Goal: Information Seeking & Learning: Learn about a topic

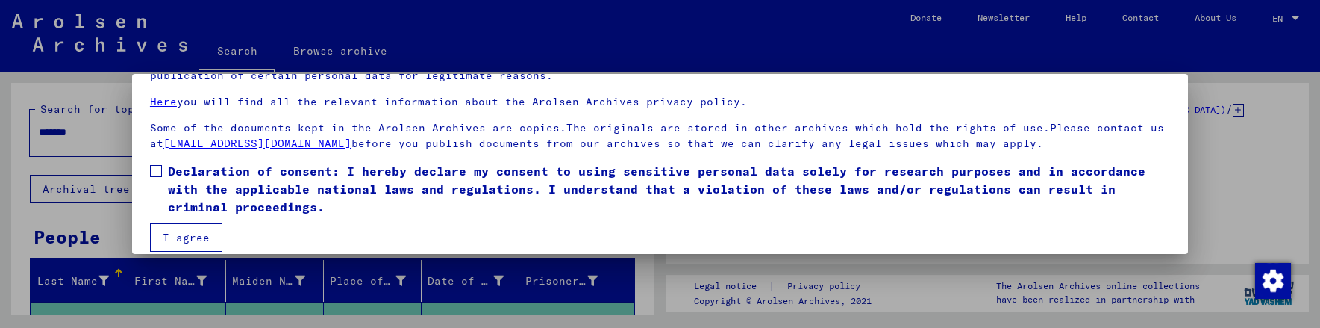
scroll to position [107, 0]
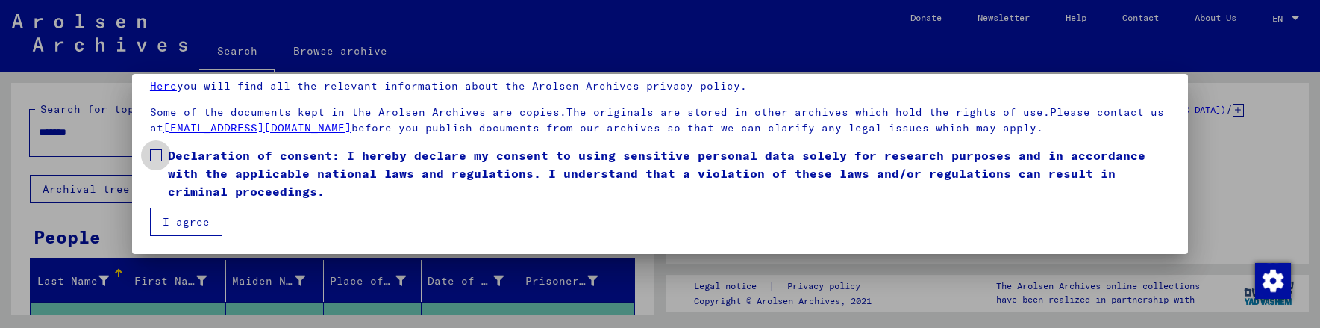
click at [160, 154] on span at bounding box center [156, 155] width 12 height 12
click at [179, 221] on button "I agree" at bounding box center [186, 221] width 72 height 28
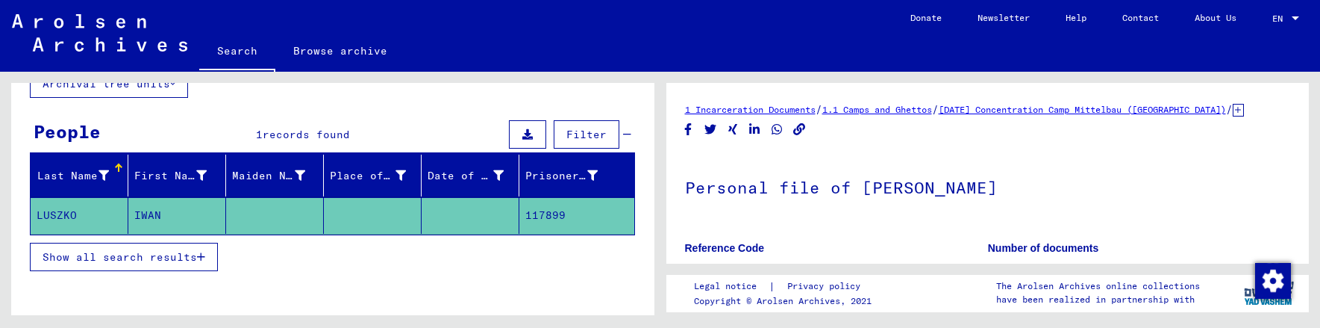
scroll to position [149, 0]
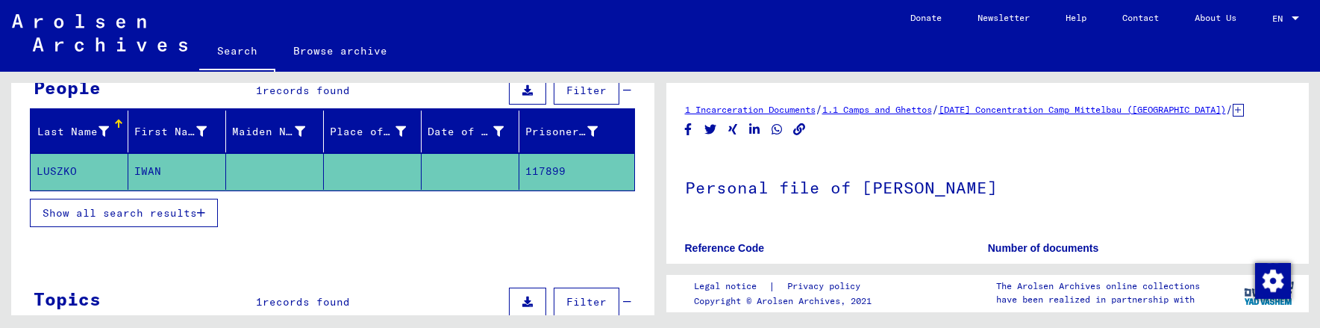
click at [140, 208] on span "Show all search results" at bounding box center [120, 212] width 154 height 13
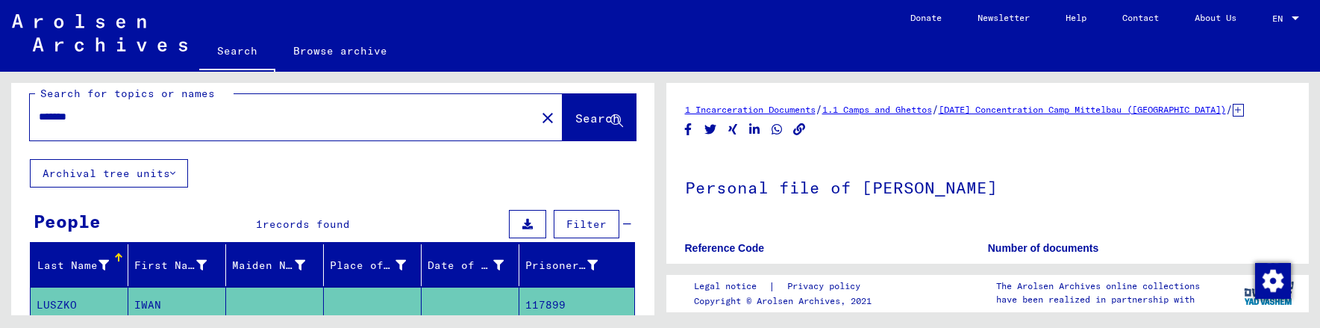
scroll to position [0, 0]
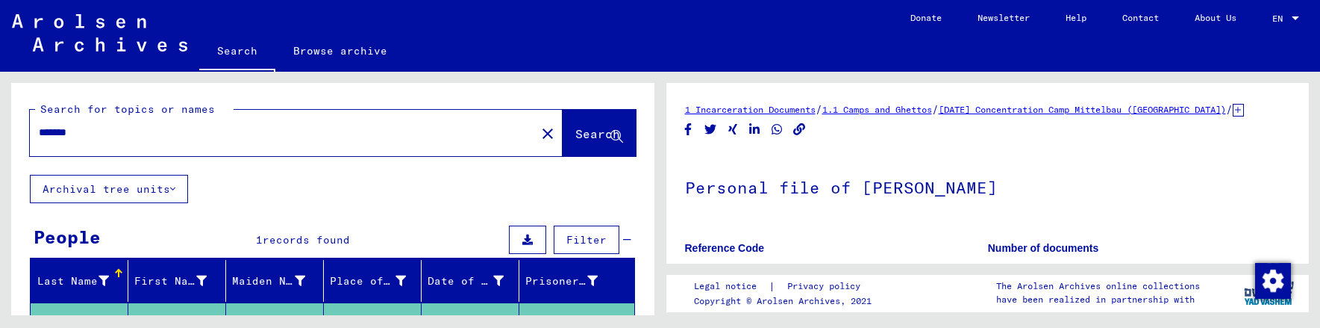
click at [113, 131] on input "*******" at bounding box center [283, 133] width 488 height 16
drag, startPoint x: 89, startPoint y: 131, endPoint x: 9, endPoint y: 134, distance: 79.9
click at [9, 134] on div "Search for topics or names ******* close Search Archival tree units People 1 re…" at bounding box center [330, 193] width 660 height 243
type input "******"
click at [575, 141] on span "Search" at bounding box center [599, 135] width 48 height 16
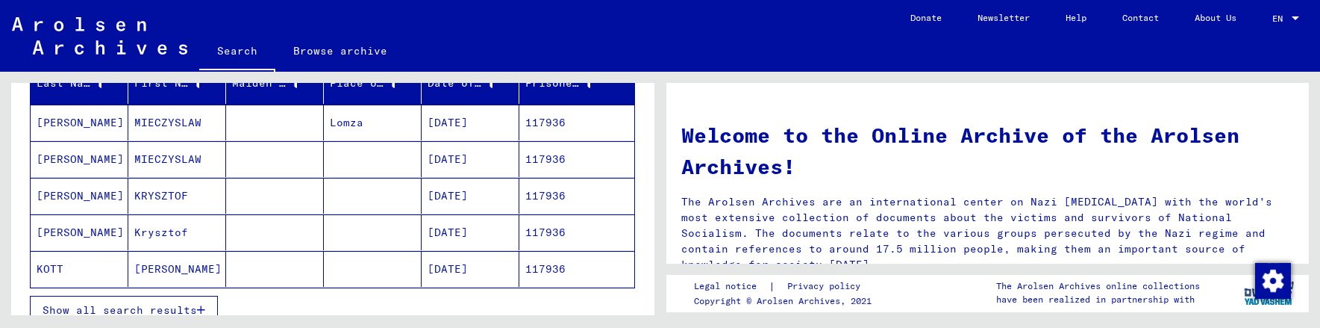
scroll to position [224, 0]
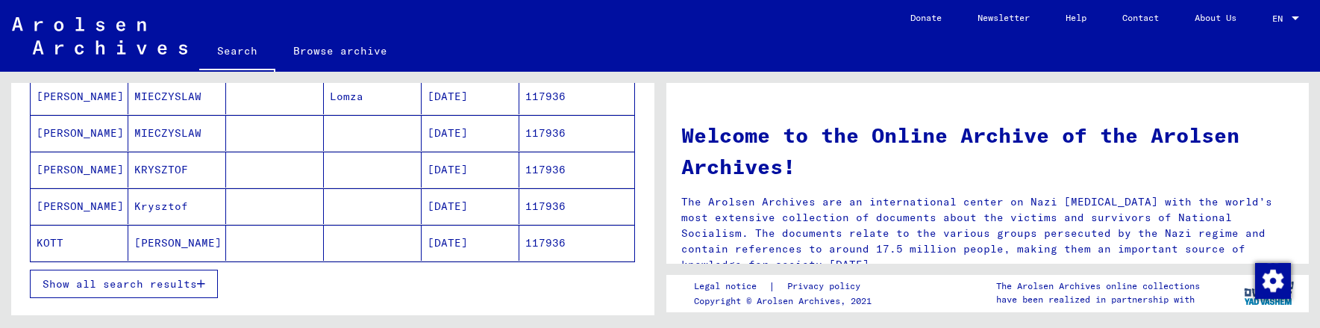
click at [169, 282] on span "Show all search results" at bounding box center [120, 283] width 154 height 13
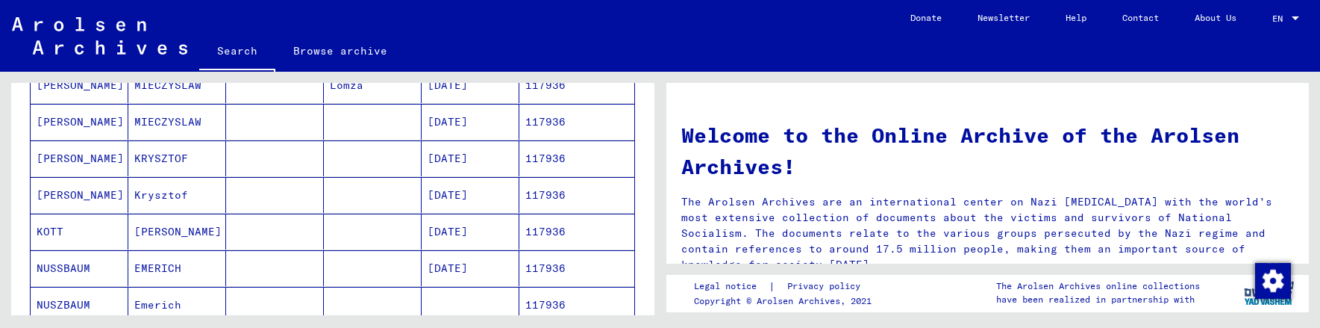
scroll to position [149, 0]
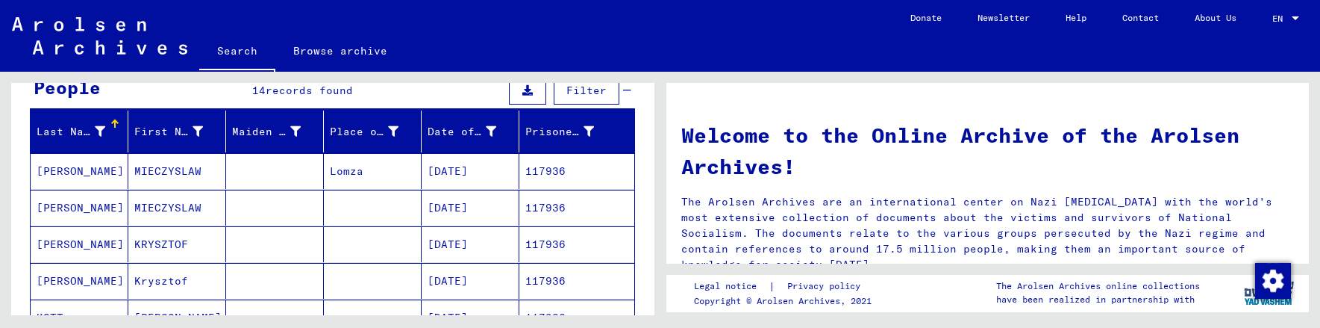
click at [554, 166] on mat-cell "117936" at bounding box center [576, 171] width 115 height 36
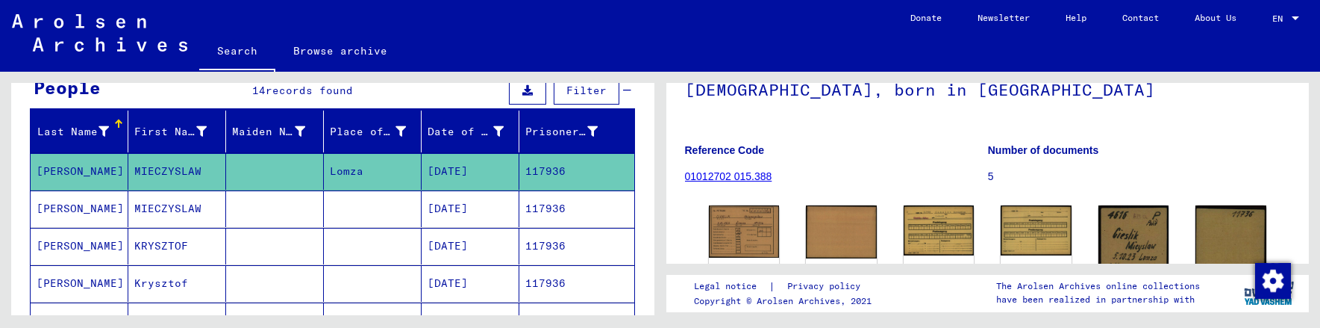
scroll to position [149, 0]
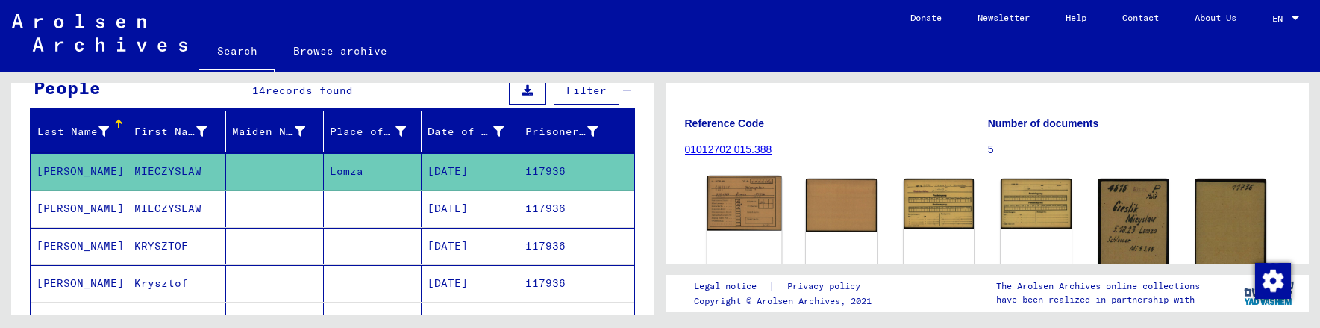
click at [745, 221] on img at bounding box center [744, 202] width 74 height 55
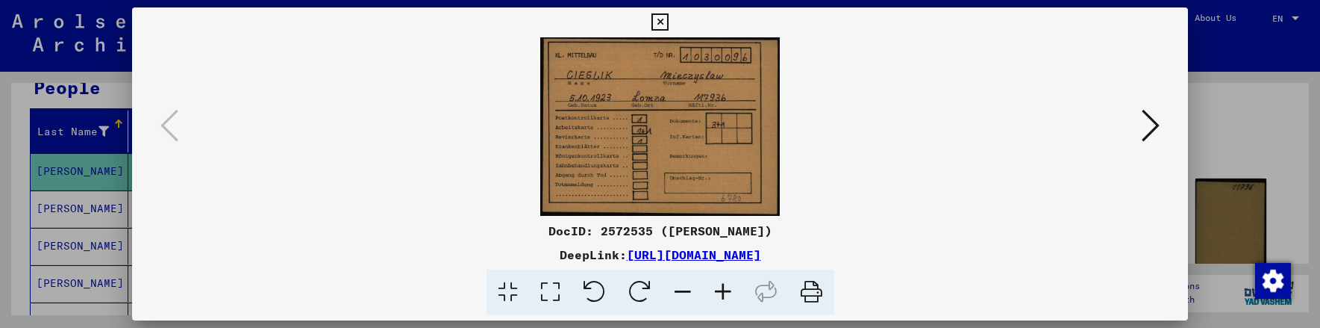
click at [725, 293] on icon at bounding box center [723, 292] width 40 height 46
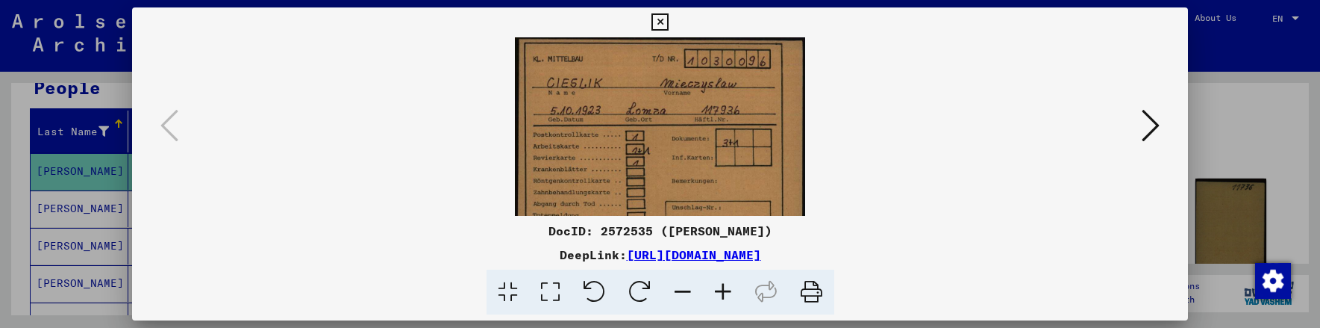
click at [725, 293] on icon at bounding box center [723, 292] width 40 height 46
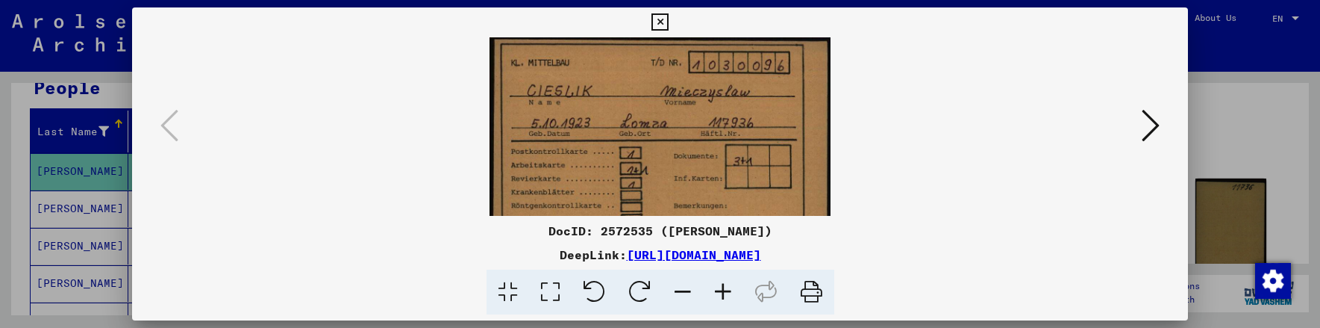
click at [725, 293] on icon at bounding box center [723, 292] width 40 height 46
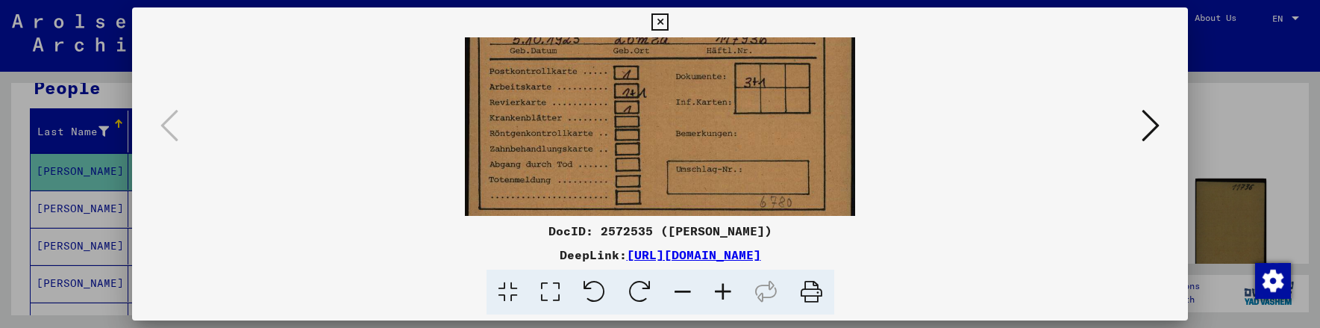
scroll to position [112, 0]
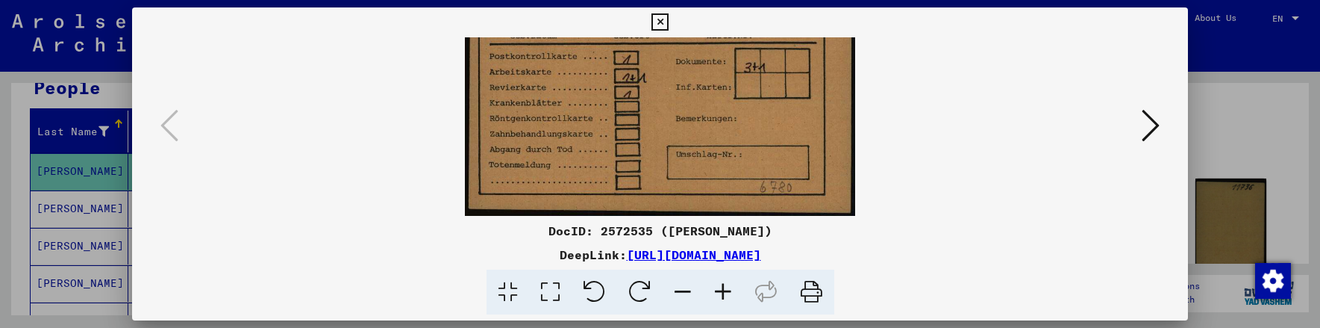
drag, startPoint x: 743, startPoint y: 180, endPoint x: 760, endPoint y: 62, distance: 119.1
click at [760, 62] on img at bounding box center [660, 70] width 391 height 290
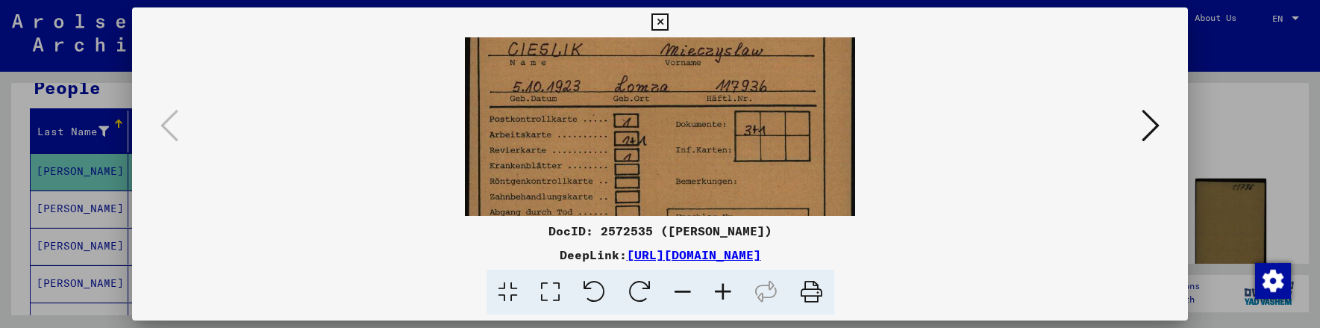
scroll to position [34, 0]
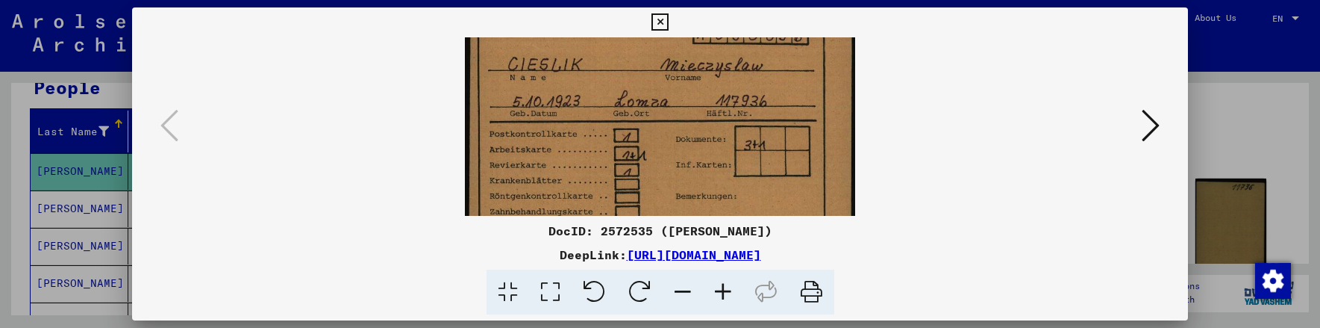
drag, startPoint x: 745, startPoint y: 116, endPoint x: 757, endPoint y: 194, distance: 79.2
click at [757, 193] on img at bounding box center [660, 148] width 391 height 290
click at [1154, 123] on icon at bounding box center [1150, 125] width 18 height 36
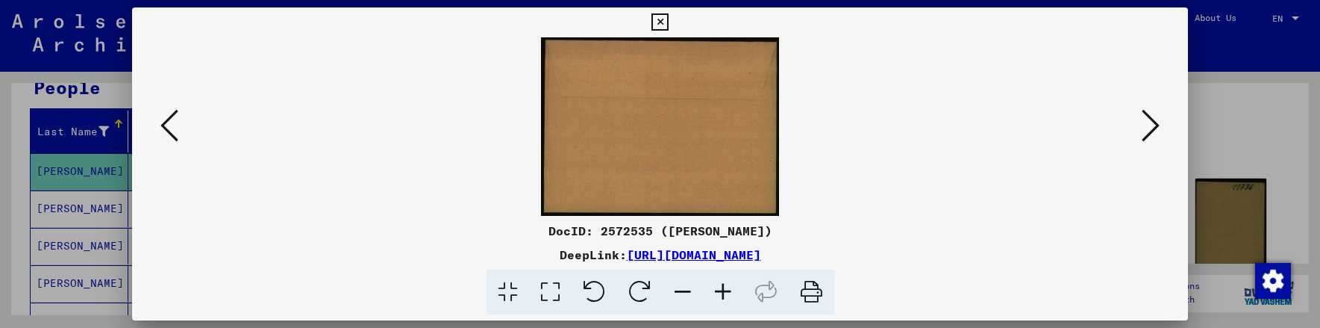
scroll to position [0, 0]
click at [1154, 123] on icon at bounding box center [1150, 125] width 18 height 36
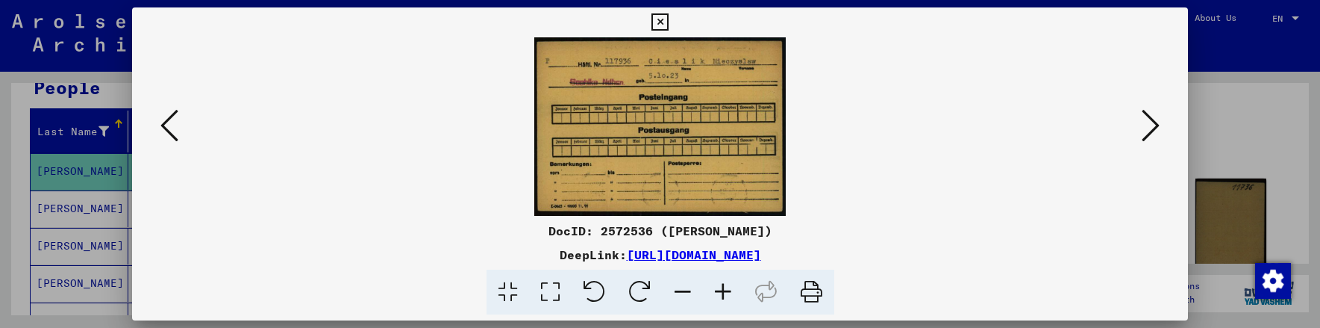
click at [1160, 123] on button at bounding box center [1150, 126] width 27 height 43
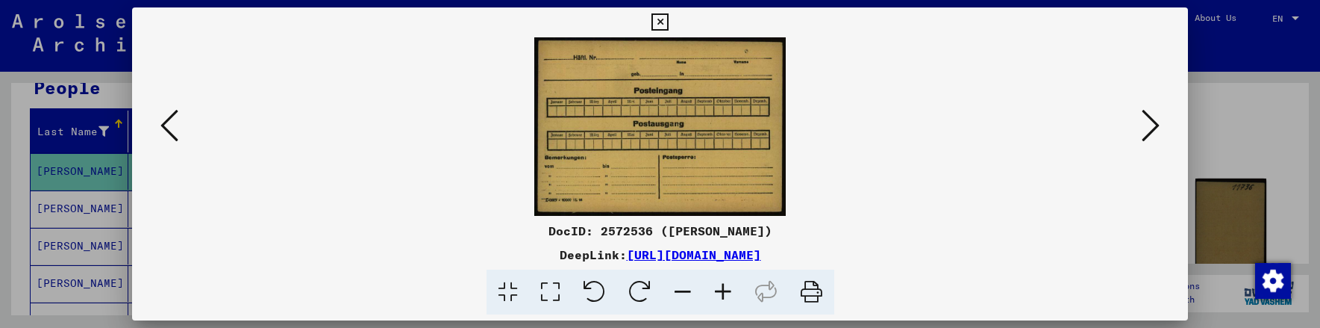
click at [1161, 123] on button at bounding box center [1150, 126] width 27 height 43
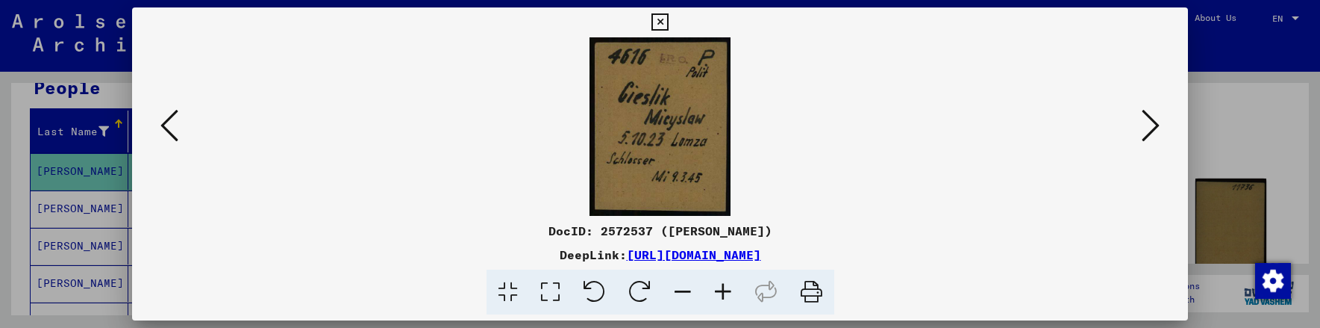
click at [724, 288] on icon at bounding box center [723, 292] width 40 height 46
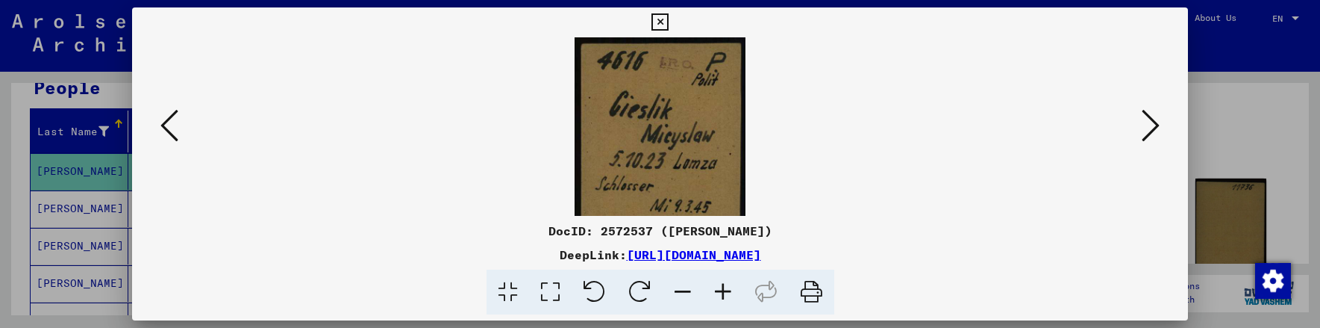
click at [724, 288] on icon at bounding box center [723, 292] width 40 height 46
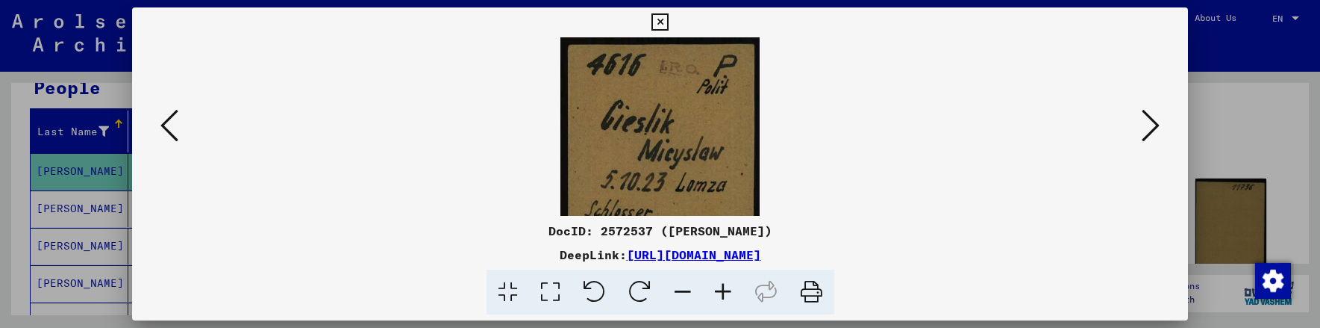
click at [724, 288] on icon at bounding box center [723, 292] width 40 height 46
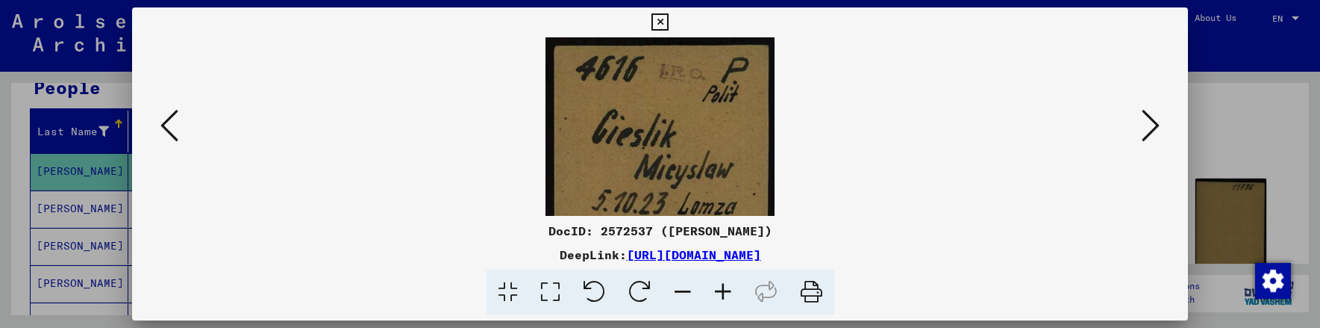
click at [724, 289] on icon at bounding box center [723, 292] width 40 height 46
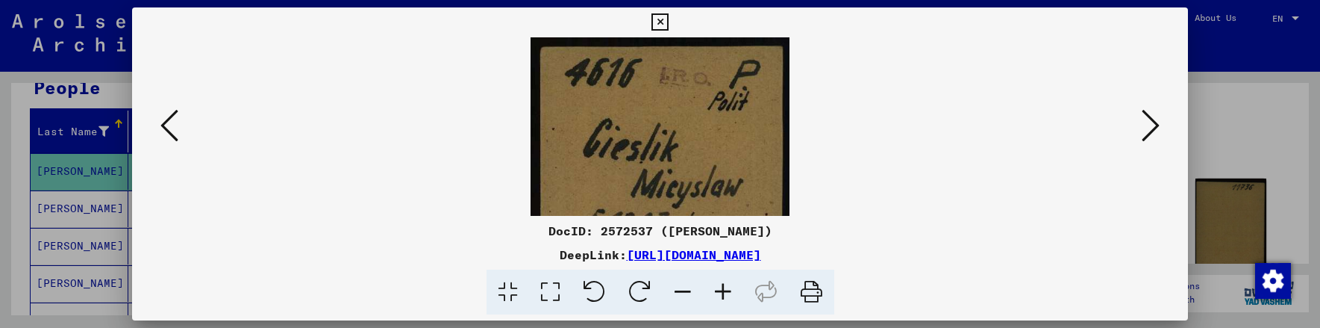
click at [724, 289] on icon at bounding box center [723, 292] width 40 height 46
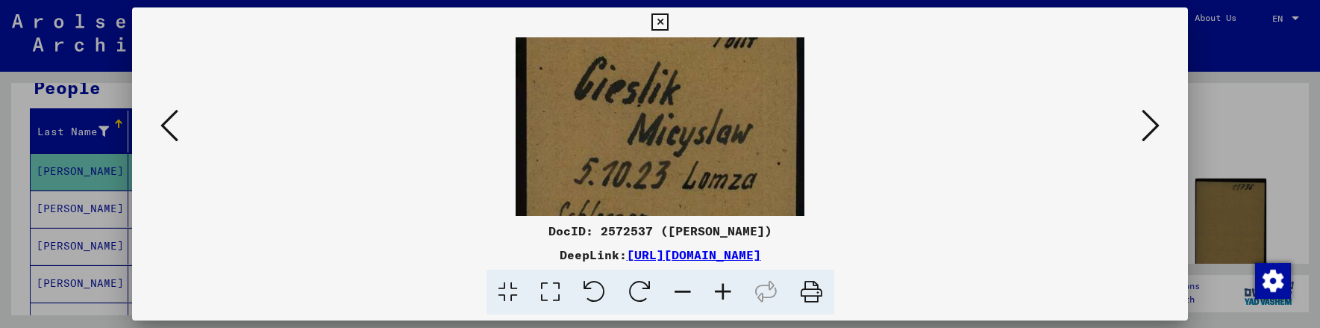
drag, startPoint x: 744, startPoint y: 162, endPoint x: 741, endPoint y: 86, distance: 76.2
click at [741, 86] on img at bounding box center [660, 148] width 288 height 365
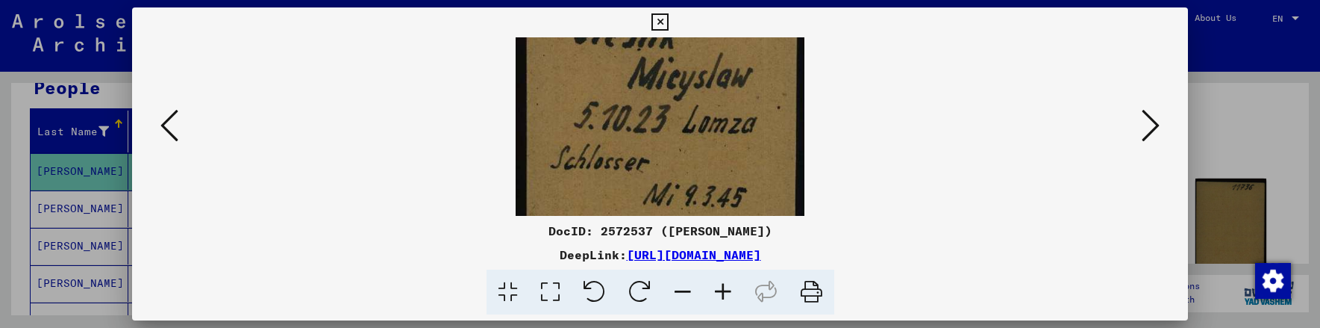
drag, startPoint x: 730, startPoint y: 163, endPoint x: 732, endPoint y: 109, distance: 53.8
click at [732, 109] on img at bounding box center [660, 92] width 288 height 365
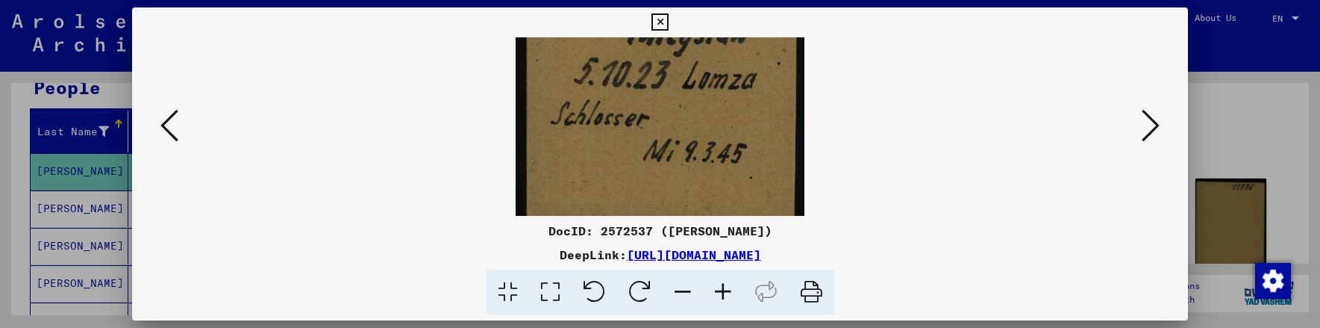
scroll to position [182, 0]
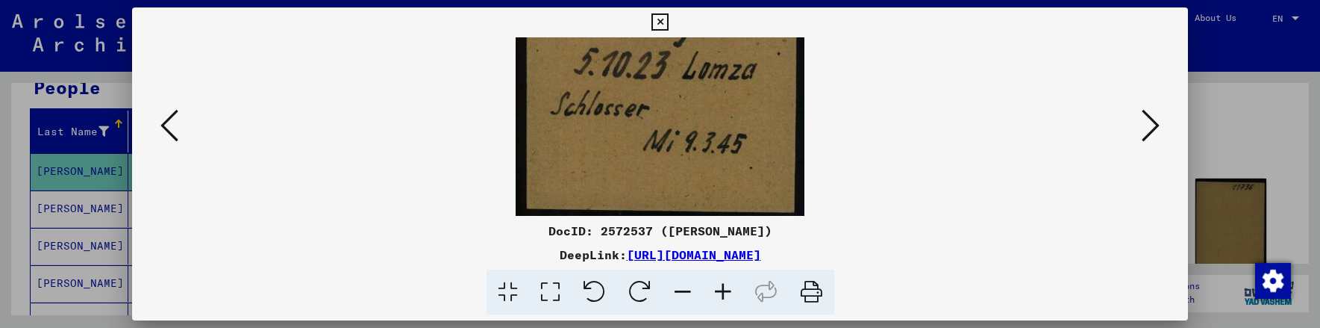
drag, startPoint x: 730, startPoint y: 174, endPoint x: 730, endPoint y: 120, distance: 53.7
click at [730, 122] on img at bounding box center [660, 39] width 288 height 365
click at [1153, 127] on icon at bounding box center [1150, 125] width 18 height 36
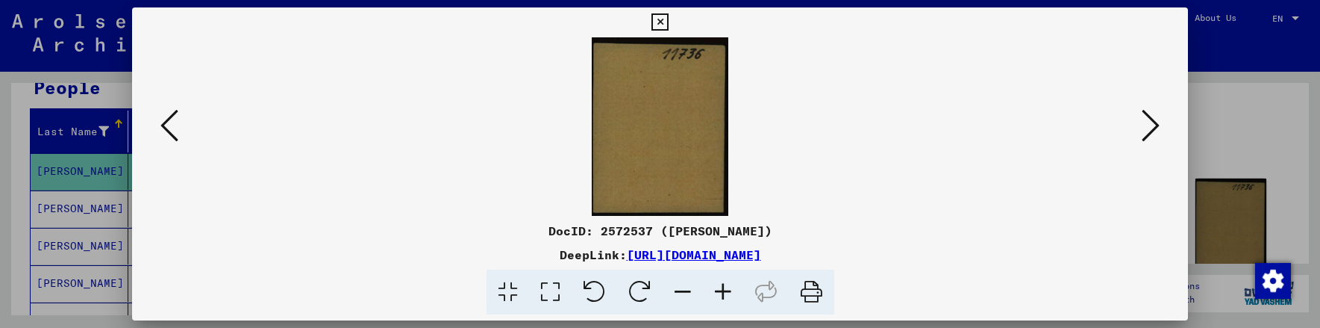
click at [1153, 127] on icon at bounding box center [1150, 125] width 18 height 36
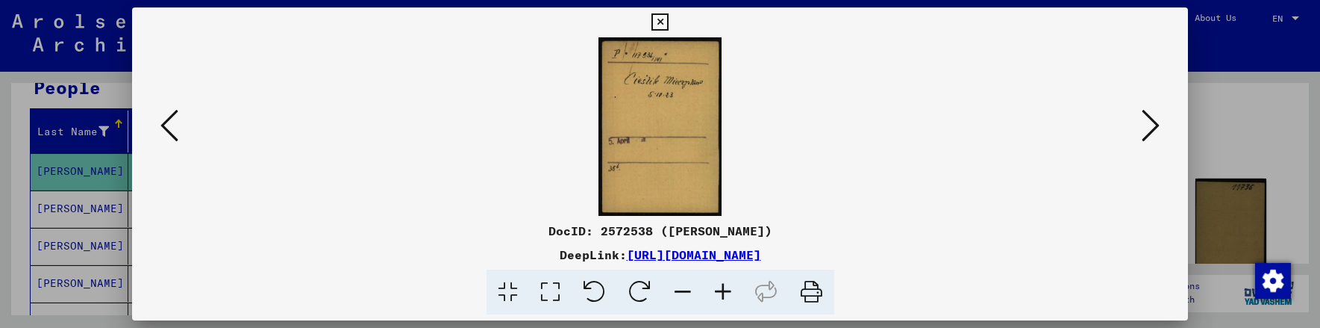
click at [720, 292] on icon at bounding box center [723, 292] width 40 height 46
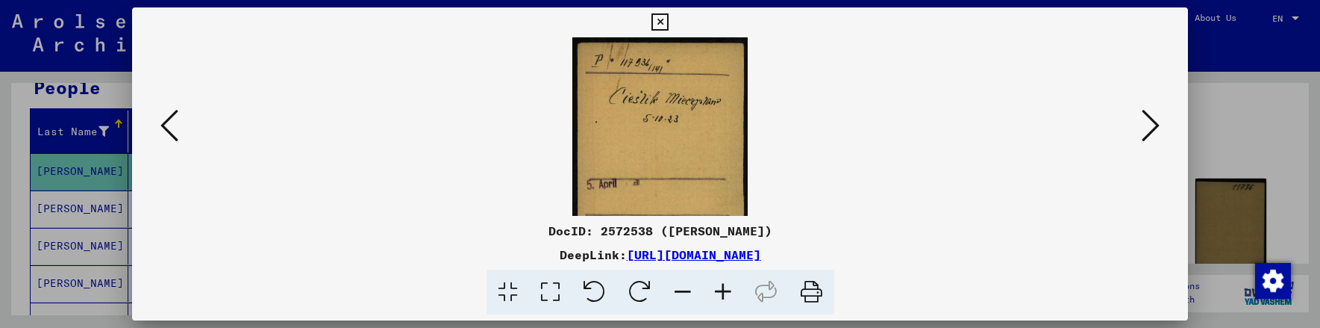
click at [720, 292] on icon at bounding box center [723, 292] width 40 height 46
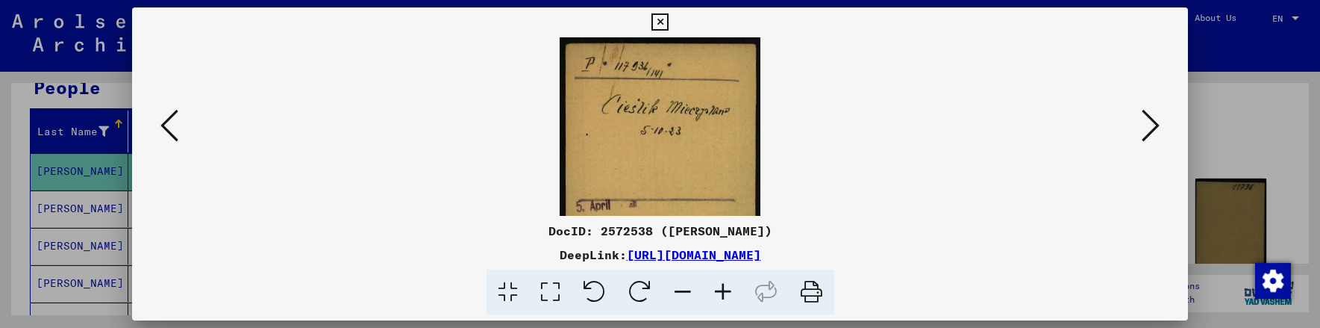
click at [720, 292] on icon at bounding box center [723, 292] width 40 height 46
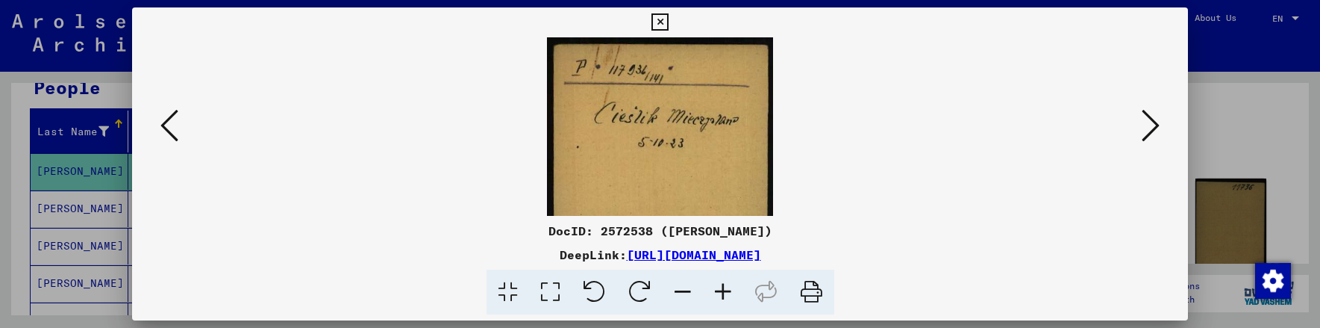
click at [720, 292] on icon at bounding box center [723, 292] width 40 height 46
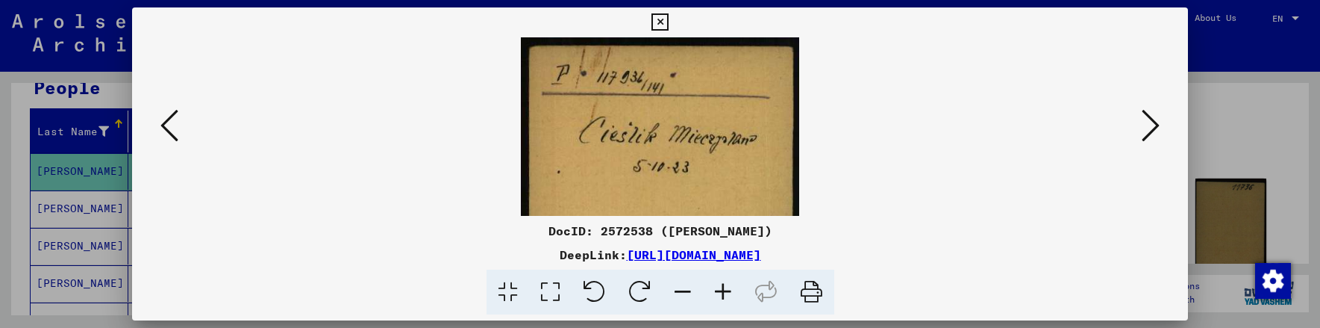
click at [720, 292] on icon at bounding box center [723, 292] width 40 height 46
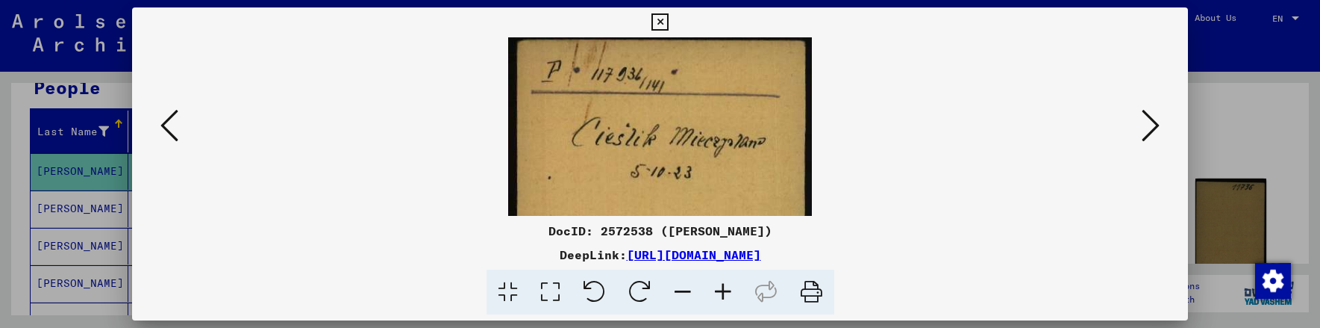
scroll to position [10, 0]
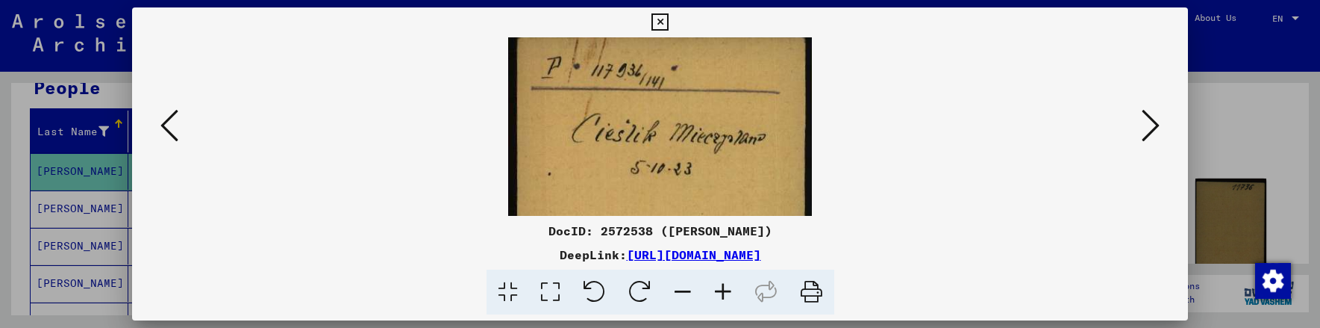
drag, startPoint x: 711, startPoint y: 181, endPoint x: 713, endPoint y: 170, distance: 10.6
click at [713, 170] on img at bounding box center [660, 246] width 304 height 439
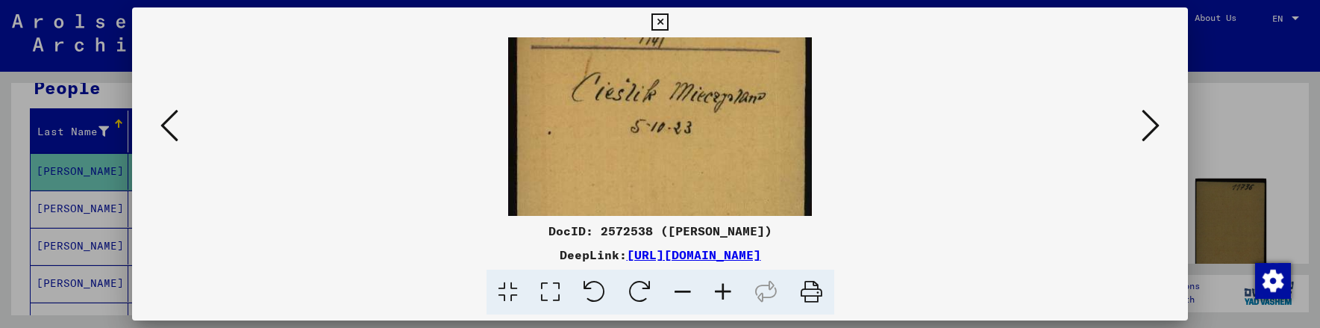
drag, startPoint x: 742, startPoint y: 172, endPoint x: 745, endPoint y: 131, distance: 41.1
click at [745, 131] on img at bounding box center [660, 205] width 304 height 439
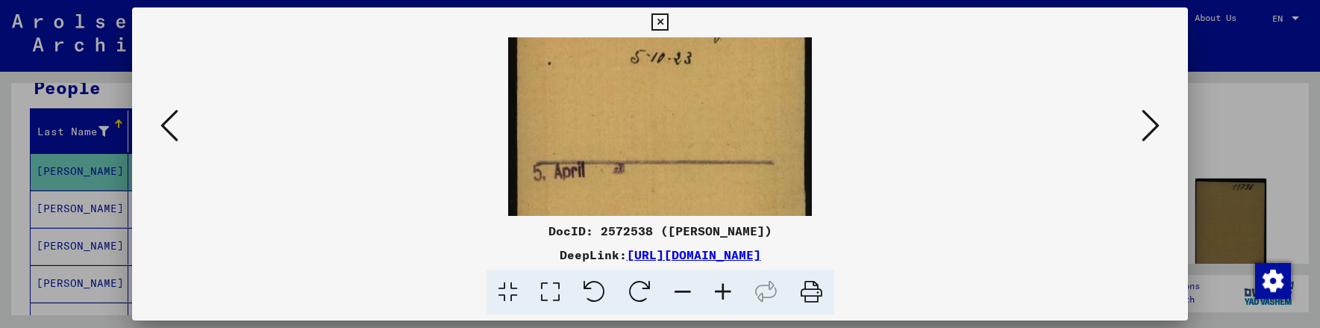
drag, startPoint x: 736, startPoint y: 178, endPoint x: 733, endPoint y: 88, distance: 90.3
click at [733, 88] on img at bounding box center [660, 135] width 304 height 439
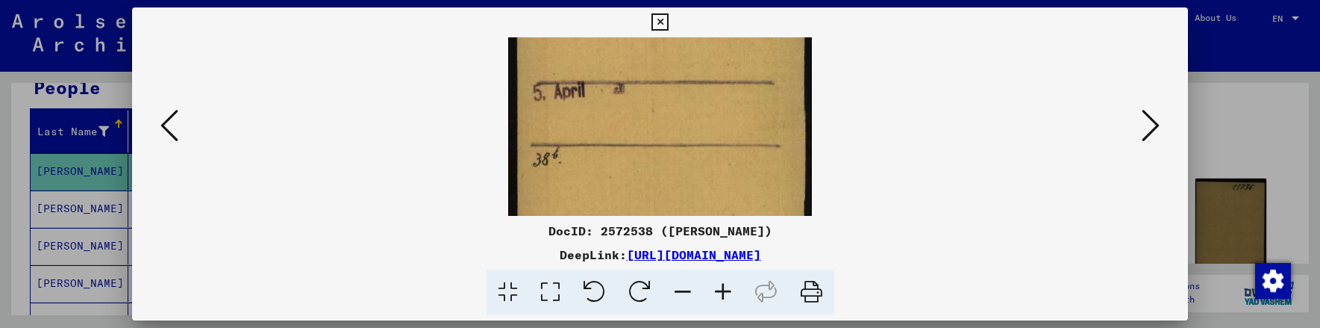
drag, startPoint x: 724, startPoint y: 166, endPoint x: 738, endPoint y: 97, distance: 69.9
click at [738, 96] on img at bounding box center [660, 56] width 304 height 439
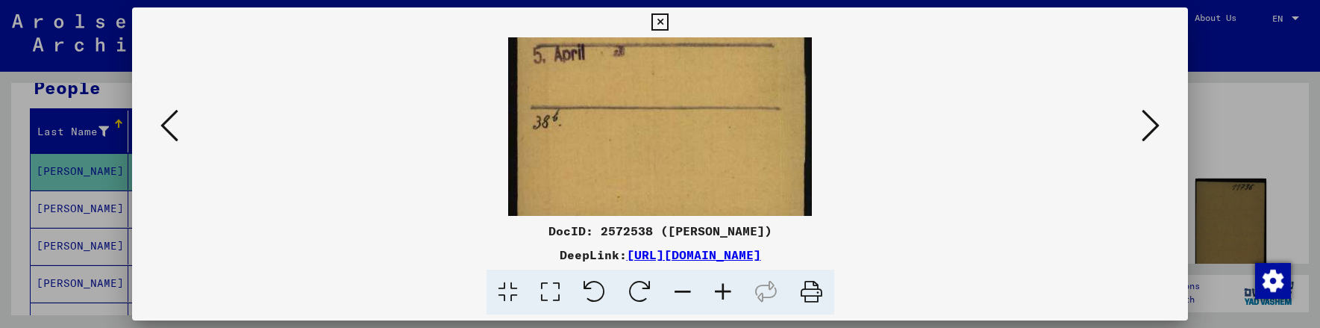
scroll to position [261, 0]
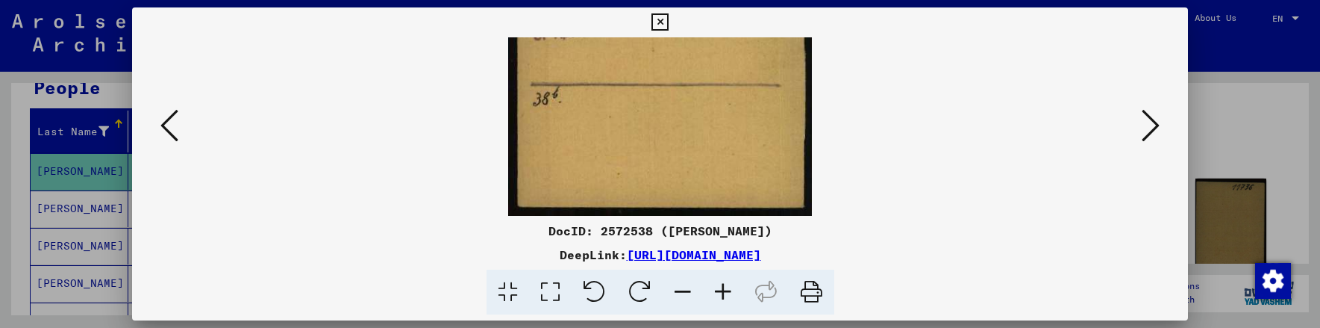
drag, startPoint x: 741, startPoint y: 143, endPoint x: 751, endPoint y: 100, distance: 43.6
click at [1157, 122] on icon at bounding box center [1150, 125] width 18 height 36
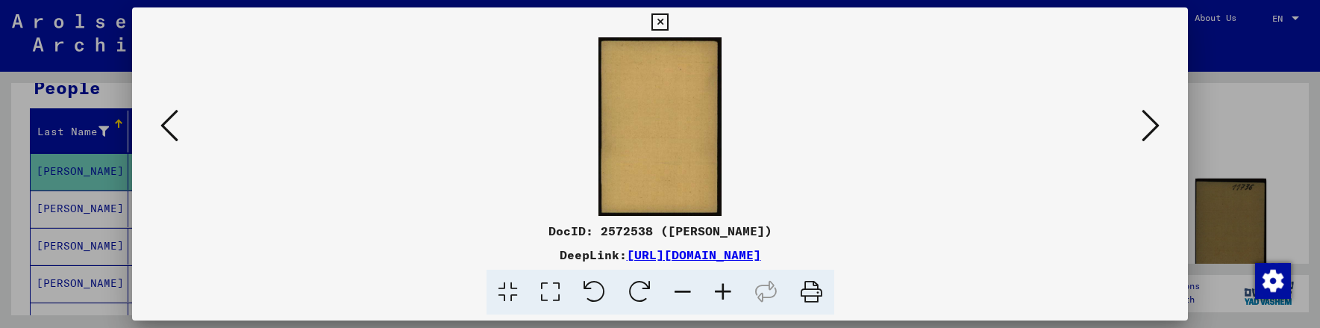
click at [1157, 122] on icon at bounding box center [1150, 125] width 18 height 36
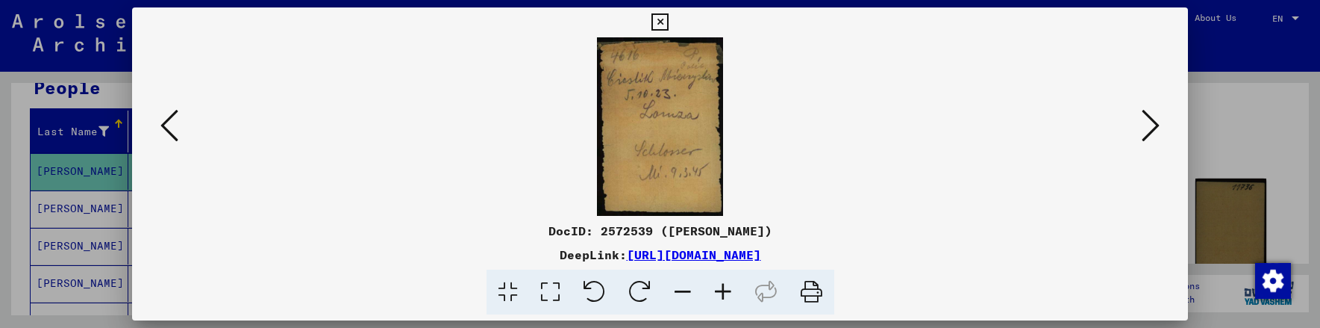
click at [717, 288] on icon at bounding box center [723, 292] width 40 height 46
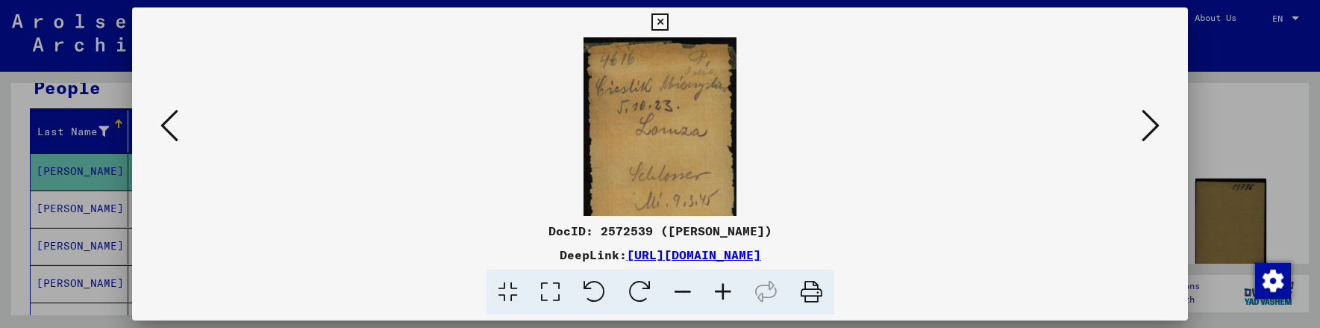
click at [717, 289] on icon at bounding box center [723, 292] width 40 height 46
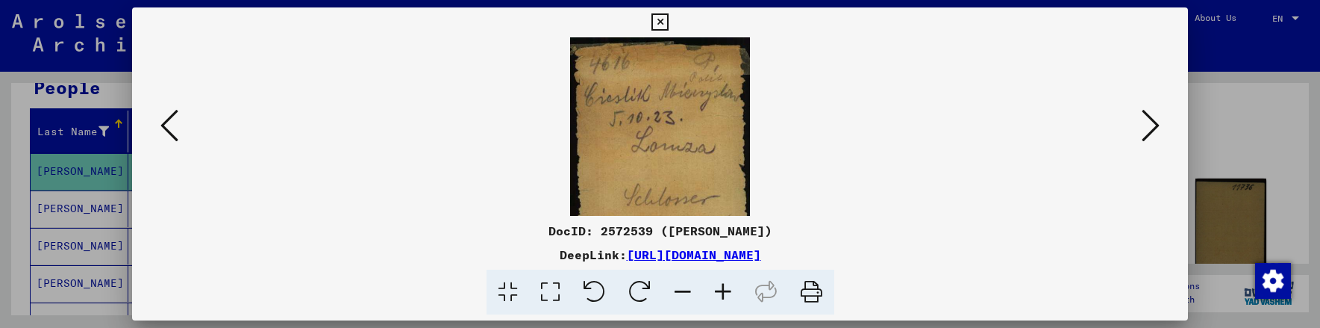
click at [717, 289] on icon at bounding box center [723, 292] width 40 height 46
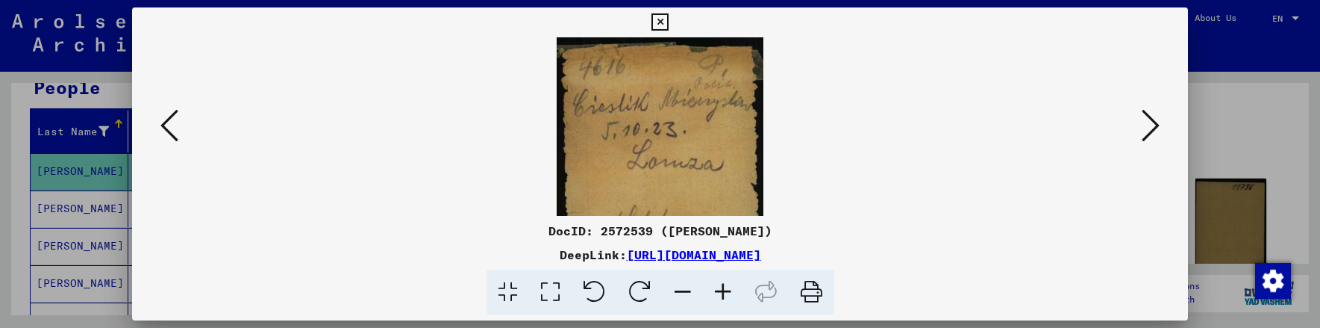
click at [717, 289] on icon at bounding box center [723, 292] width 40 height 46
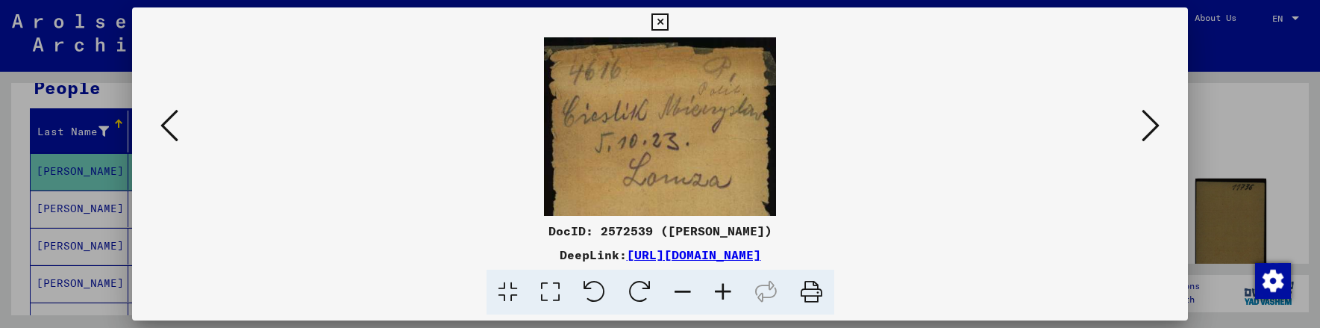
click at [717, 289] on icon at bounding box center [723, 292] width 40 height 46
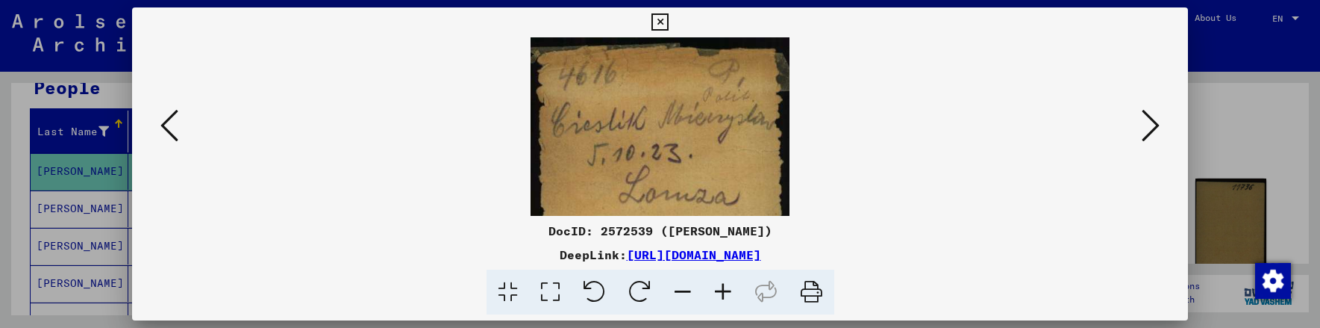
click at [717, 289] on icon at bounding box center [723, 292] width 40 height 46
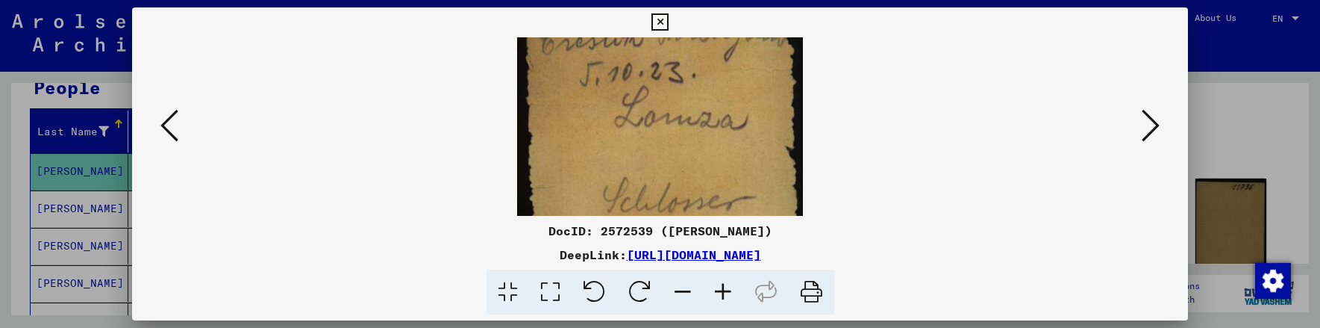
drag, startPoint x: 719, startPoint y: 185, endPoint x: 713, endPoint y: 111, distance: 74.1
click at [714, 92] on img at bounding box center [660, 146] width 286 height 402
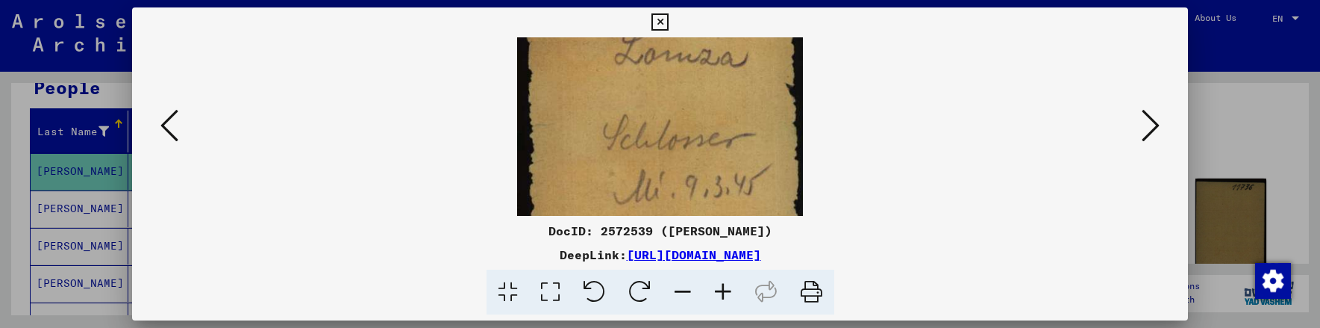
drag, startPoint x: 712, startPoint y: 182, endPoint x: 702, endPoint y: 96, distance: 86.3
click at [702, 98] on img at bounding box center [660, 83] width 286 height 402
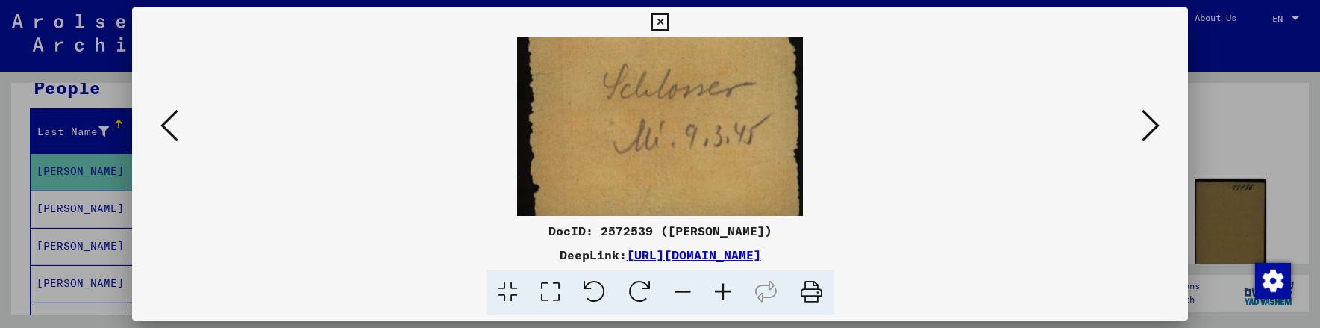
scroll to position [224, 0]
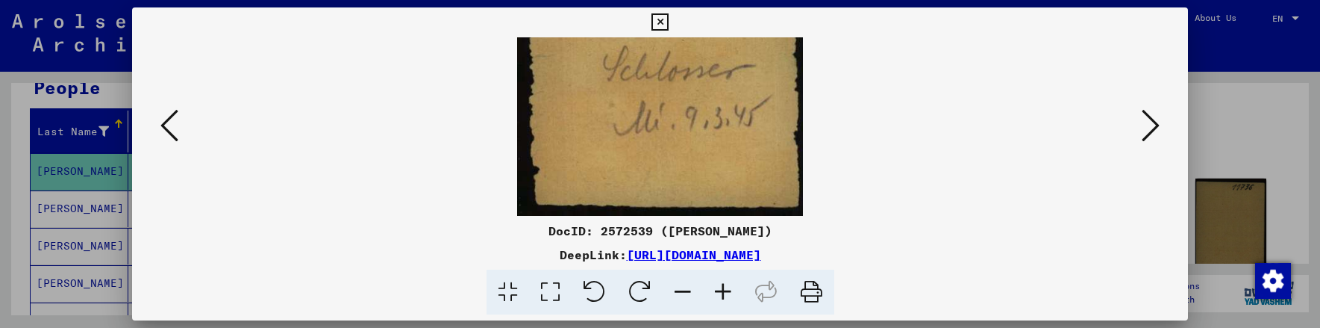
drag, startPoint x: 719, startPoint y: 181, endPoint x: 711, endPoint y: 116, distance: 64.7
click at [712, 117] on img at bounding box center [660, 14] width 286 height 402
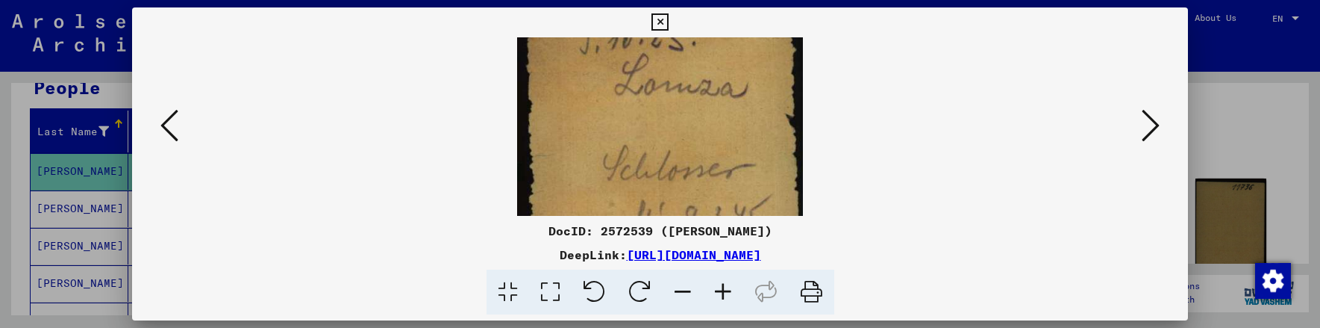
drag, startPoint x: 692, startPoint y: 94, endPoint x: 709, endPoint y: 199, distance: 106.6
click at [709, 201] on img at bounding box center [660, 114] width 286 height 402
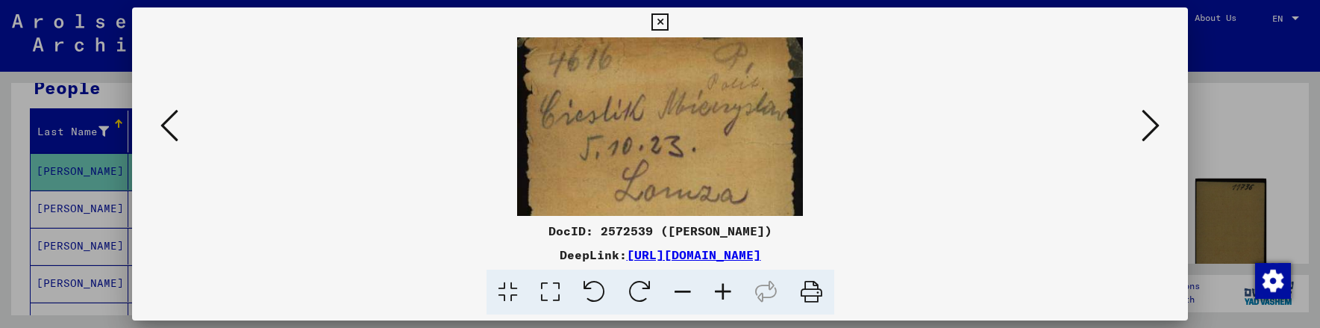
drag, startPoint x: 680, startPoint y: 152, endPoint x: 675, endPoint y: 190, distance: 37.6
click at [675, 190] on img at bounding box center [660, 220] width 286 height 402
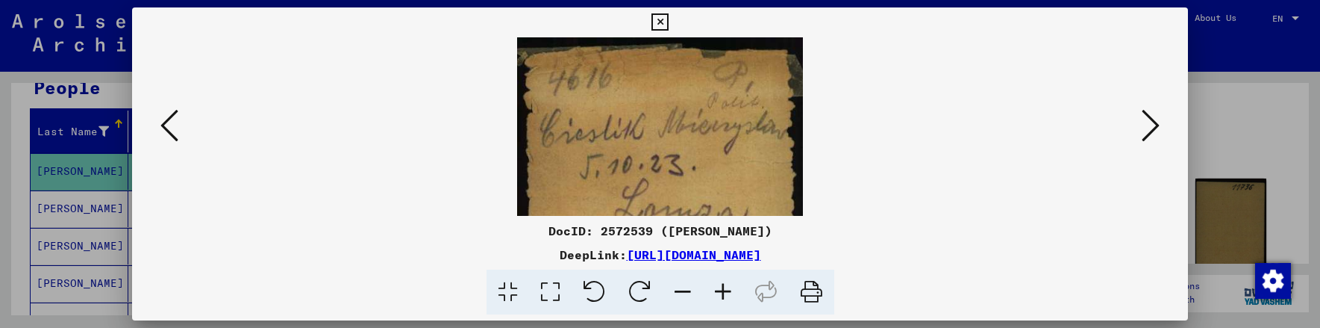
drag, startPoint x: 654, startPoint y: 129, endPoint x: 656, endPoint y: 158, distance: 29.2
click at [656, 158] on img at bounding box center [660, 238] width 286 height 402
click at [657, 24] on icon at bounding box center [659, 22] width 17 height 18
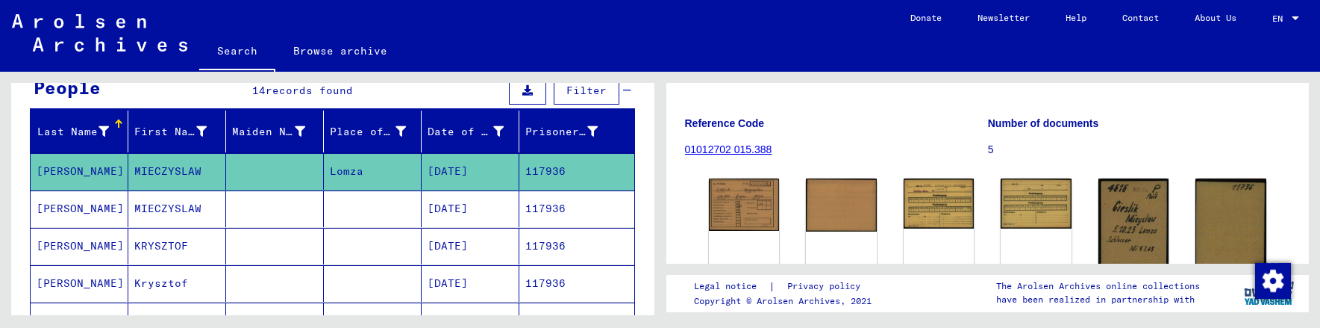
click at [463, 215] on mat-cell "[DATE]" at bounding box center [471, 208] width 98 height 37
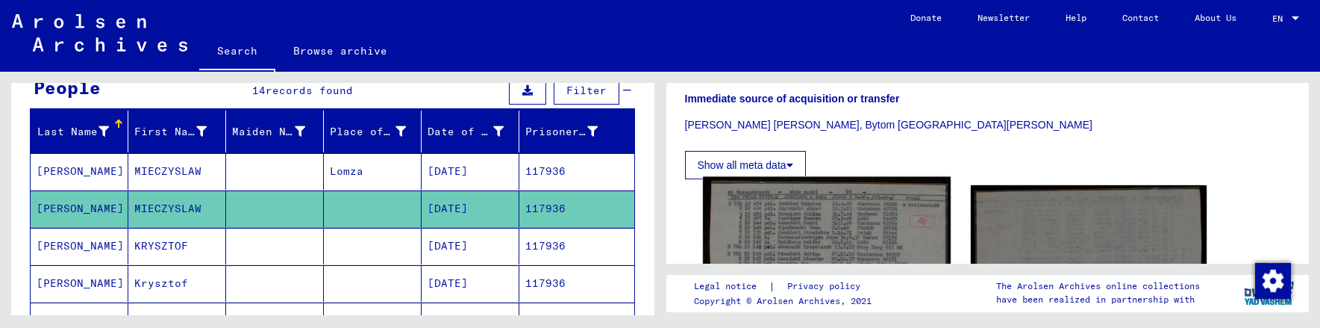
scroll to position [448, 0]
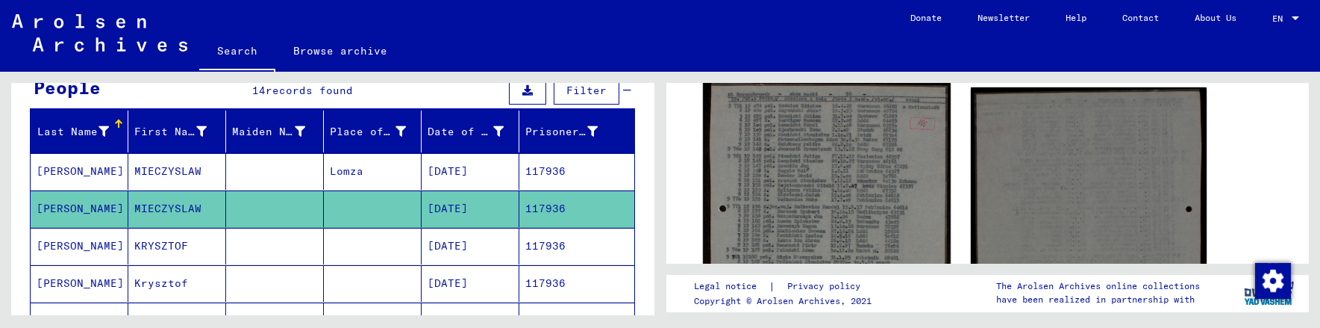
click at [813, 196] on img at bounding box center [827, 252] width 248 height 347
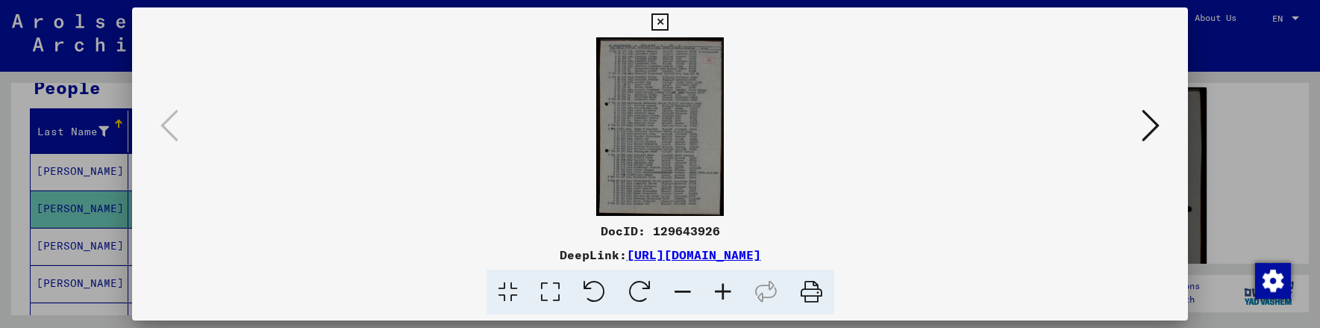
click at [677, 198] on img at bounding box center [660, 126] width 954 height 178
click at [718, 287] on icon at bounding box center [723, 292] width 40 height 46
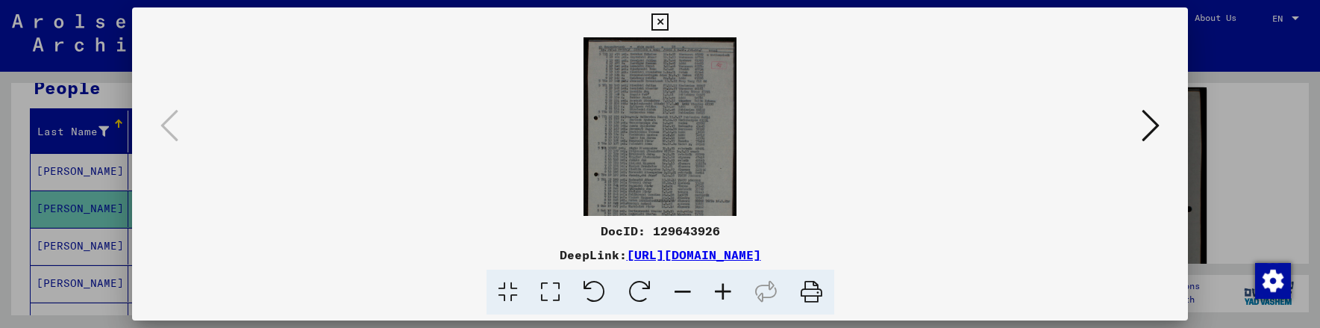
click at [718, 287] on icon at bounding box center [723, 292] width 40 height 46
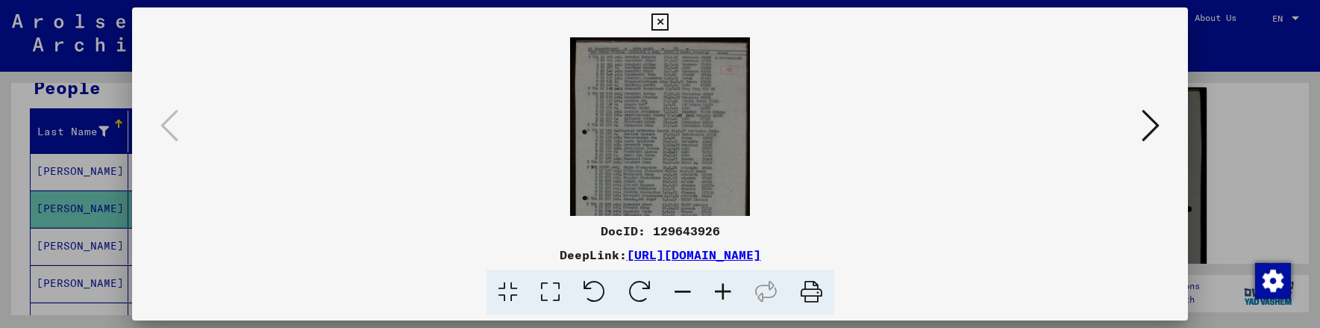
click at [718, 287] on icon at bounding box center [723, 292] width 40 height 46
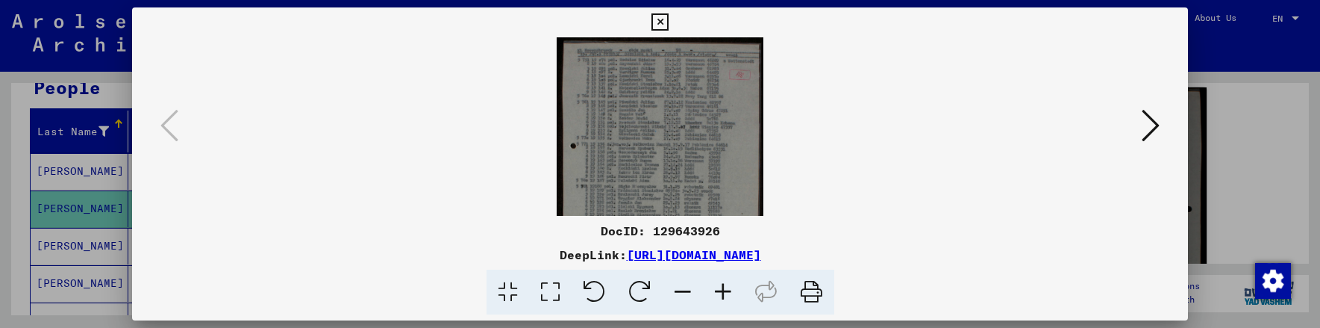
click at [718, 287] on icon at bounding box center [723, 292] width 40 height 46
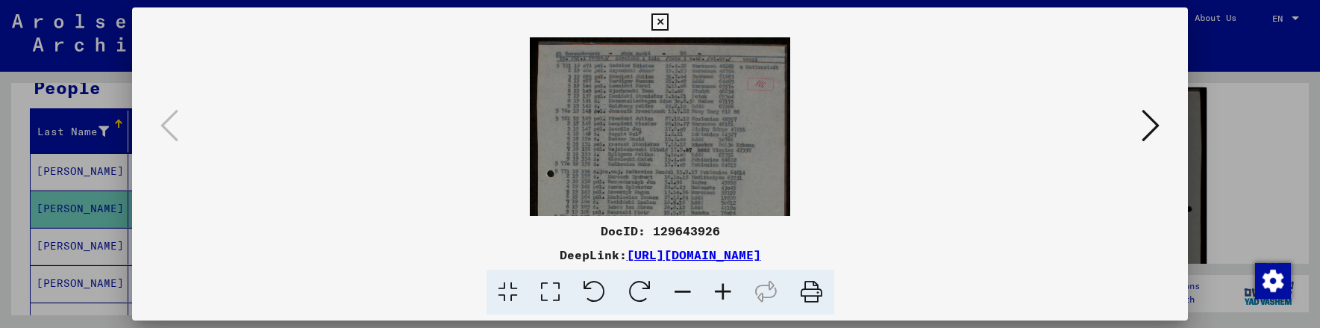
click at [719, 287] on icon at bounding box center [723, 292] width 40 height 46
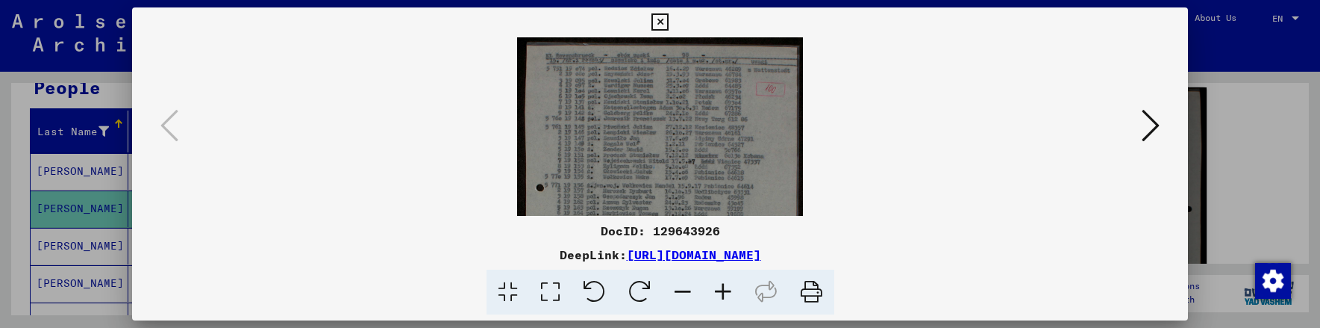
click at [719, 287] on icon at bounding box center [723, 292] width 40 height 46
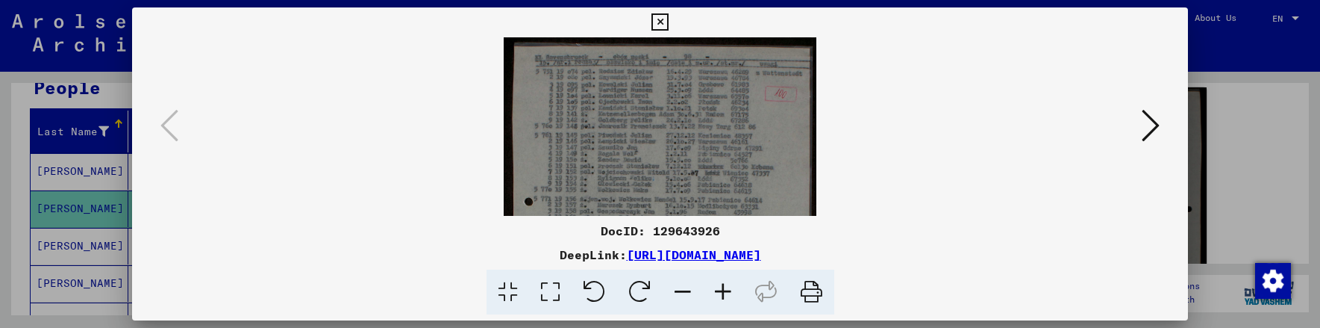
click at [719, 287] on icon at bounding box center [723, 292] width 40 height 46
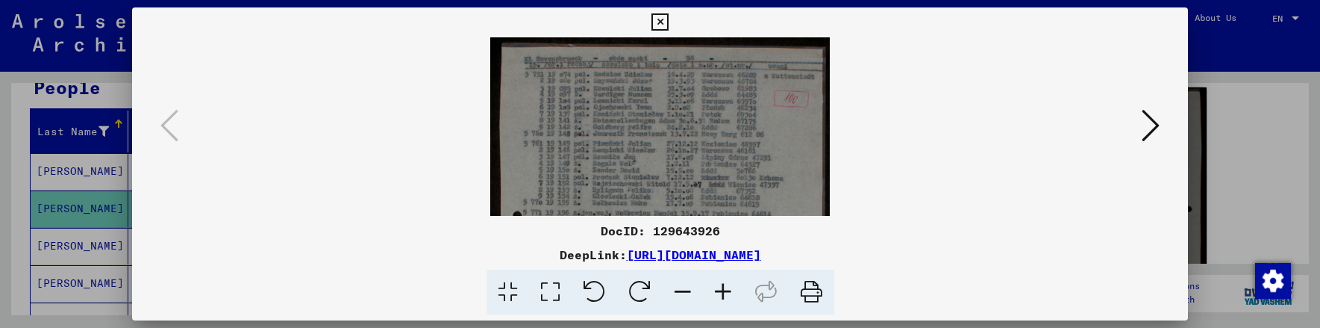
click at [719, 287] on icon at bounding box center [723, 292] width 40 height 46
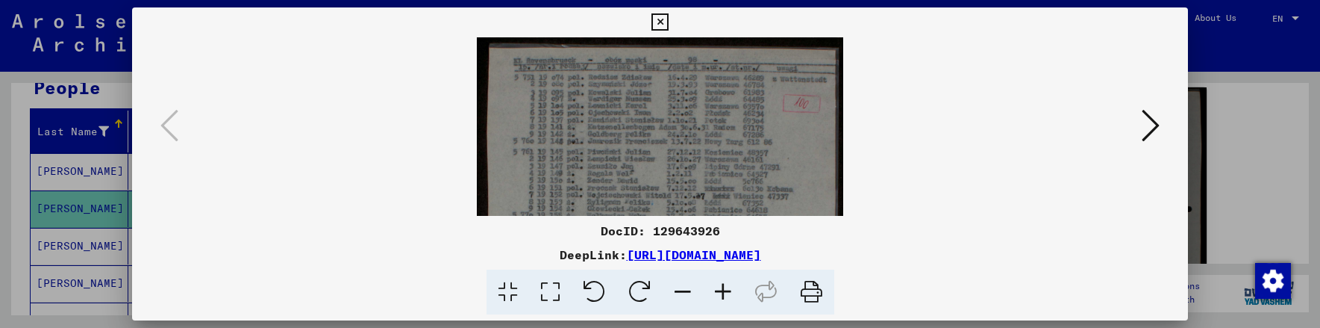
click at [719, 287] on icon at bounding box center [723, 292] width 40 height 46
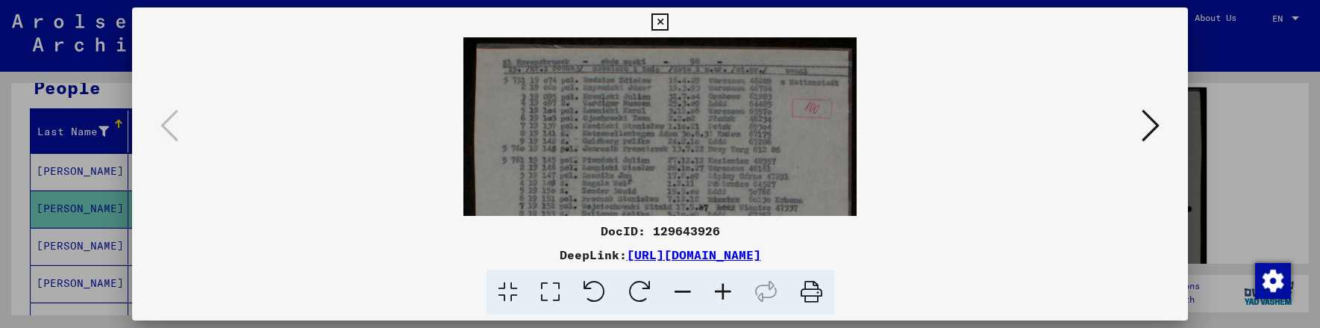
click at [719, 286] on icon at bounding box center [723, 292] width 40 height 46
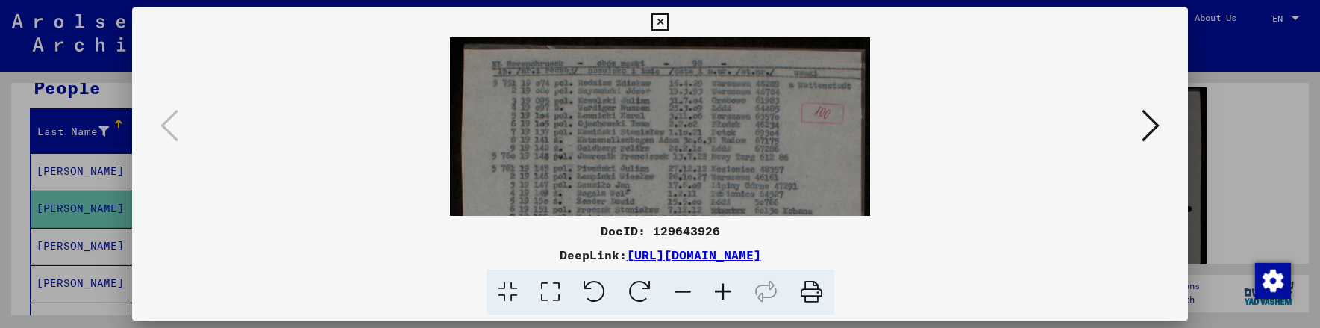
click at [719, 286] on icon at bounding box center [723, 292] width 40 height 46
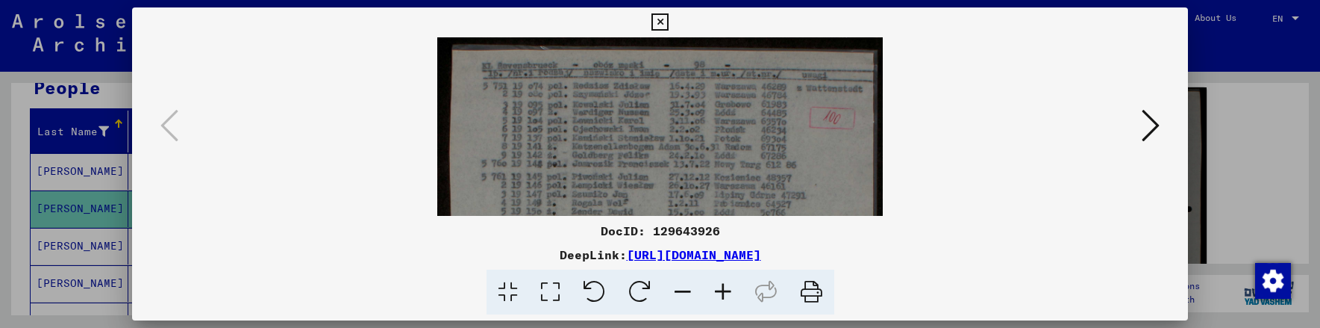
click at [719, 286] on icon at bounding box center [723, 292] width 40 height 46
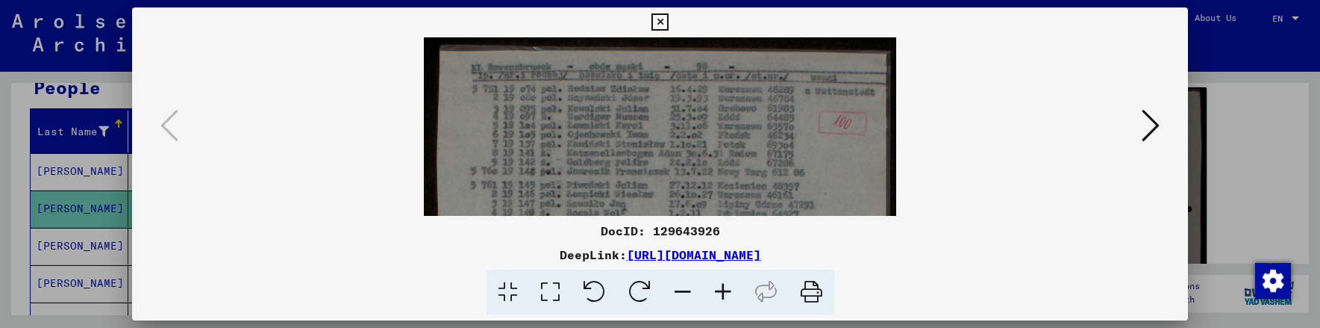
drag, startPoint x: 670, startPoint y: 143, endPoint x: 671, endPoint y: 188, distance: 44.8
click at [716, 287] on icon at bounding box center [723, 292] width 40 height 46
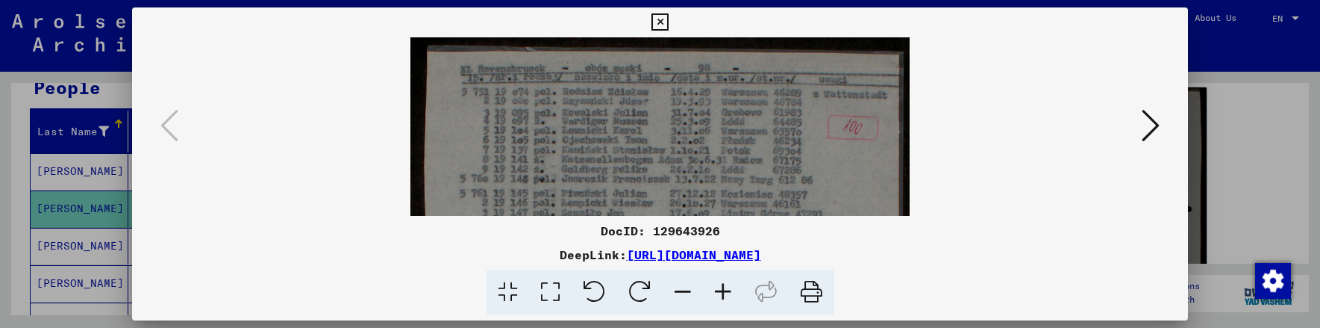
click at [717, 287] on icon at bounding box center [723, 292] width 40 height 46
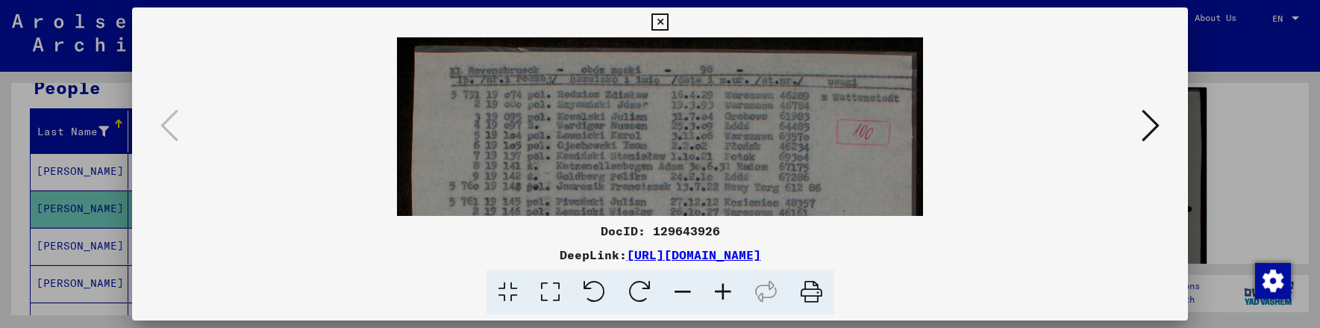
click at [717, 287] on icon at bounding box center [723, 292] width 40 height 46
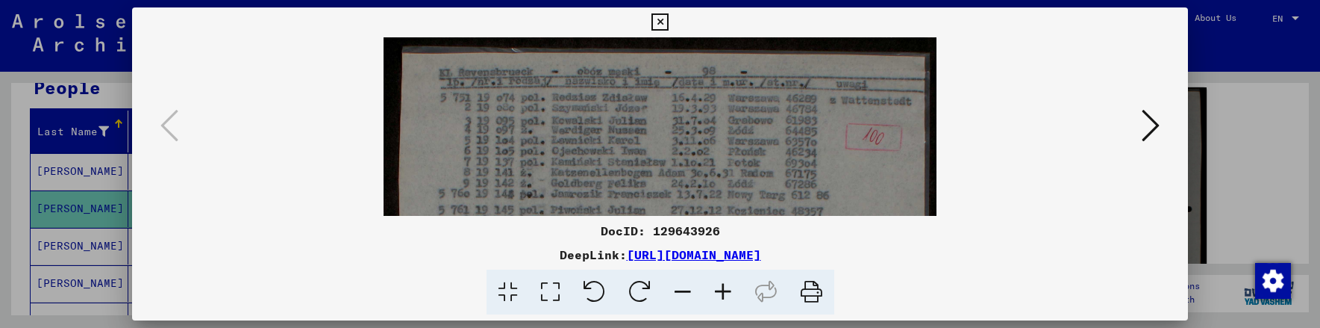
click at [718, 287] on icon at bounding box center [723, 292] width 40 height 46
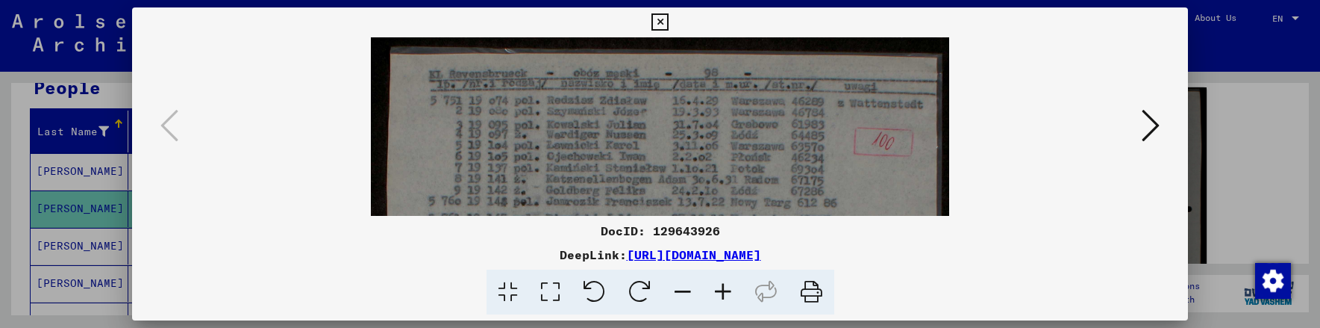
click at [719, 287] on icon at bounding box center [723, 292] width 40 height 46
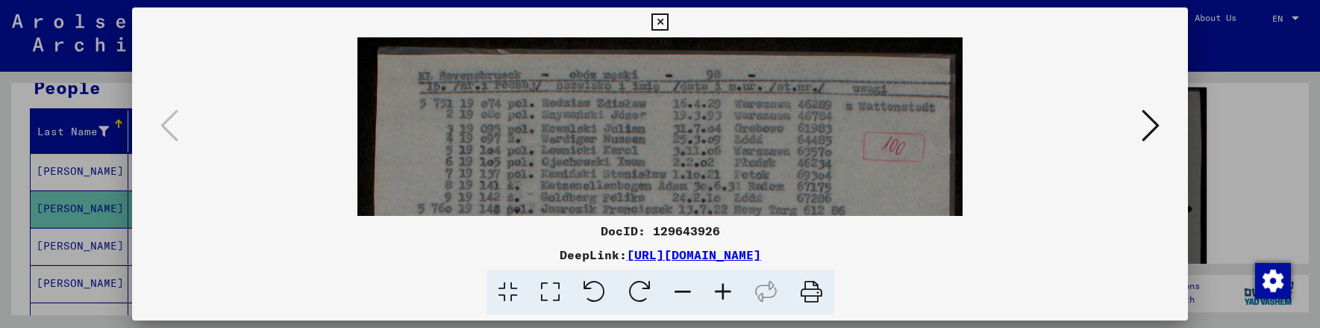
click at [720, 287] on icon at bounding box center [723, 292] width 40 height 46
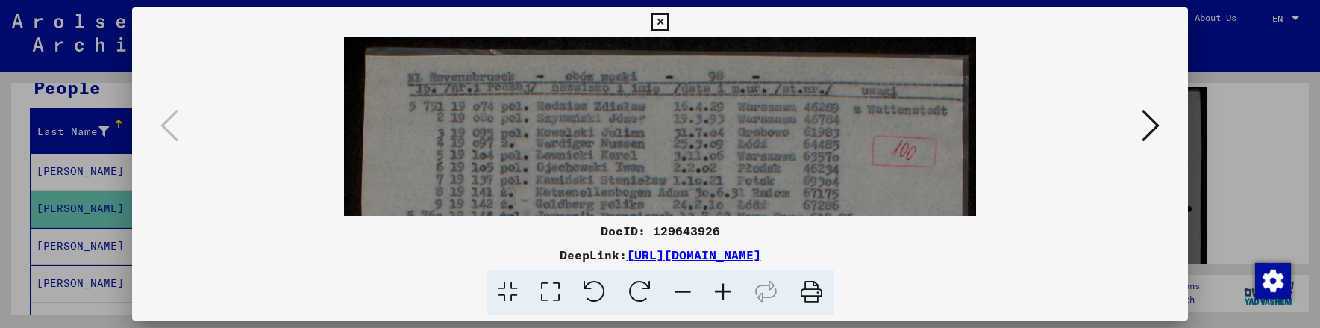
click at [720, 286] on icon at bounding box center [723, 292] width 40 height 46
click at [721, 286] on icon at bounding box center [723, 292] width 40 height 46
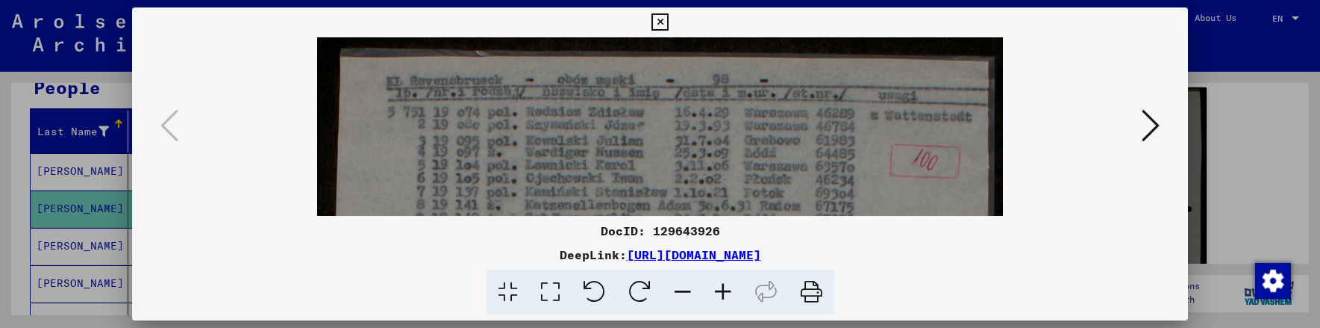
click at [721, 286] on icon at bounding box center [723, 292] width 40 height 46
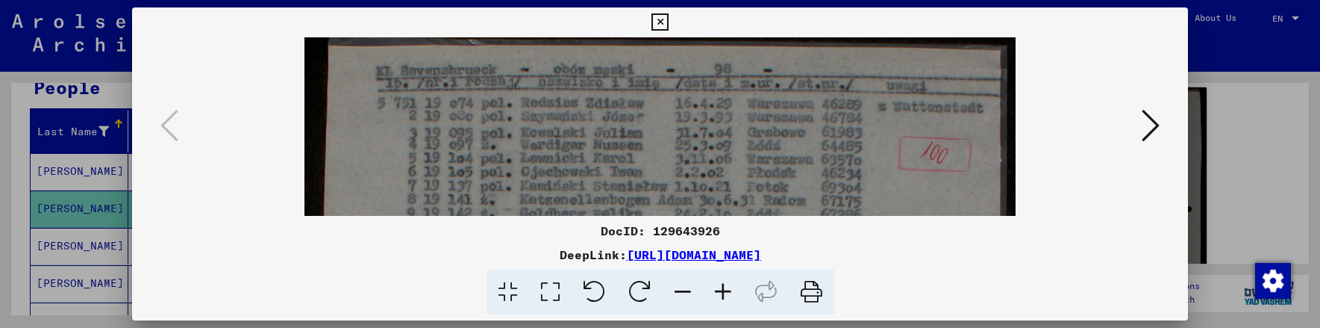
drag, startPoint x: 601, startPoint y: 156, endPoint x: 604, endPoint y: 143, distance: 13.8
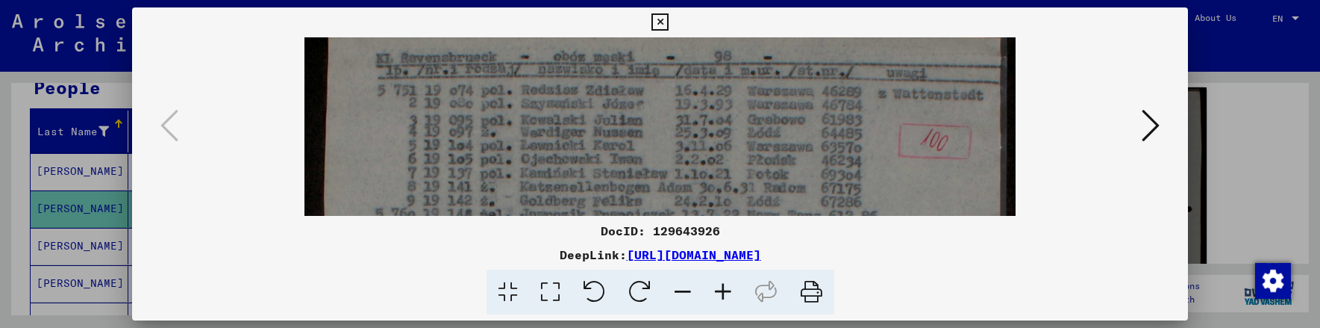
drag, startPoint x: 626, startPoint y: 152, endPoint x: 627, endPoint y: 139, distance: 13.5
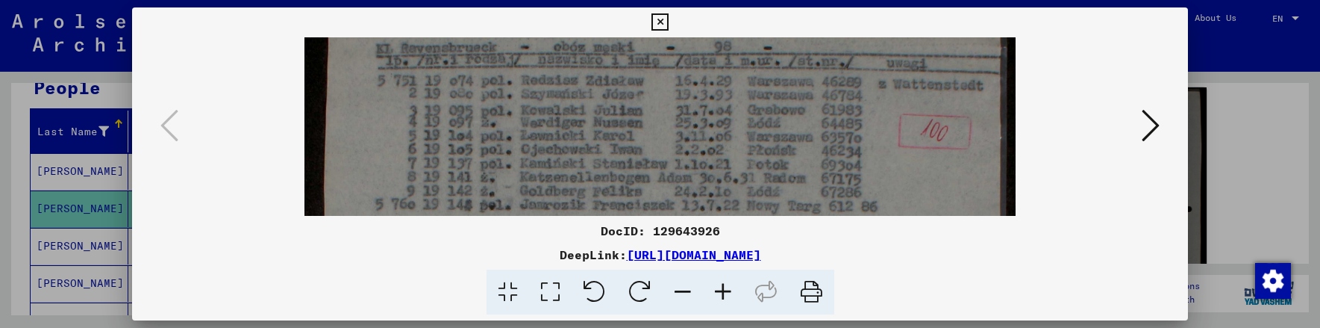
scroll to position [40, 0]
drag, startPoint x: 628, startPoint y: 169, endPoint x: 627, endPoint y: 155, distance: 13.5
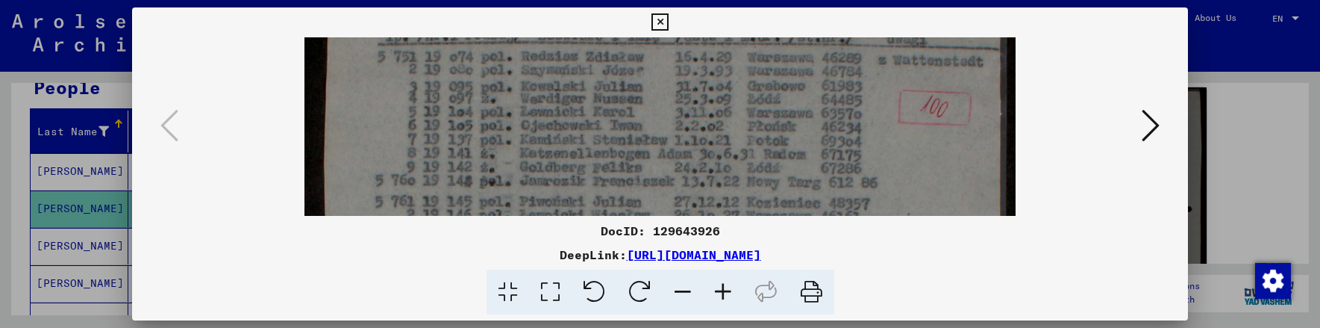
drag, startPoint x: 627, startPoint y: 167, endPoint x: 633, endPoint y: 154, distance: 14.7
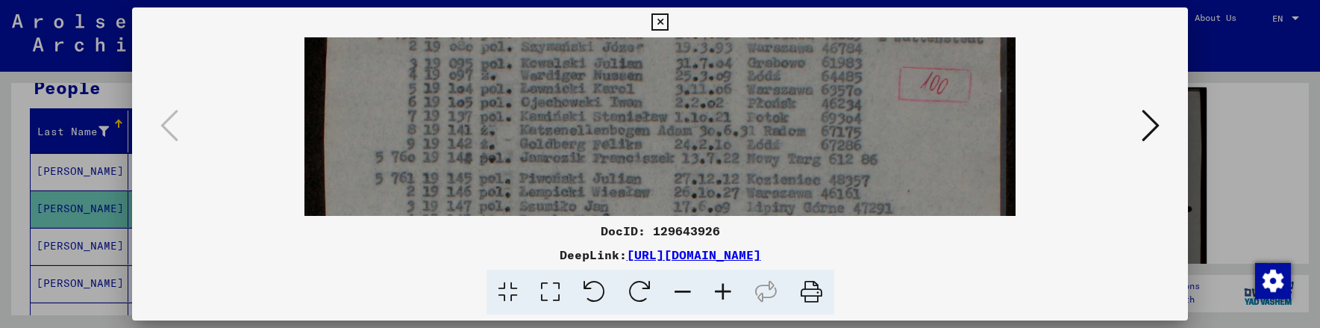
scroll to position [83, 0]
drag, startPoint x: 639, startPoint y: 179, endPoint x: 639, endPoint y: 155, distance: 23.9
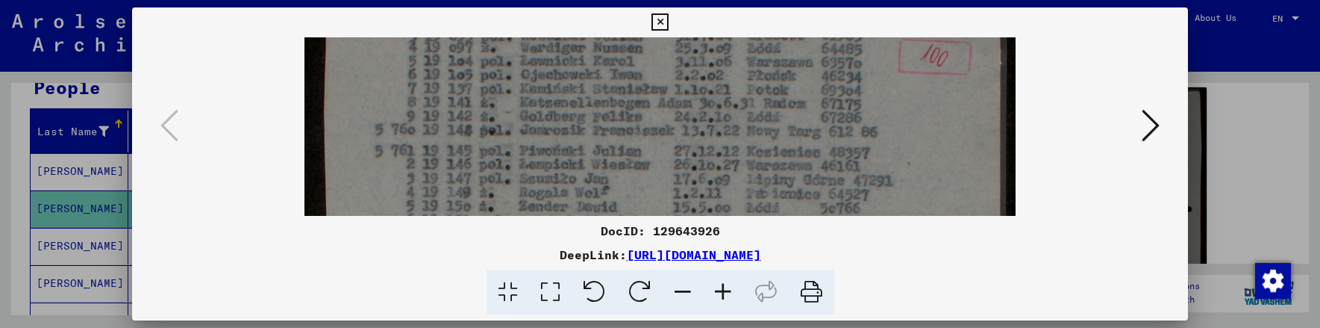
drag, startPoint x: 644, startPoint y: 184, endPoint x: 641, endPoint y: 154, distance: 30.0
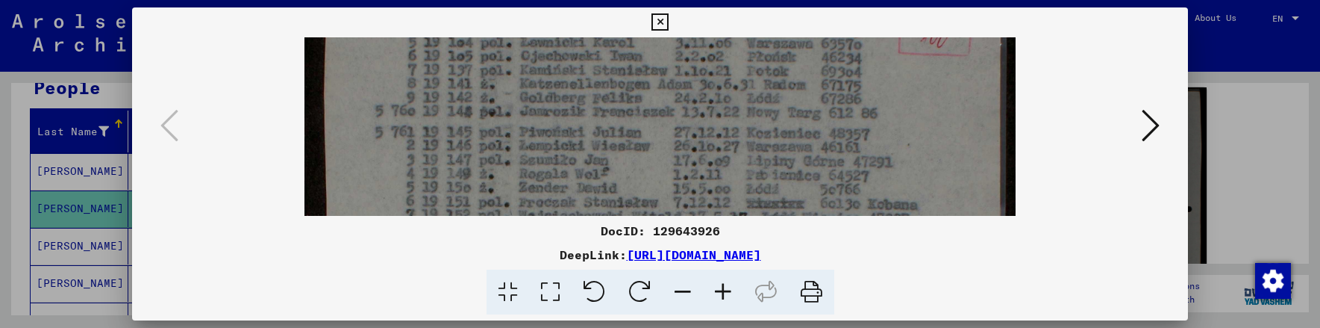
scroll to position [129, 0]
drag, startPoint x: 642, startPoint y: 188, endPoint x: 642, endPoint y: 171, distance: 17.2
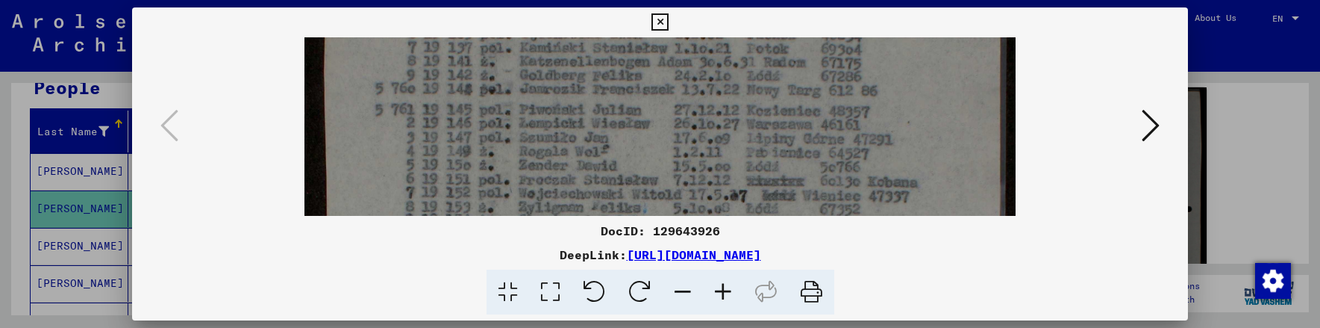
scroll to position [151, 0]
drag, startPoint x: 634, startPoint y: 189, endPoint x: 629, endPoint y: 166, distance: 23.0
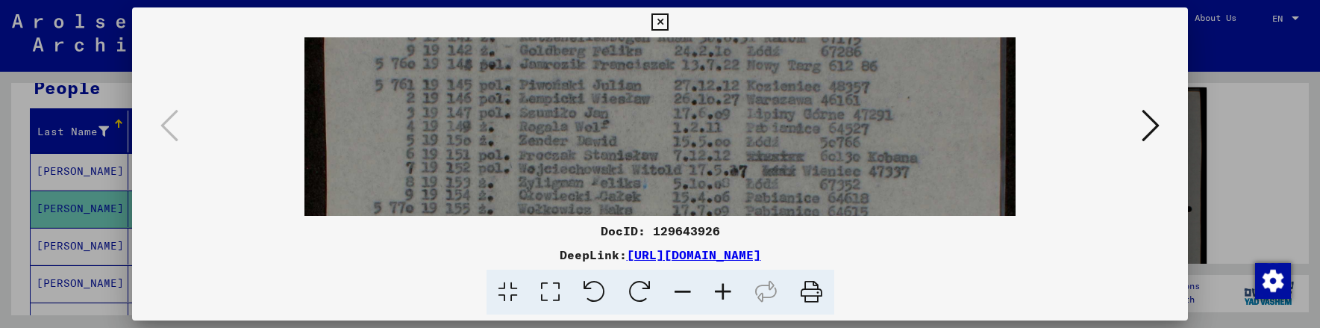
drag, startPoint x: 628, startPoint y: 187, endPoint x: 630, endPoint y: 163, distance: 24.0
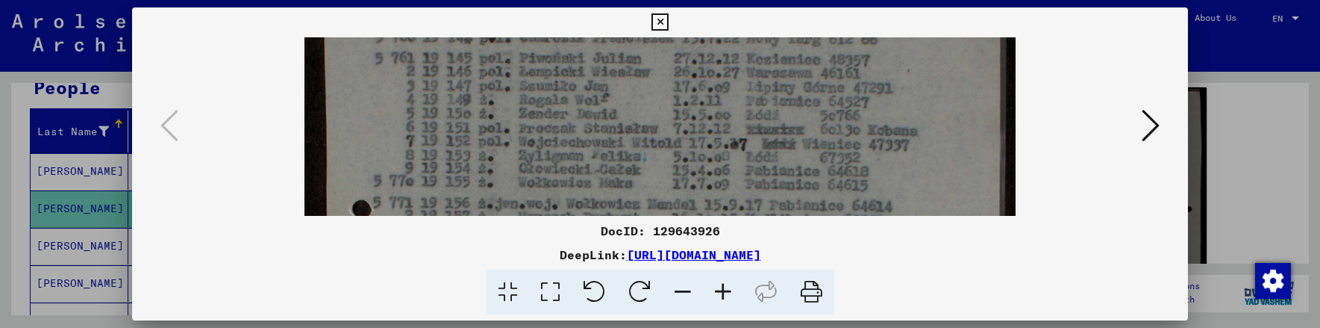
drag, startPoint x: 629, startPoint y: 194, endPoint x: 624, endPoint y: 166, distance: 28.8
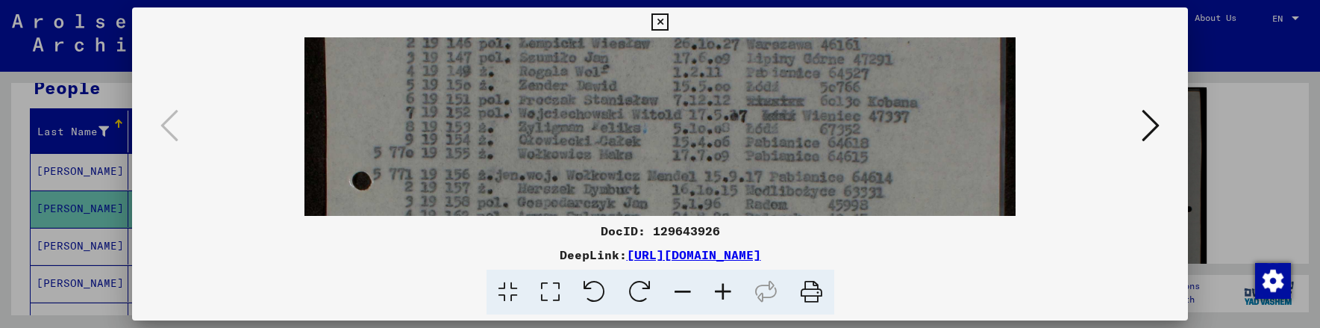
drag, startPoint x: 621, startPoint y: 187, endPoint x: 620, endPoint y: 159, distance: 27.6
click at [620, 159] on img at bounding box center [660, 307] width 712 height 999
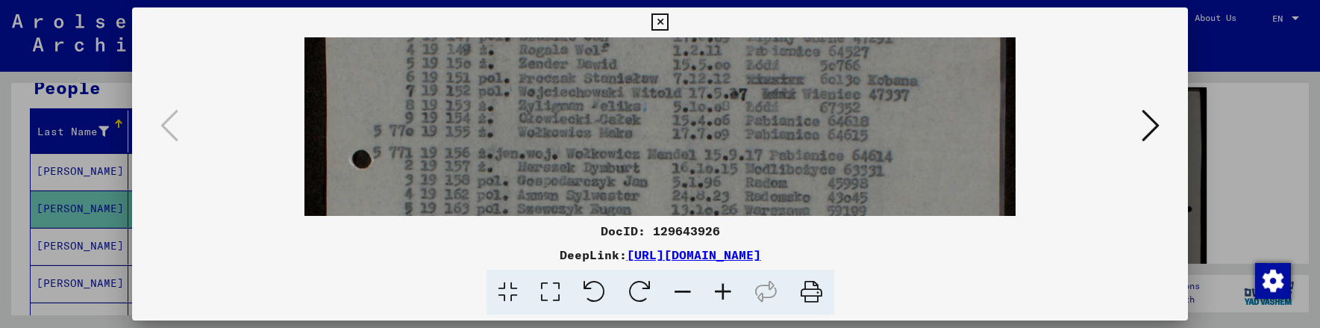
scroll to position [252, 0]
drag, startPoint x: 615, startPoint y: 184, endPoint x: 613, endPoint y: 163, distance: 20.9
click at [613, 163] on img at bounding box center [660, 284] width 712 height 999
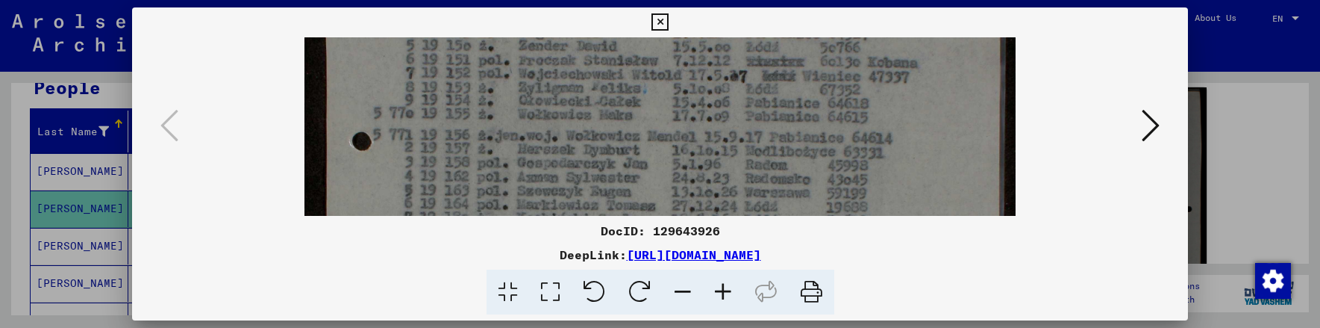
drag, startPoint x: 624, startPoint y: 185, endPoint x: 622, endPoint y: 167, distance: 18.0
click at [622, 167] on img at bounding box center [660, 267] width 712 height 999
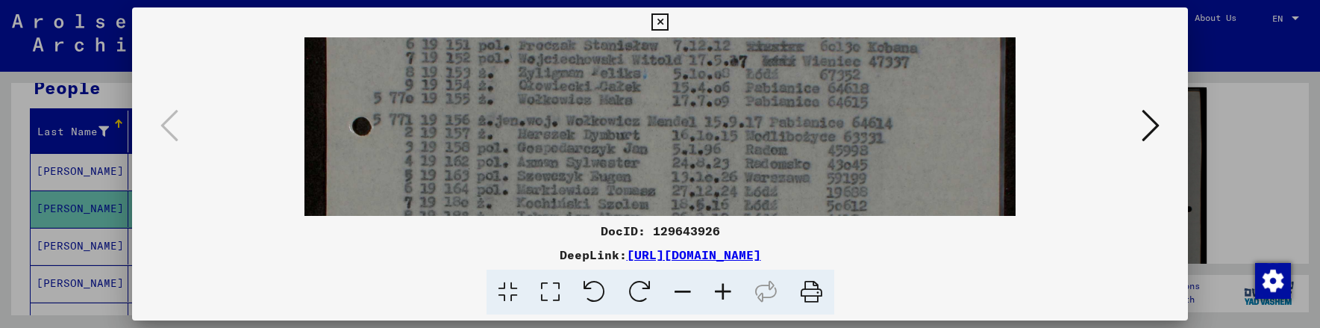
drag, startPoint x: 618, startPoint y: 186, endPoint x: 616, endPoint y: 170, distance: 15.8
click at [616, 170] on img at bounding box center [660, 252] width 712 height 999
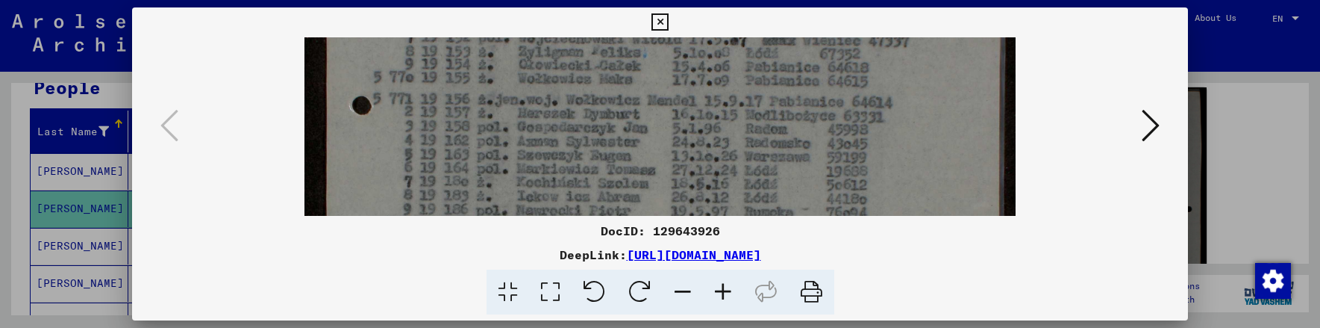
scroll to position [308, 0]
drag, startPoint x: 614, startPoint y: 187, endPoint x: 616, endPoint y: 165, distance: 22.4
click at [616, 165] on img at bounding box center [660, 228] width 712 height 999
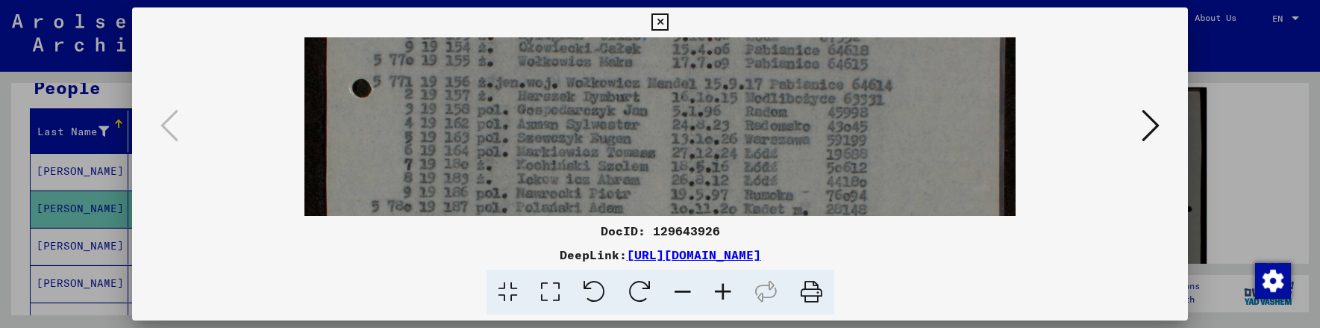
drag, startPoint x: 614, startPoint y: 181, endPoint x: 615, endPoint y: 164, distance: 17.2
click at [615, 164] on img at bounding box center [660, 214] width 712 height 999
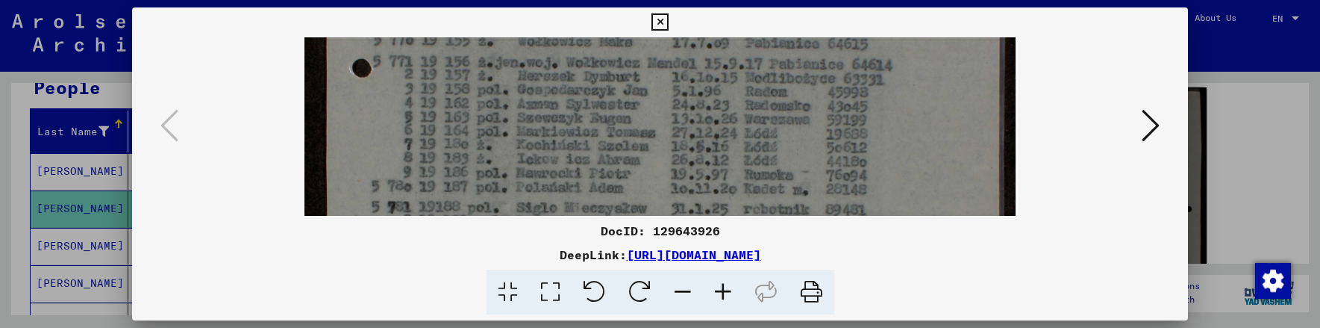
drag, startPoint x: 620, startPoint y: 181, endPoint x: 624, endPoint y: 161, distance: 20.5
click at [624, 161] on img at bounding box center [660, 194] width 712 height 999
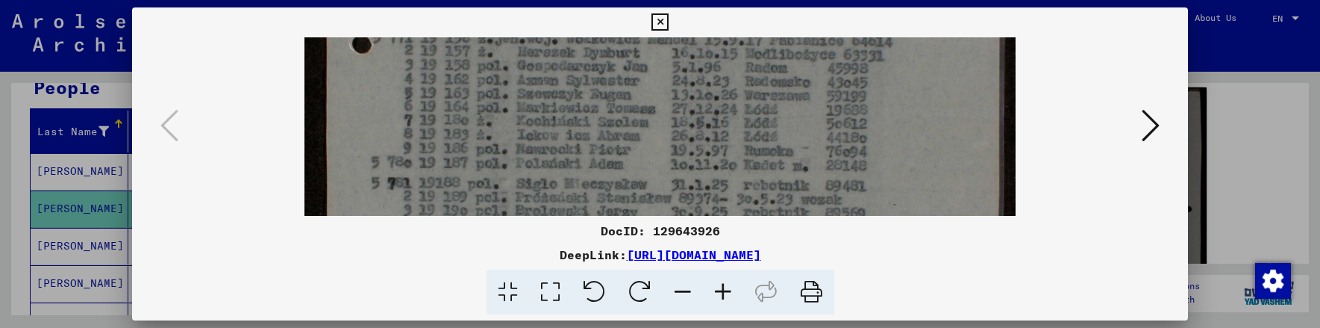
scroll to position [369, 0]
drag, startPoint x: 619, startPoint y: 185, endPoint x: 619, endPoint y: 162, distance: 23.1
click at [619, 162] on img at bounding box center [660, 168] width 712 height 999
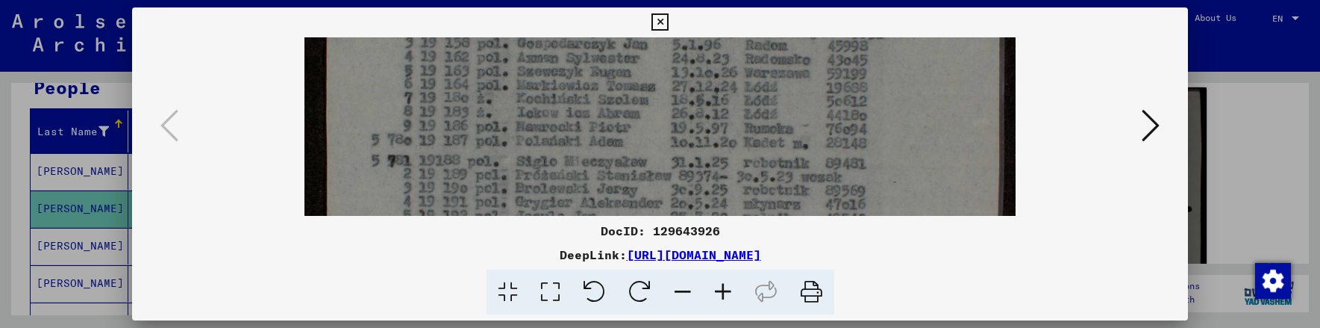
scroll to position [392, 0]
drag, startPoint x: 617, startPoint y: 184, endPoint x: 618, endPoint y: 160, distance: 23.1
click at [618, 160] on img at bounding box center [660, 145] width 712 height 999
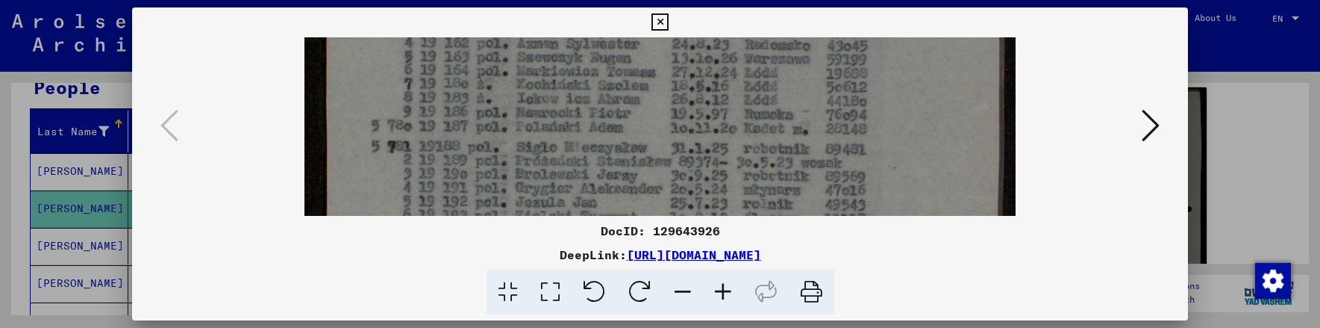
scroll to position [406, 0]
drag, startPoint x: 613, startPoint y: 181, endPoint x: 613, endPoint y: 166, distance: 14.2
click at [613, 166] on img at bounding box center [660, 130] width 712 height 999
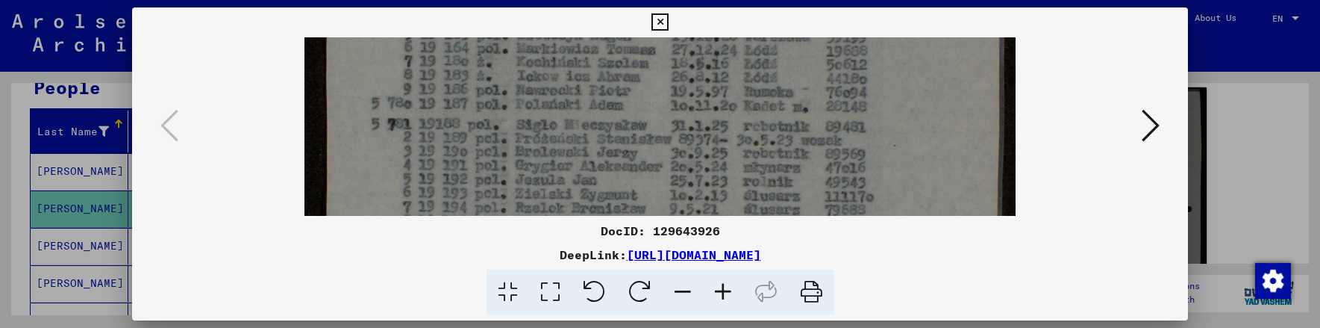
scroll to position [430, 0]
drag, startPoint x: 616, startPoint y: 175, endPoint x: 618, endPoint y: 150, distance: 24.7
click at [618, 150] on img at bounding box center [660, 106] width 712 height 999
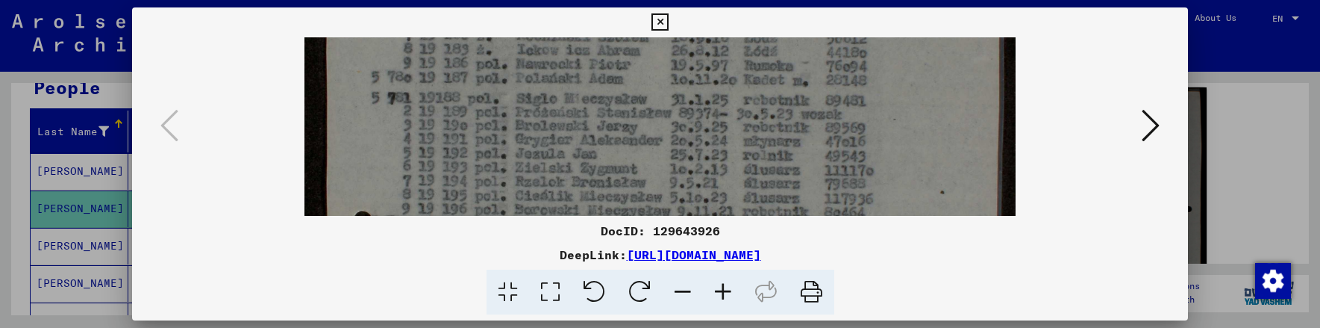
scroll to position [454, 0]
drag, startPoint x: 620, startPoint y: 171, endPoint x: 621, endPoint y: 148, distance: 23.1
click at [621, 148] on img at bounding box center [660, 83] width 712 height 999
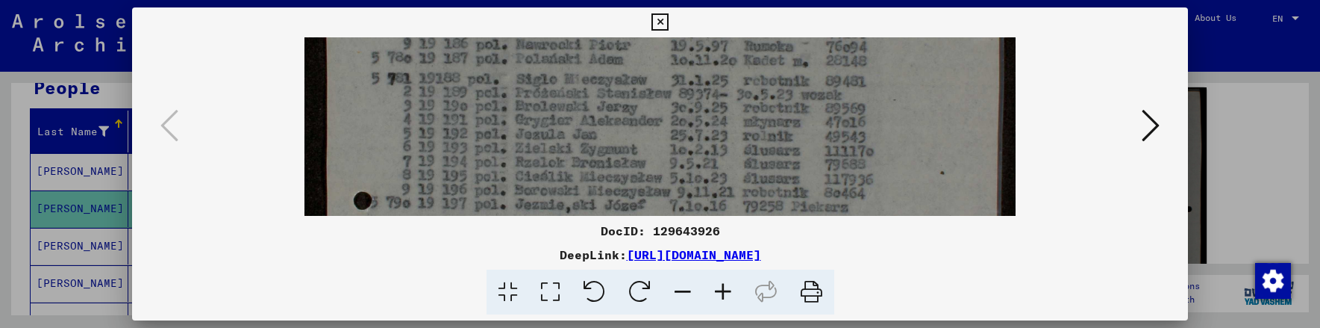
scroll to position [480, 0]
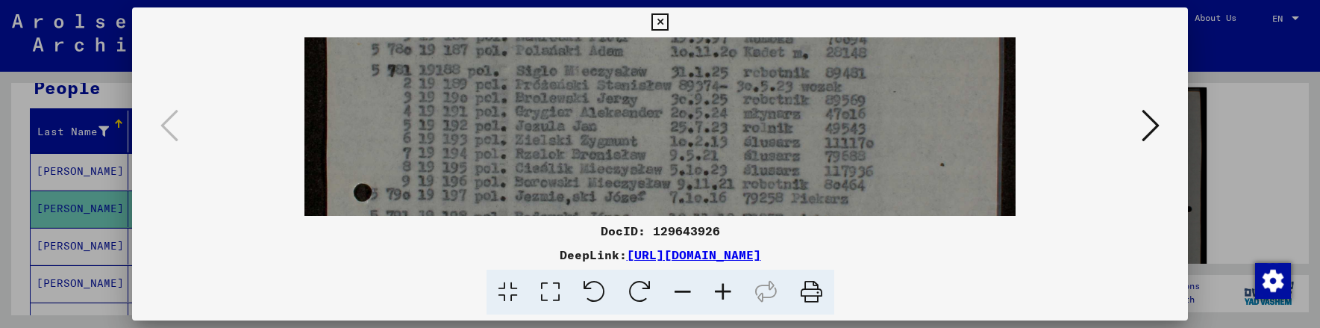
drag, startPoint x: 621, startPoint y: 178, endPoint x: 621, endPoint y: 152, distance: 26.1
click at [621, 152] on img at bounding box center [660, 57] width 712 height 999
click at [770, 174] on img at bounding box center [660, 57] width 712 height 999
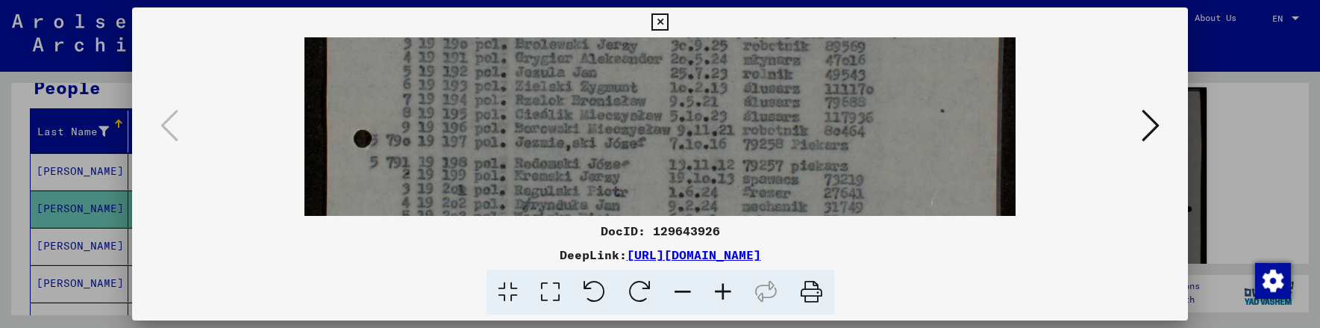
scroll to position [540, 0]
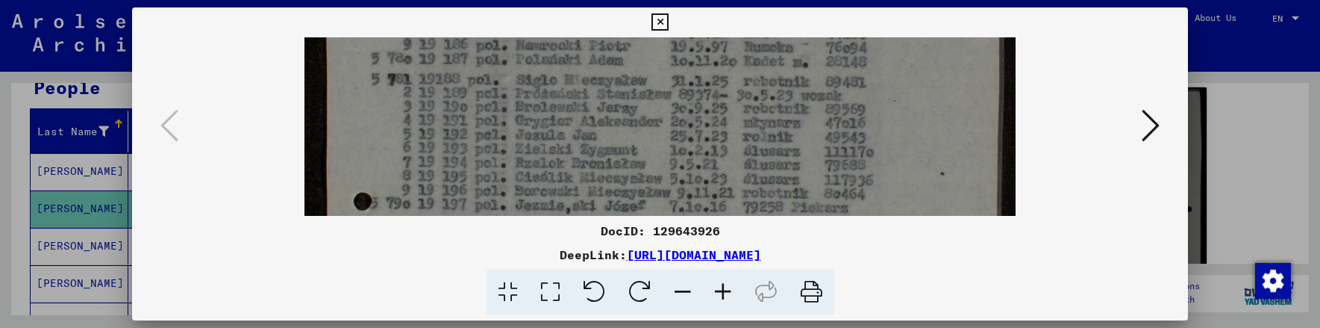
drag, startPoint x: 724, startPoint y: 160, endPoint x: 721, endPoint y: 170, distance: 10.4
click at [721, 170] on img at bounding box center [660, 66] width 712 height 999
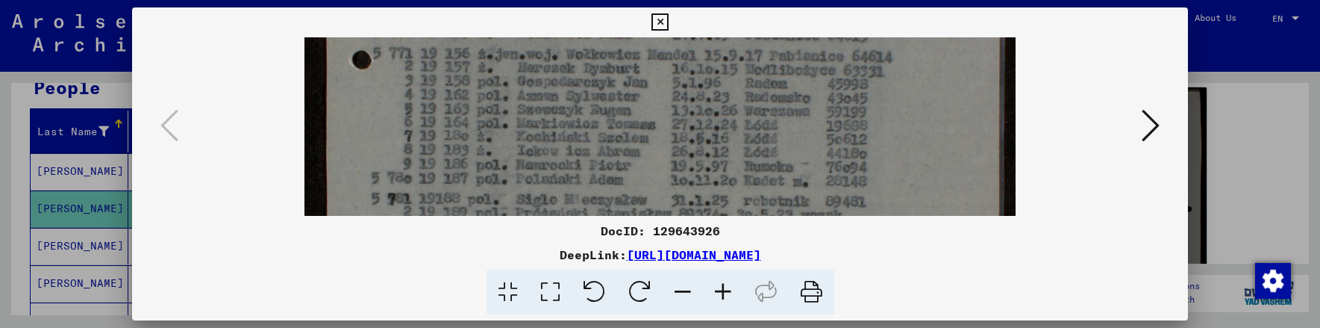
drag, startPoint x: 630, startPoint y: 72, endPoint x: 649, endPoint y: 171, distance: 100.4
click at [649, 175] on img at bounding box center [660, 186] width 712 height 999
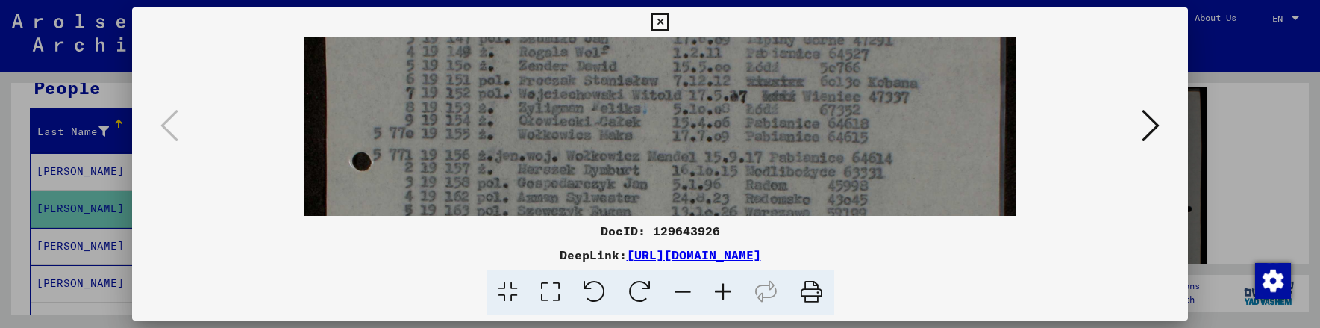
drag, startPoint x: 618, startPoint y: 84, endPoint x: 627, endPoint y: 169, distance: 85.5
click at [627, 175] on img at bounding box center [660, 287] width 712 height 999
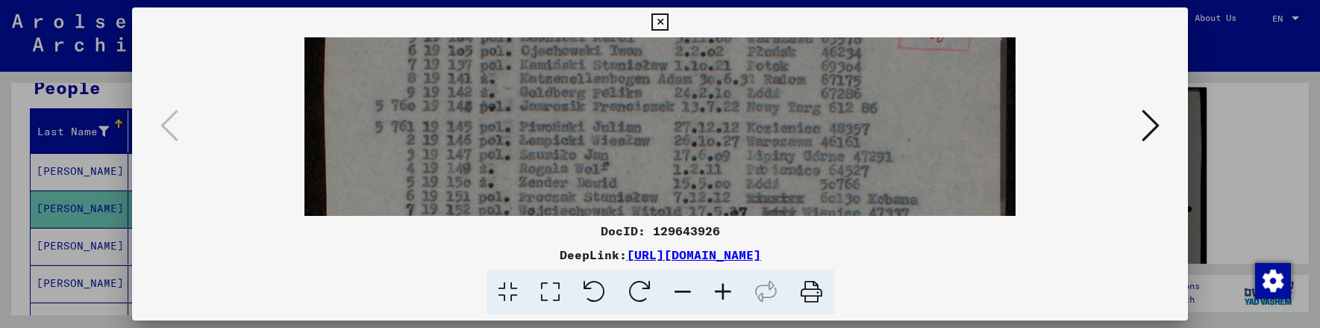
drag, startPoint x: 608, startPoint y: 65, endPoint x: 616, endPoint y: 143, distance: 78.8
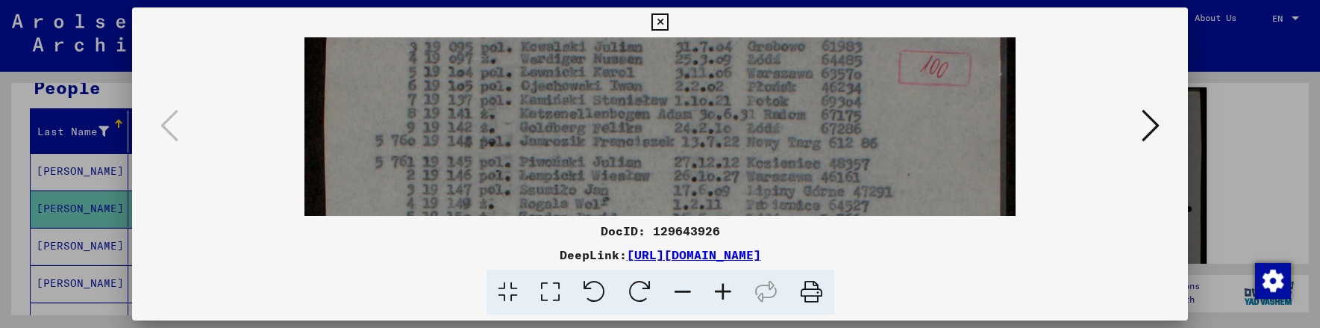
scroll to position [10, 0]
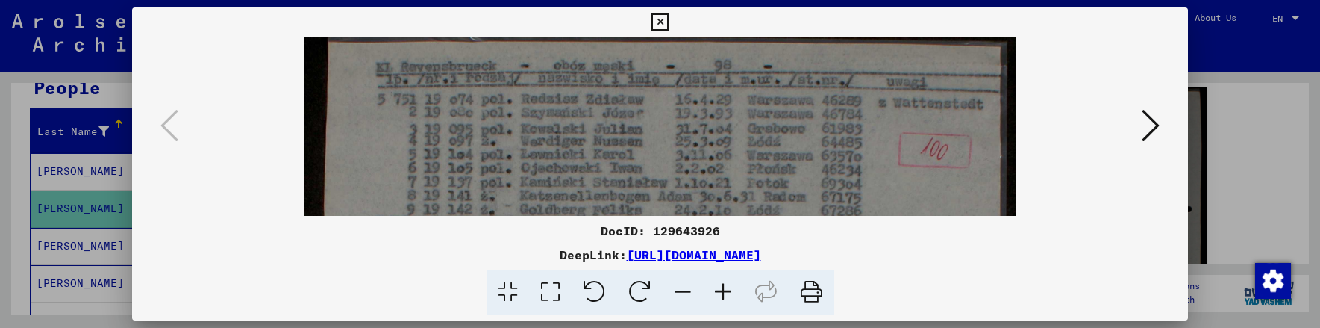
drag, startPoint x: 601, startPoint y: 75, endPoint x: 623, endPoint y: 189, distance: 115.6
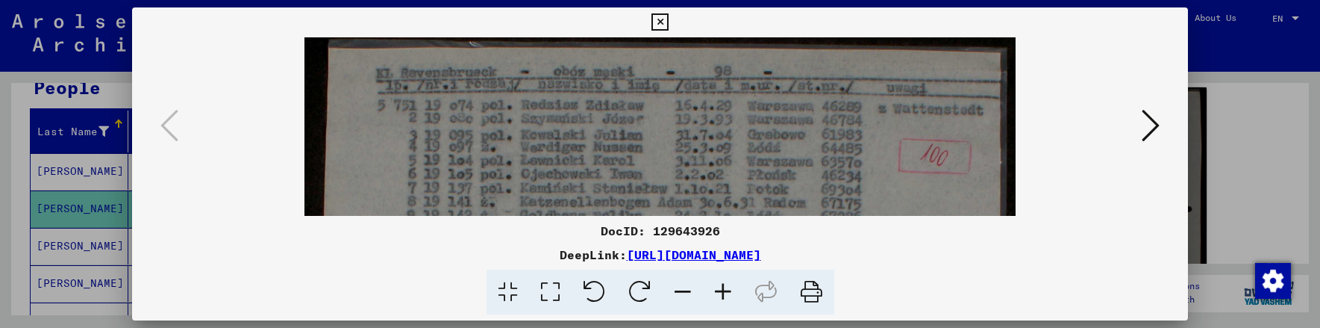
scroll to position [0, 0]
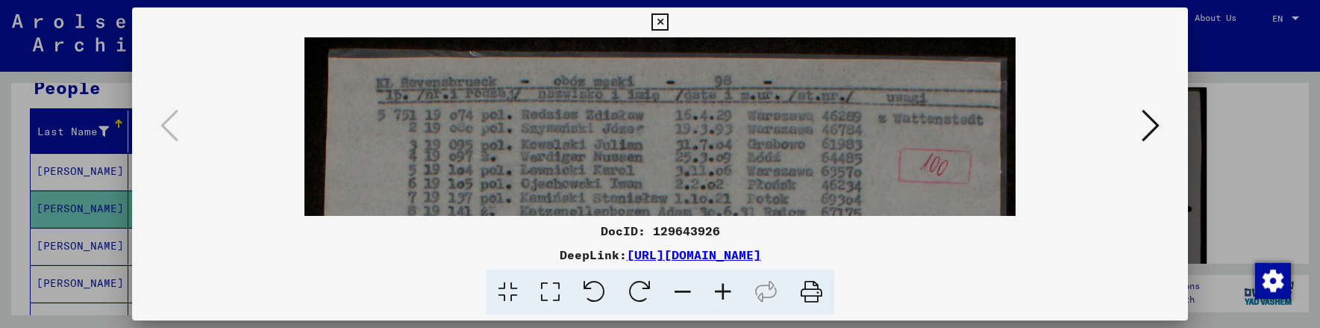
drag, startPoint x: 606, startPoint y: 101, endPoint x: 613, endPoint y: 152, distance: 51.2
click at [1152, 129] on icon at bounding box center [1150, 125] width 18 height 36
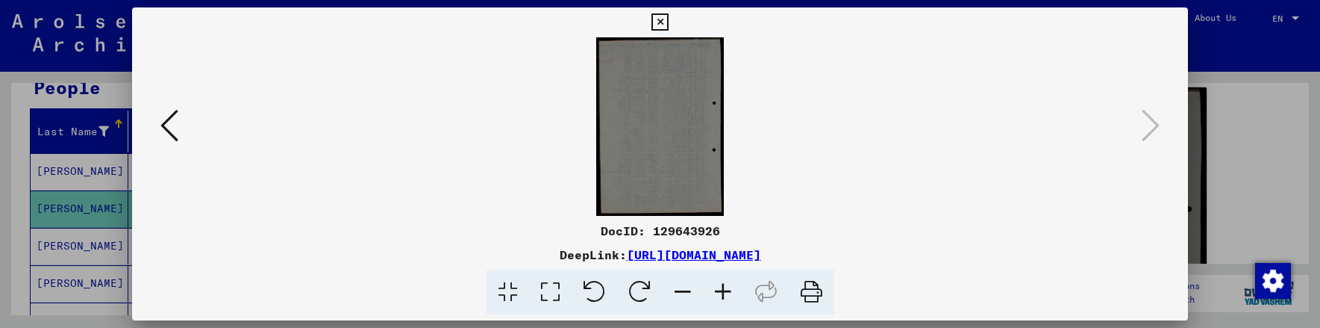
click at [169, 131] on icon at bounding box center [169, 125] width 18 height 36
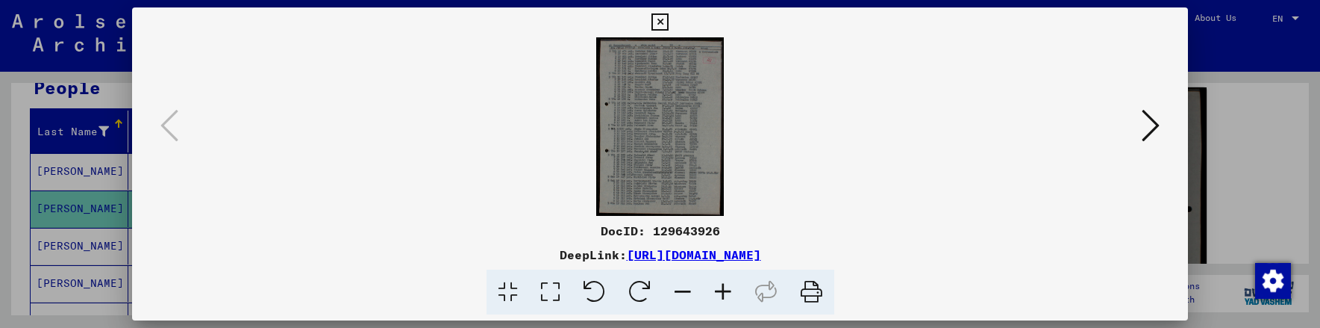
click at [1075, 163] on viewer-one-image at bounding box center [660, 126] width 954 height 178
click at [723, 292] on icon at bounding box center [723, 292] width 40 height 46
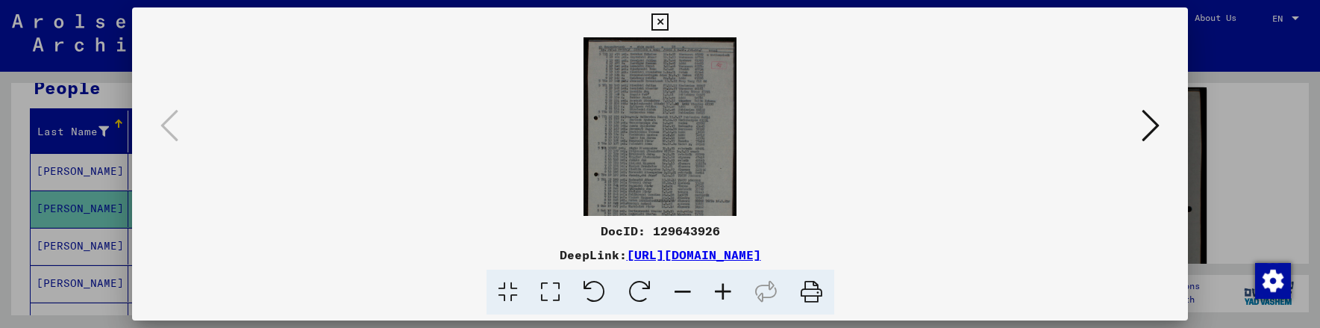
click at [723, 292] on icon at bounding box center [723, 292] width 40 height 46
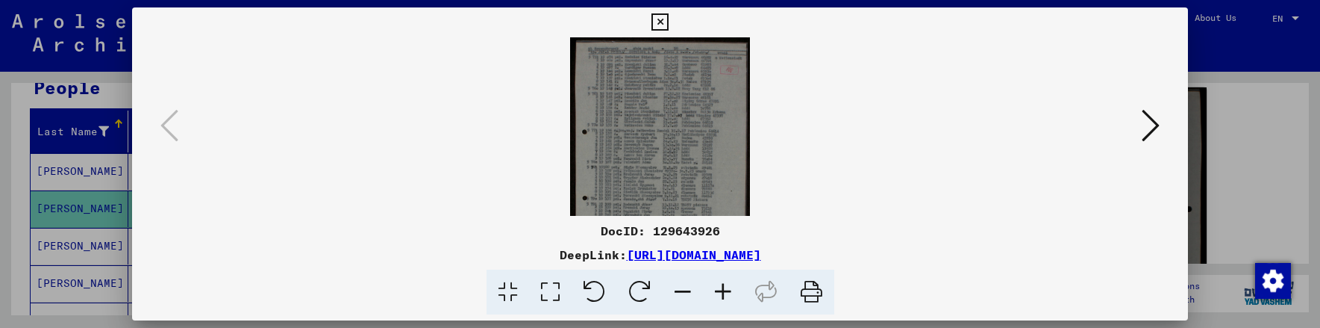
click at [723, 292] on icon at bounding box center [723, 292] width 40 height 46
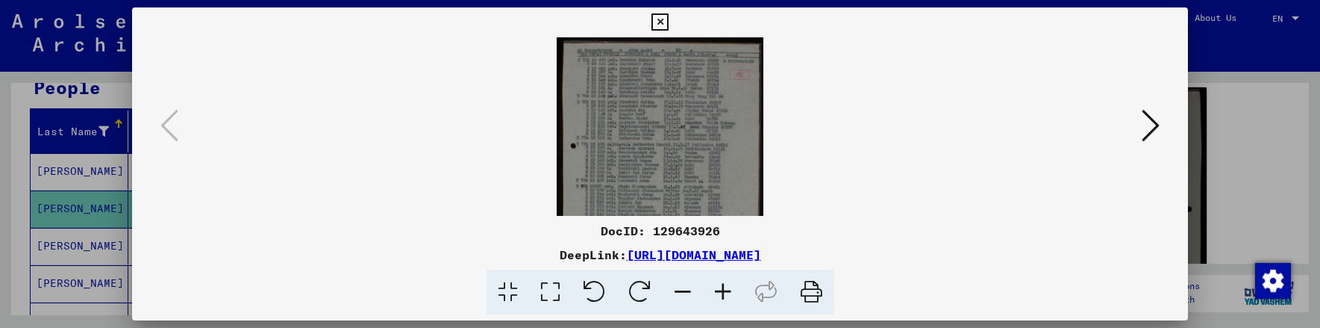
click at [723, 292] on icon at bounding box center [723, 292] width 40 height 46
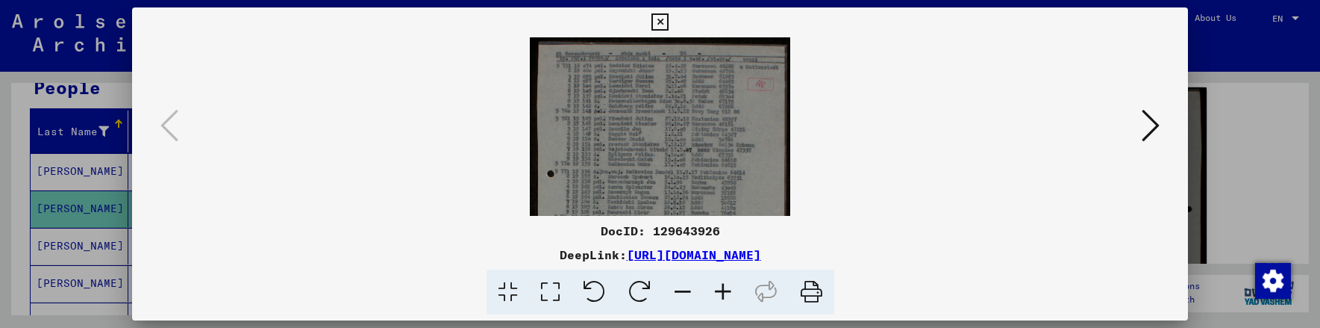
click at [723, 292] on icon at bounding box center [723, 292] width 40 height 46
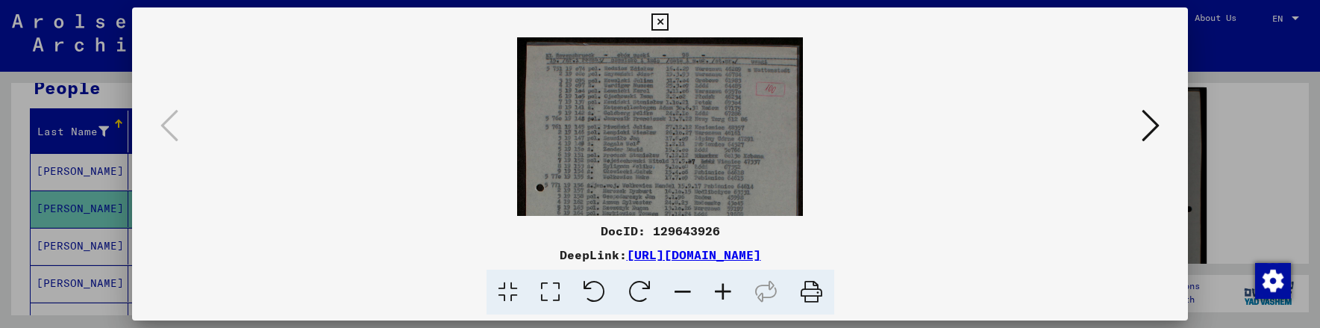
click at [723, 292] on icon at bounding box center [723, 292] width 40 height 46
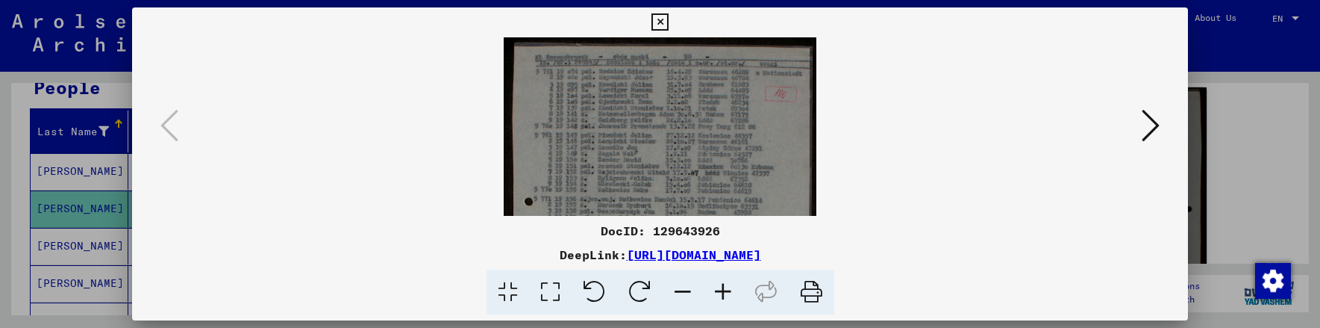
click at [723, 292] on icon at bounding box center [723, 292] width 40 height 46
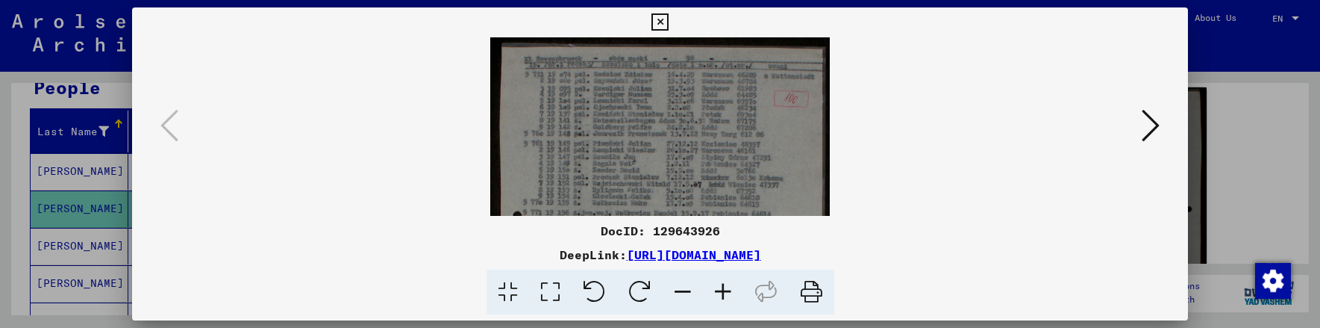
click at [723, 292] on icon at bounding box center [723, 292] width 40 height 46
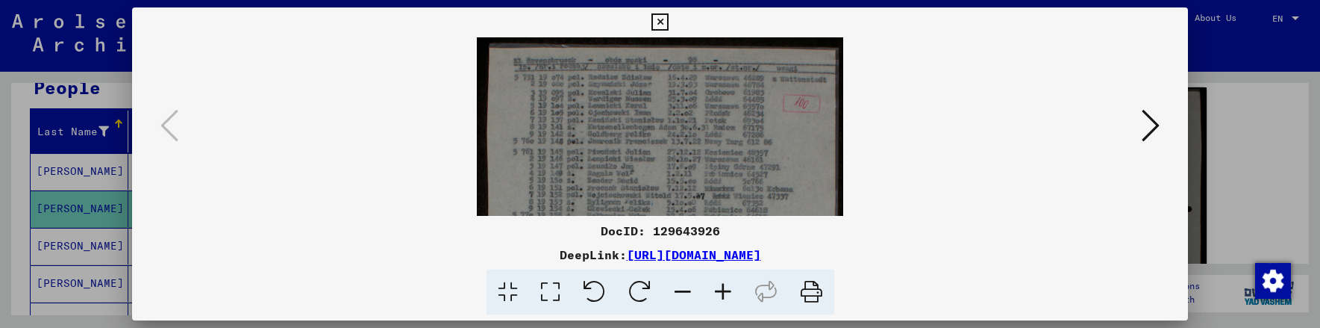
click at [723, 292] on icon at bounding box center [723, 292] width 40 height 46
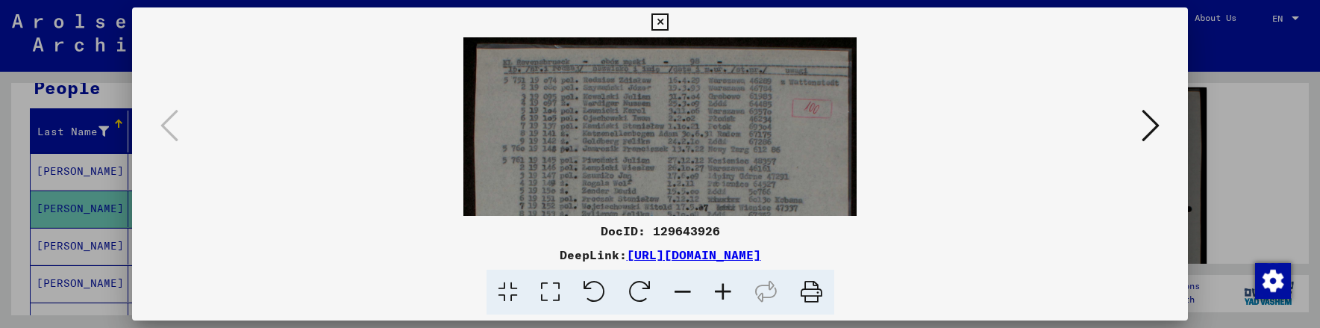
click at [723, 292] on icon at bounding box center [723, 292] width 40 height 46
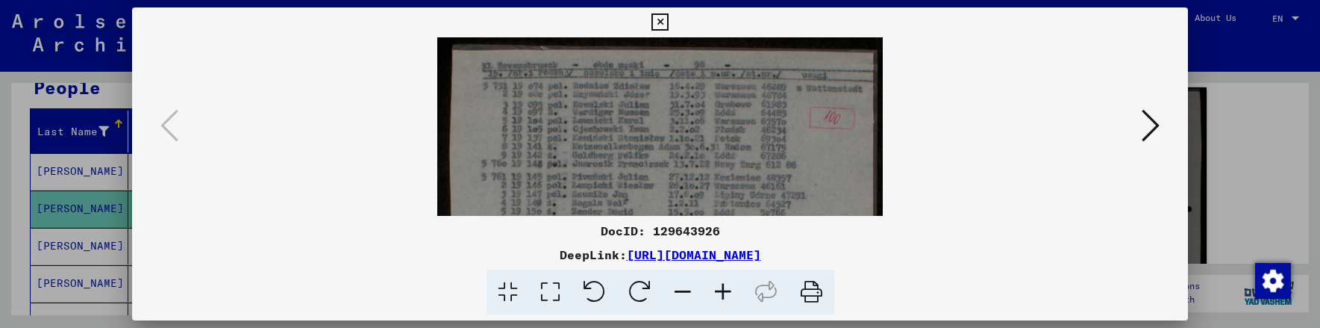
click at [723, 292] on icon at bounding box center [723, 292] width 40 height 46
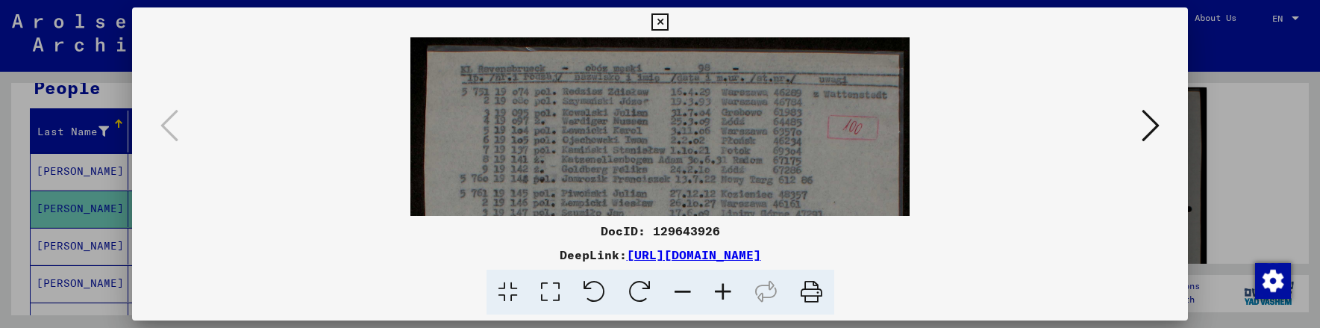
click at [723, 292] on icon at bounding box center [723, 292] width 40 height 46
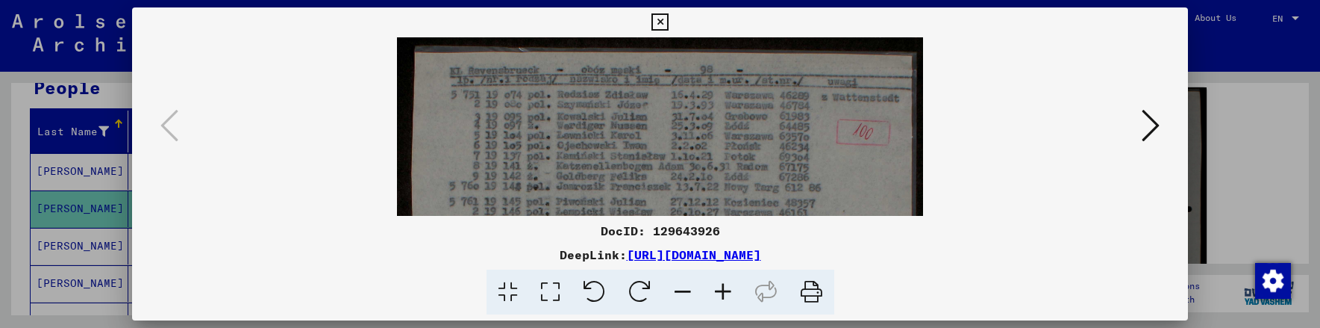
click at [723, 292] on icon at bounding box center [723, 292] width 40 height 46
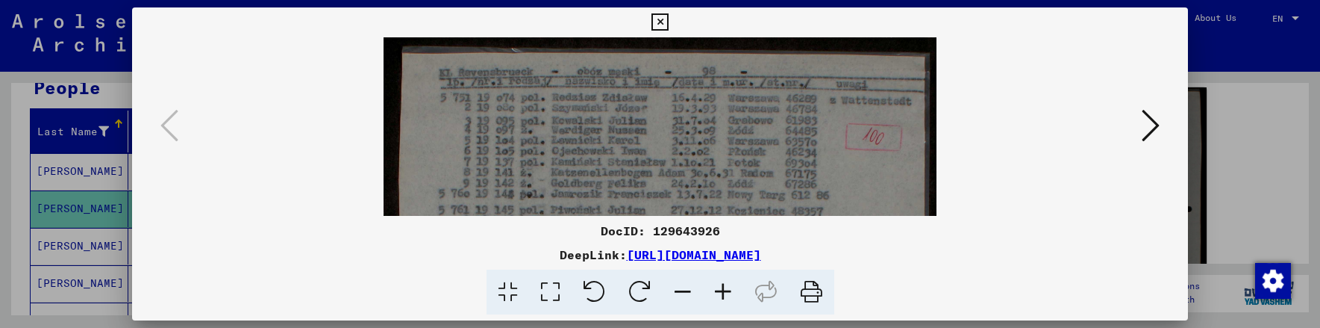
drag, startPoint x: 776, startPoint y: 132, endPoint x: 714, endPoint y: 151, distance: 64.9
click at [724, 296] on icon at bounding box center [723, 292] width 40 height 46
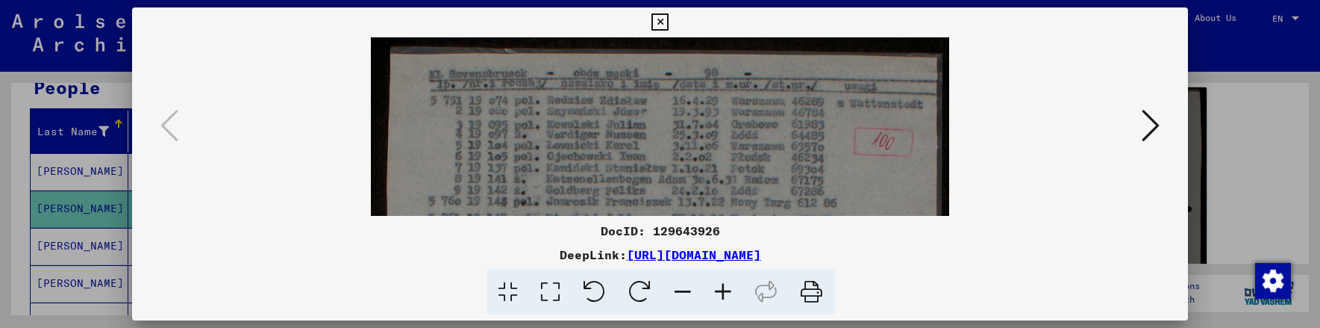
click at [724, 296] on icon at bounding box center [723, 292] width 40 height 46
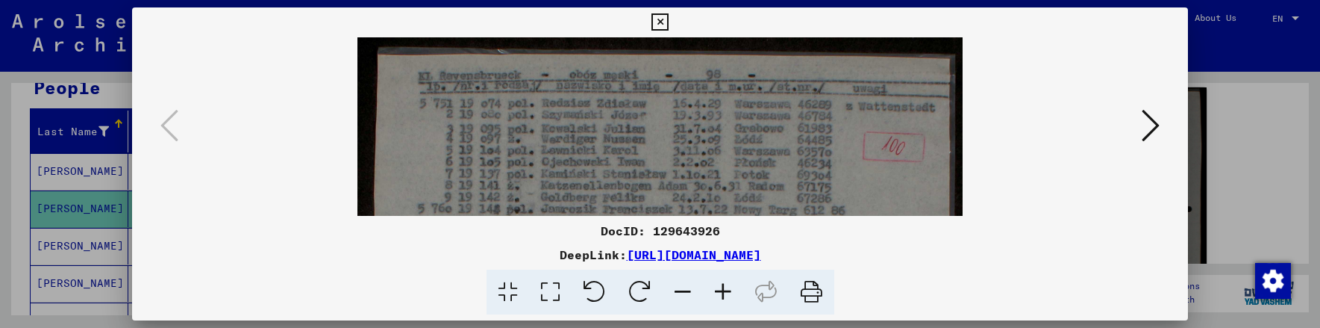
click at [724, 296] on icon at bounding box center [723, 292] width 40 height 46
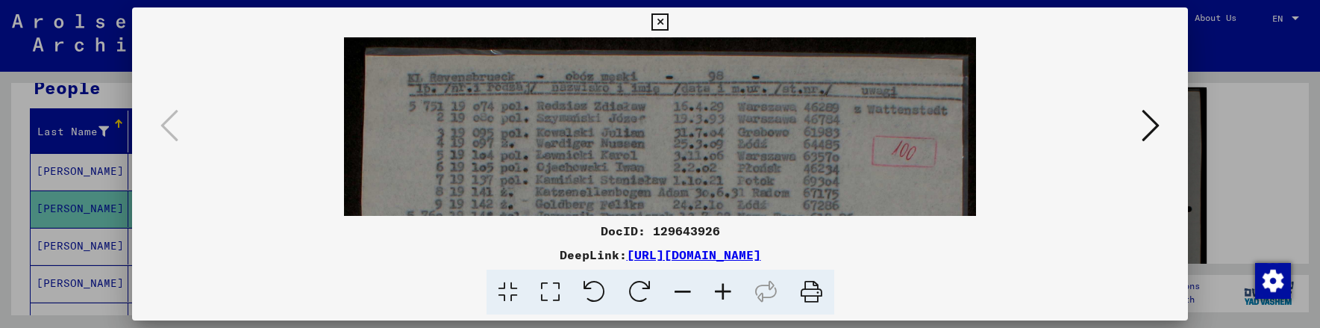
click at [724, 296] on icon at bounding box center [723, 292] width 40 height 46
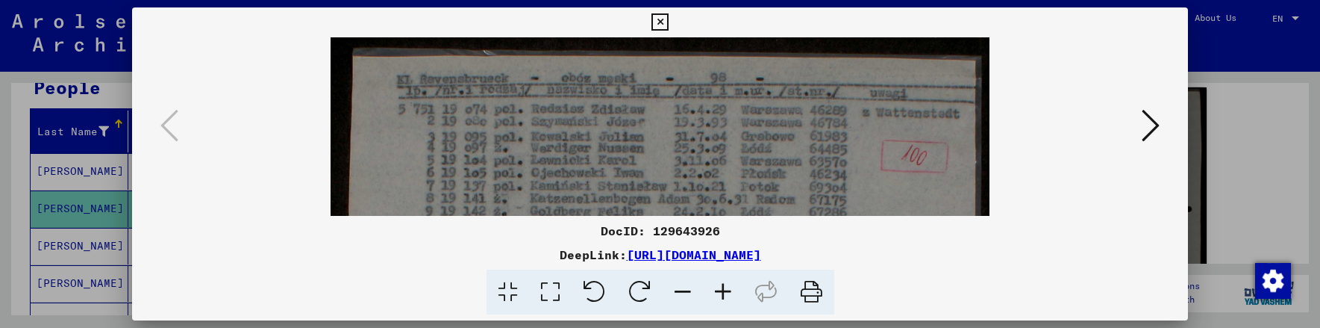
click at [724, 296] on icon at bounding box center [723, 292] width 40 height 46
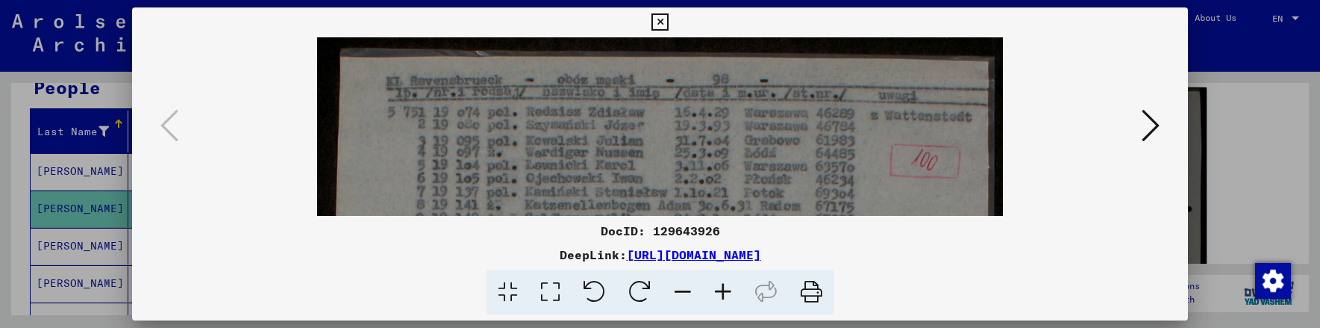
click at [724, 296] on icon at bounding box center [723, 292] width 40 height 46
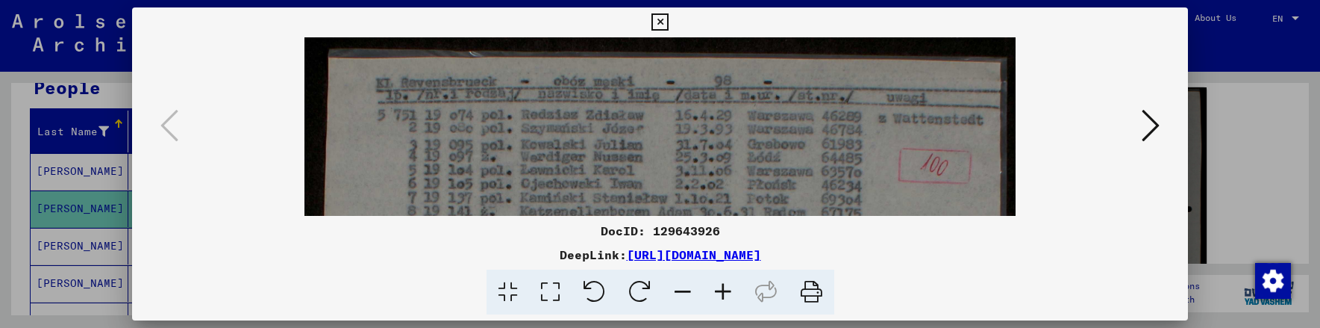
click at [662, 22] on icon at bounding box center [659, 22] width 17 height 18
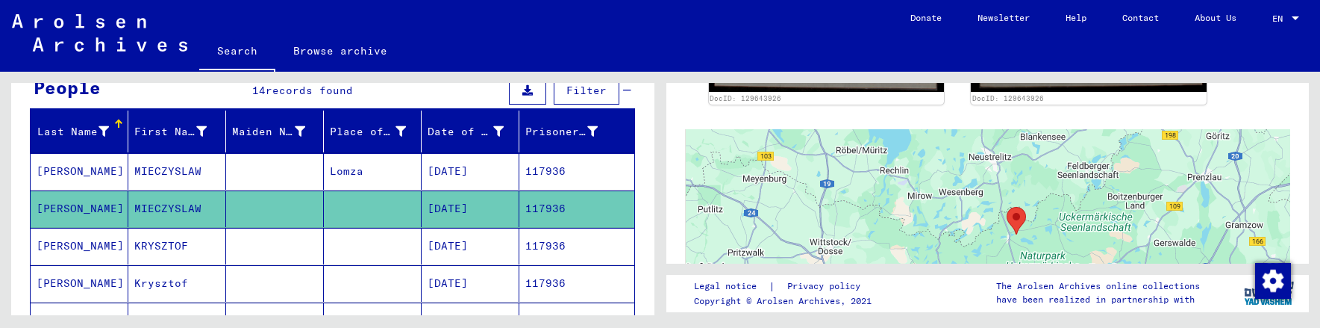
scroll to position [821, 0]
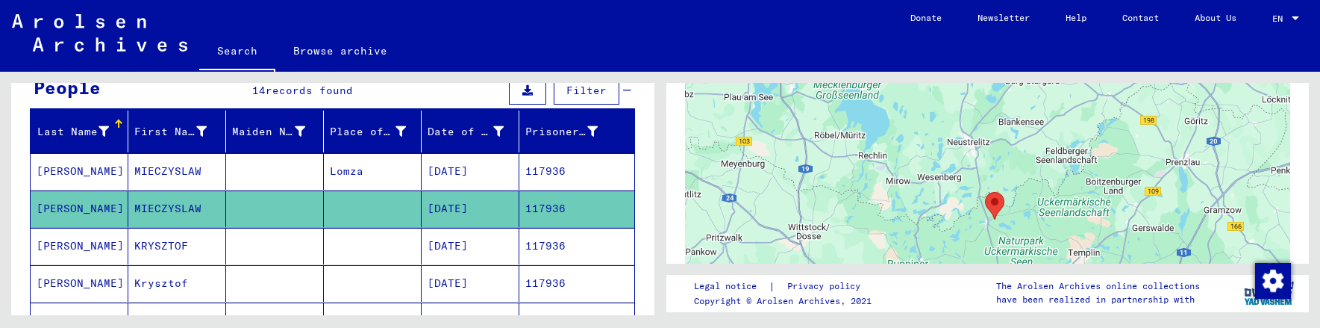
drag, startPoint x: 1127, startPoint y: 158, endPoint x: 1102, endPoint y: 184, distance: 35.4
click at [1102, 184] on div at bounding box center [988, 268] width 606 height 373
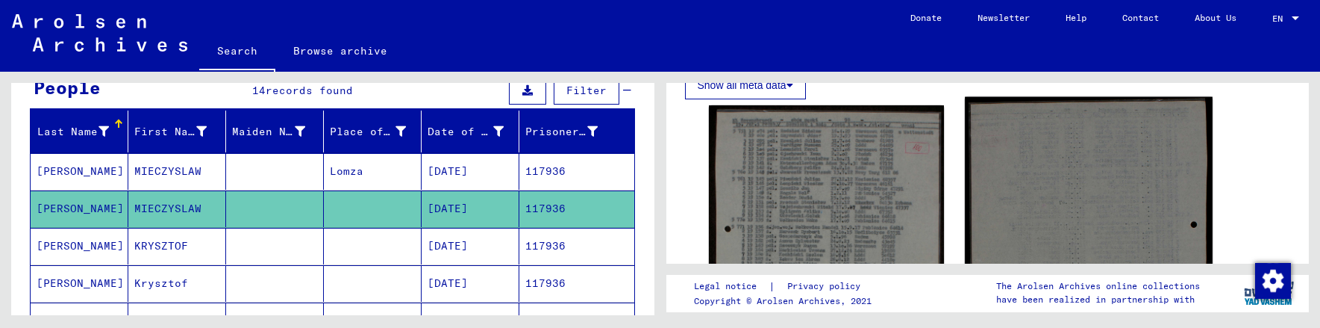
scroll to position [422, 0]
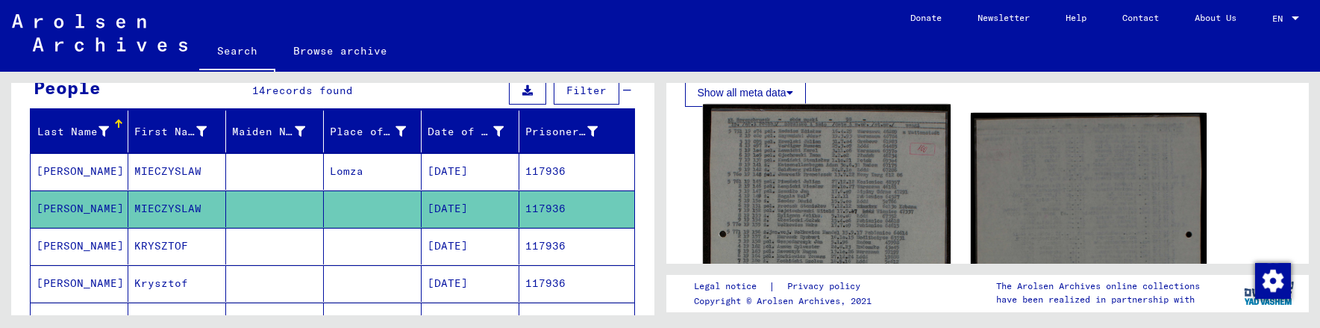
click at [842, 220] on img at bounding box center [827, 277] width 248 height 347
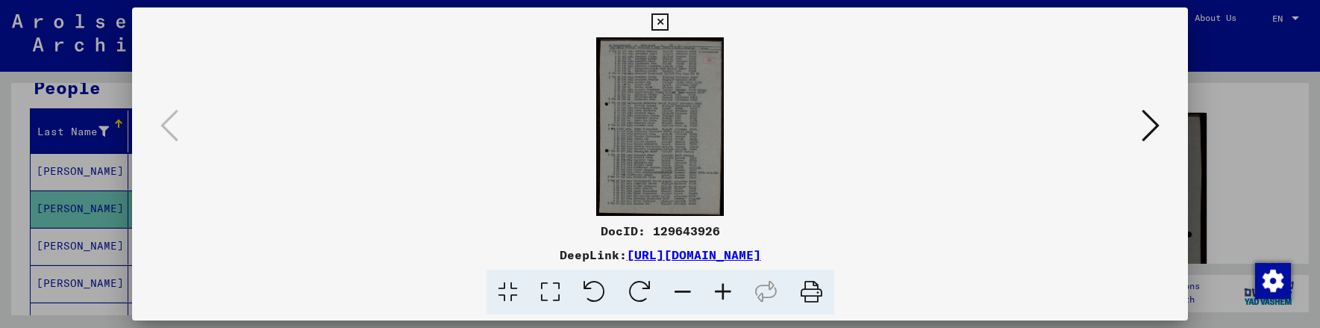
click at [721, 293] on icon at bounding box center [723, 292] width 40 height 46
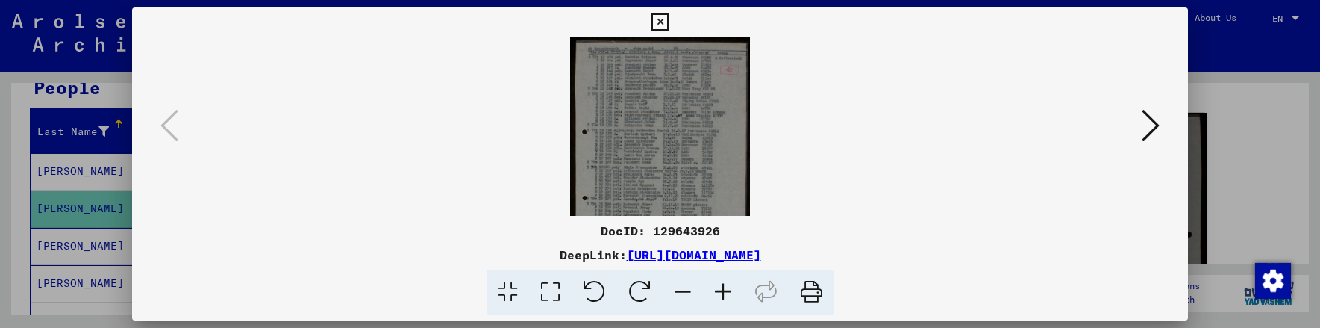
click at [721, 293] on icon at bounding box center [723, 292] width 40 height 46
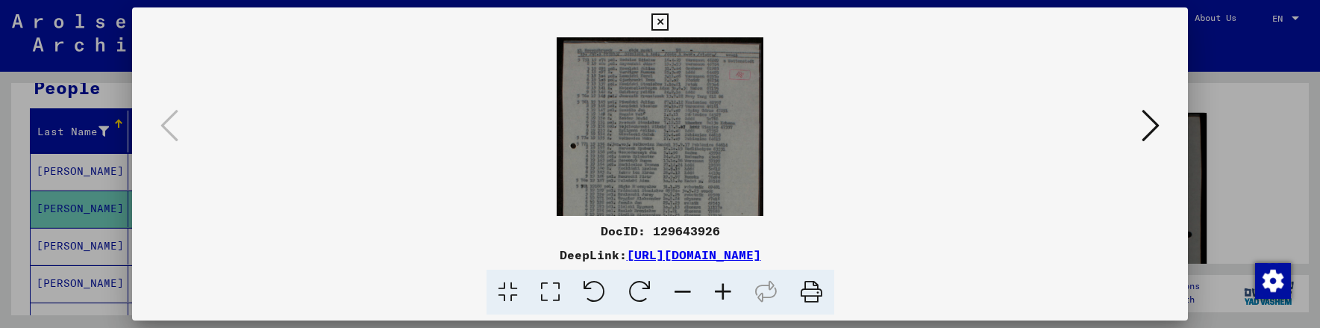
click at [721, 293] on icon at bounding box center [723, 292] width 40 height 46
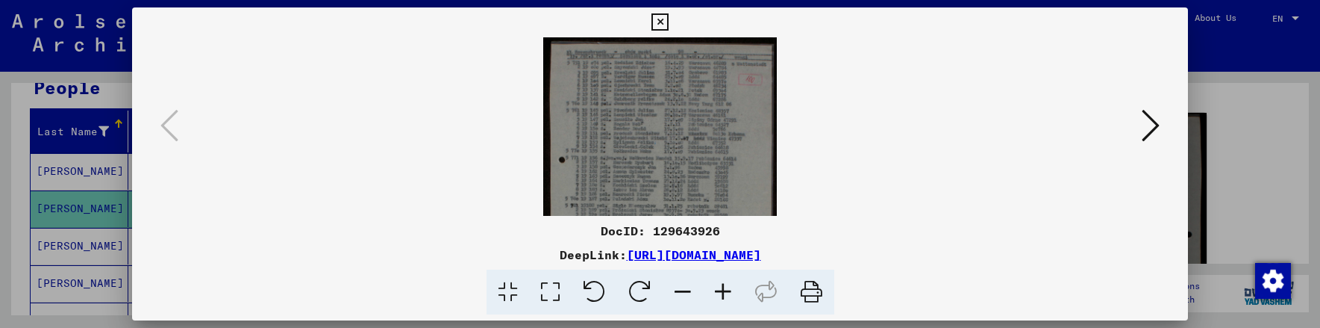
click at [721, 293] on icon at bounding box center [723, 292] width 40 height 46
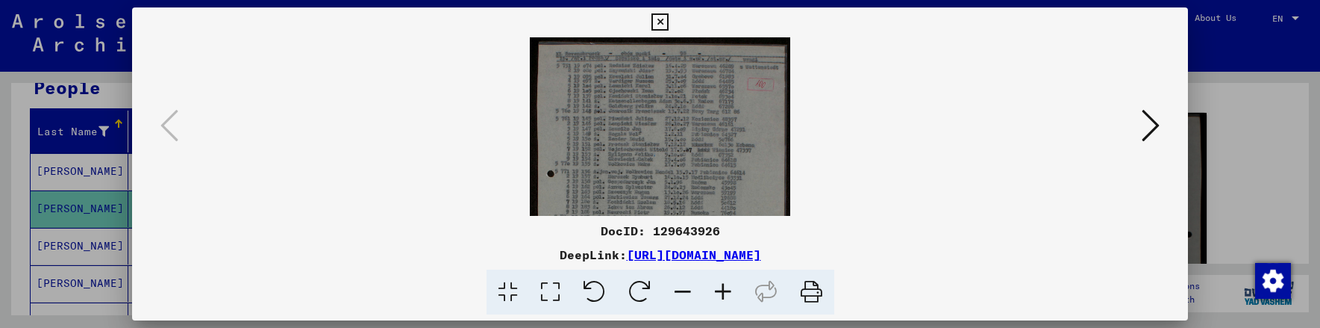
click at [721, 293] on icon at bounding box center [723, 292] width 40 height 46
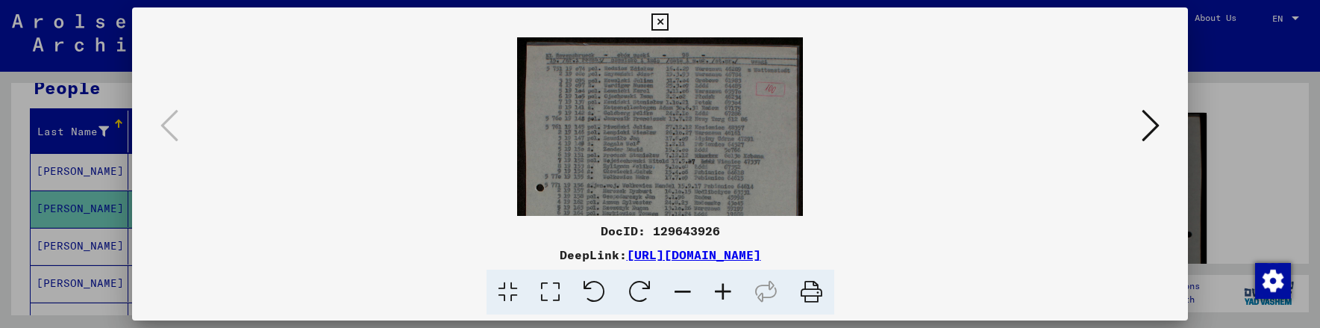
click at [721, 293] on icon at bounding box center [723, 292] width 40 height 46
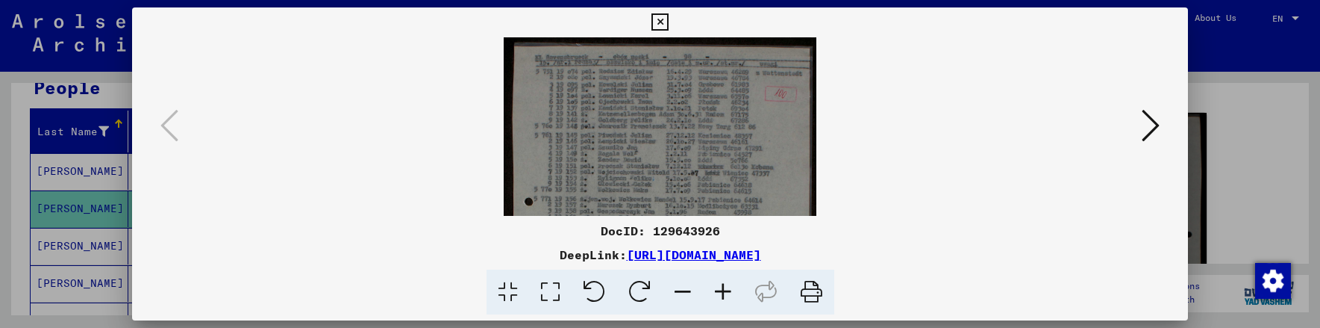
click at [721, 293] on icon at bounding box center [723, 292] width 40 height 46
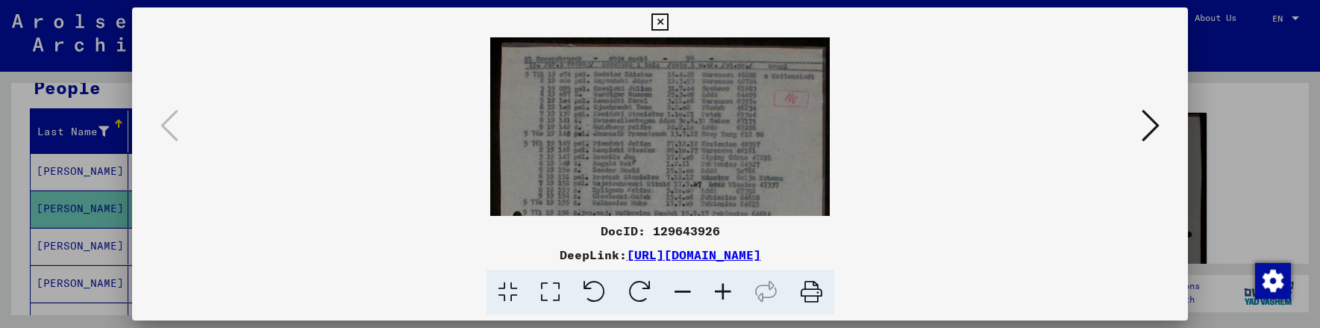
click at [721, 293] on icon at bounding box center [723, 292] width 40 height 46
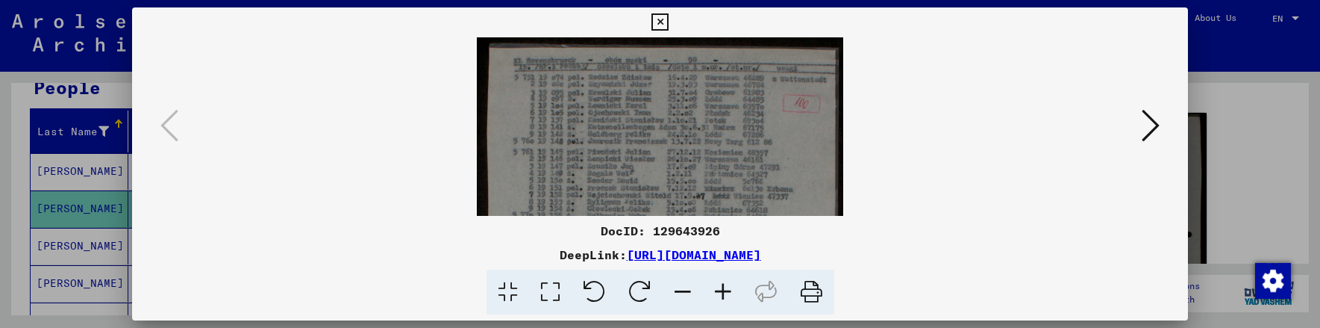
click at [721, 293] on icon at bounding box center [723, 292] width 40 height 46
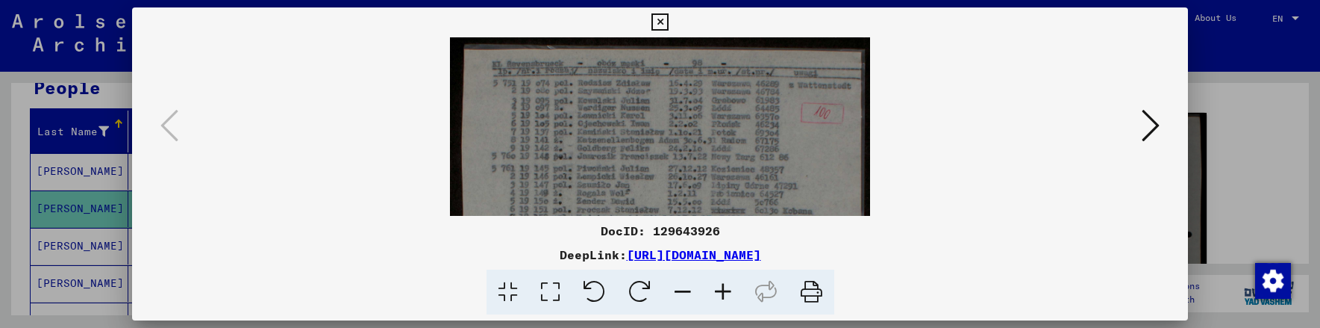
click at [721, 293] on icon at bounding box center [723, 292] width 40 height 46
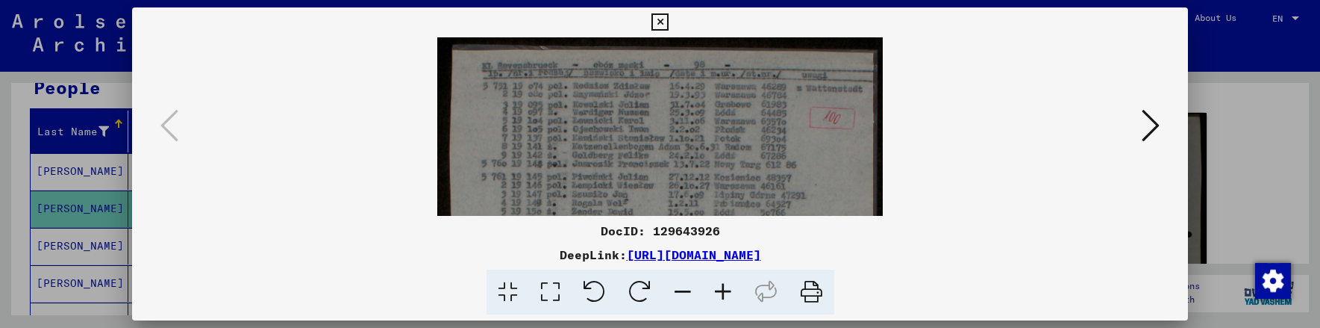
click at [721, 293] on icon at bounding box center [723, 292] width 40 height 46
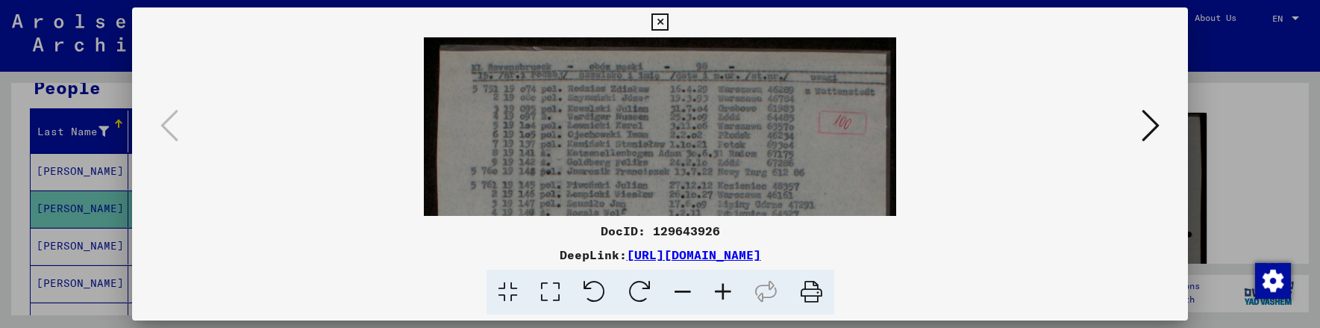
click at [721, 293] on icon at bounding box center [723, 292] width 40 height 46
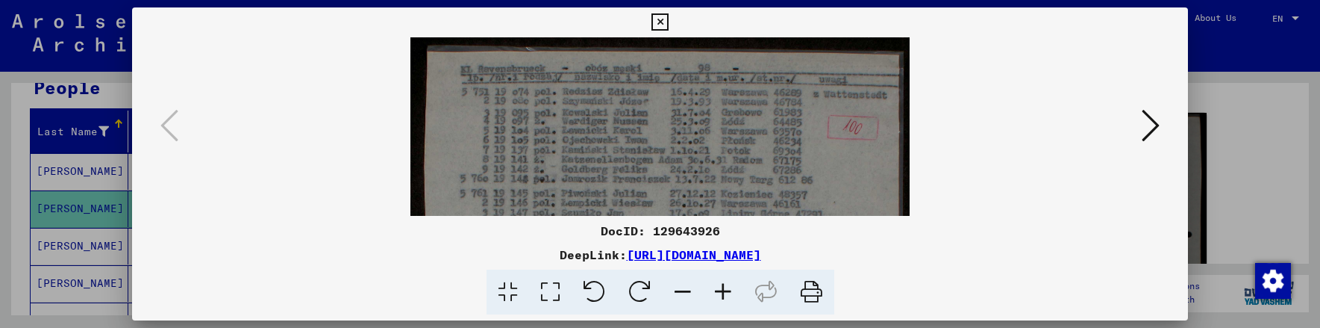
click at [659, 22] on icon at bounding box center [659, 22] width 17 height 18
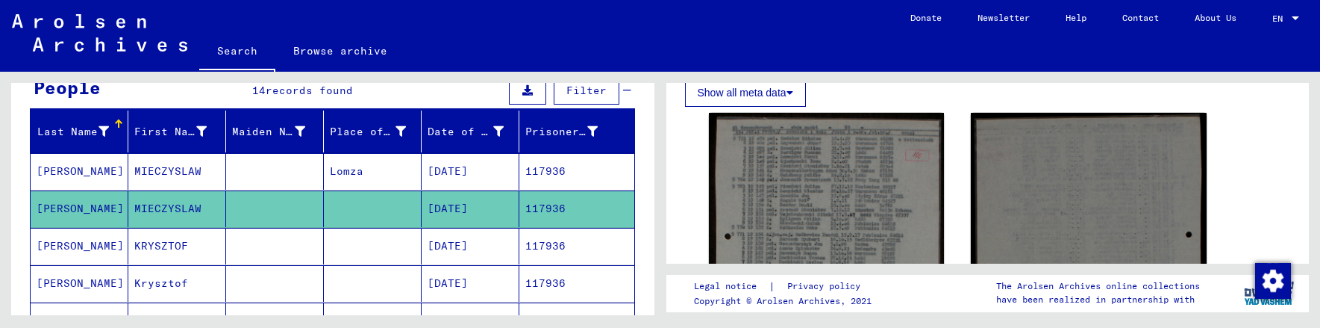
click at [335, 175] on mat-cell "Lomza" at bounding box center [373, 171] width 98 height 37
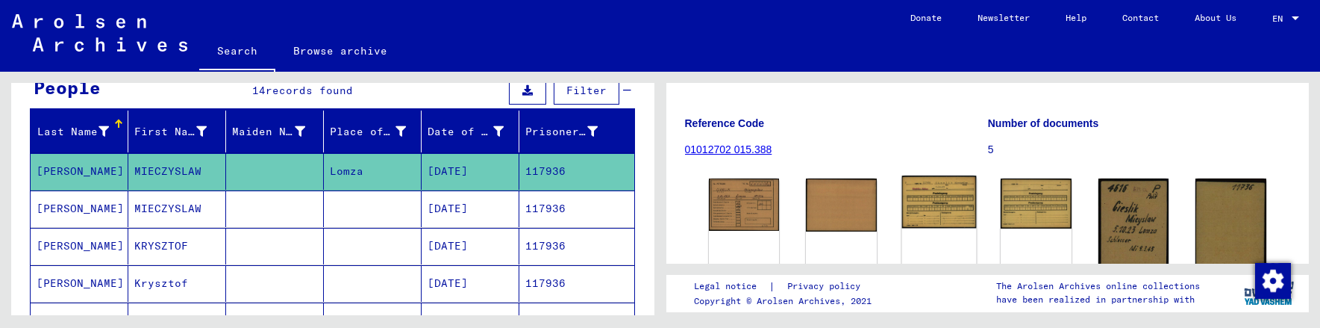
scroll to position [224, 0]
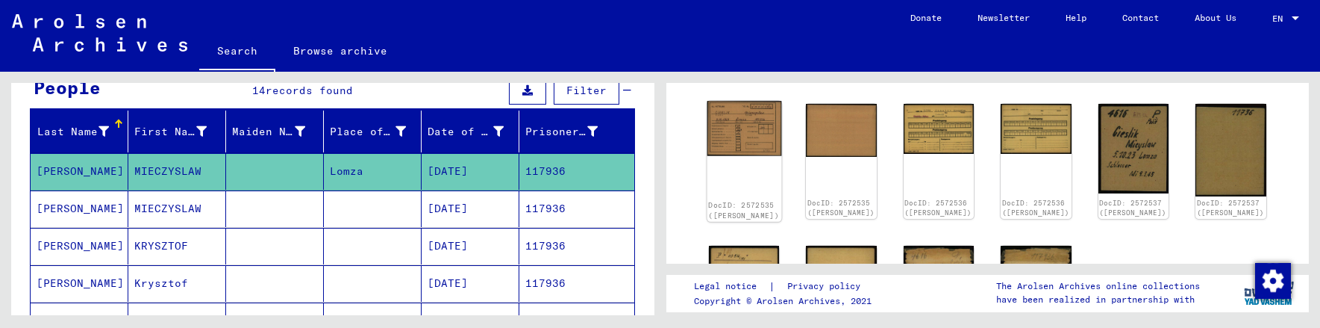
click at [733, 159] on div "DocID: 2572535 ([PERSON_NAME])" at bounding box center [744, 161] width 74 height 121
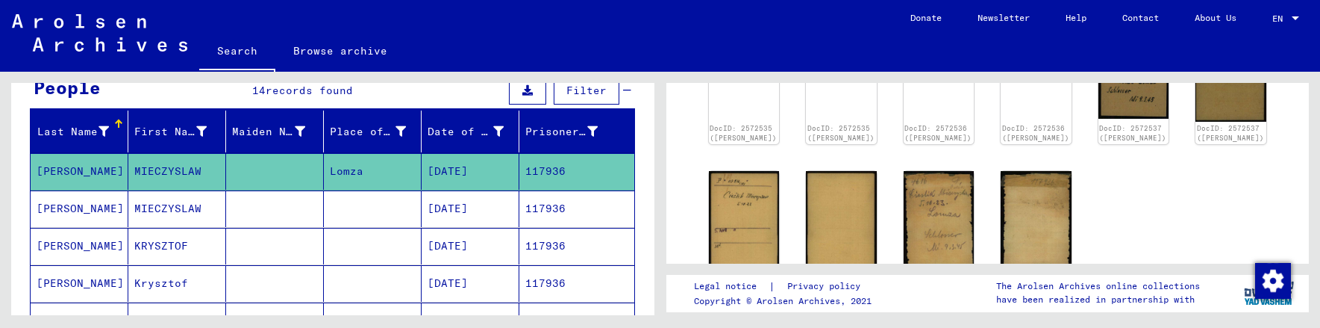
scroll to position [373, 0]
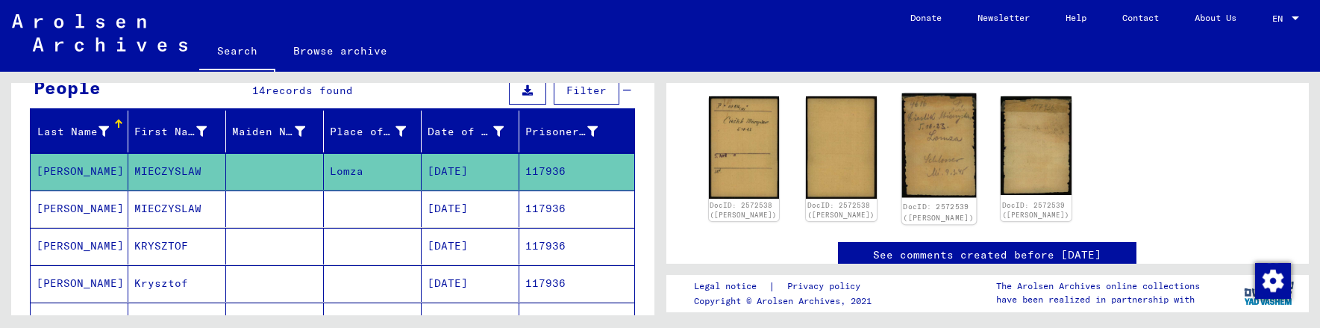
click at [936, 178] on img at bounding box center [938, 145] width 74 height 104
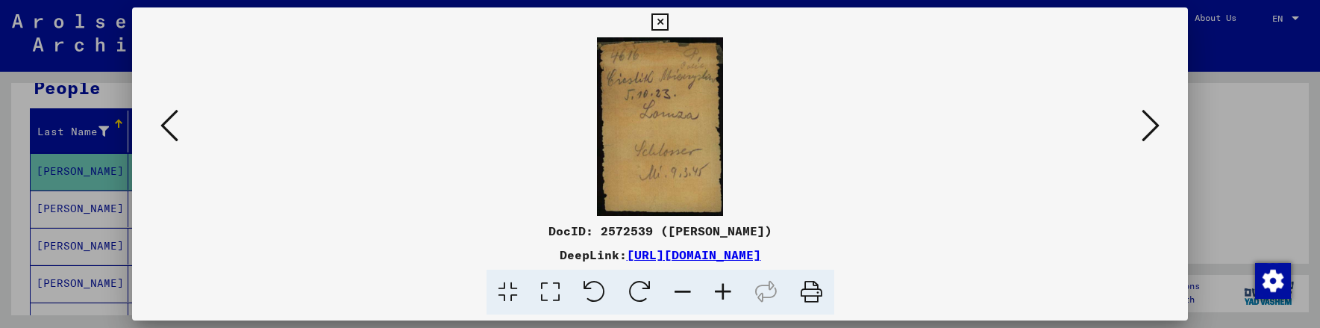
click at [657, 21] on icon at bounding box center [659, 22] width 17 height 18
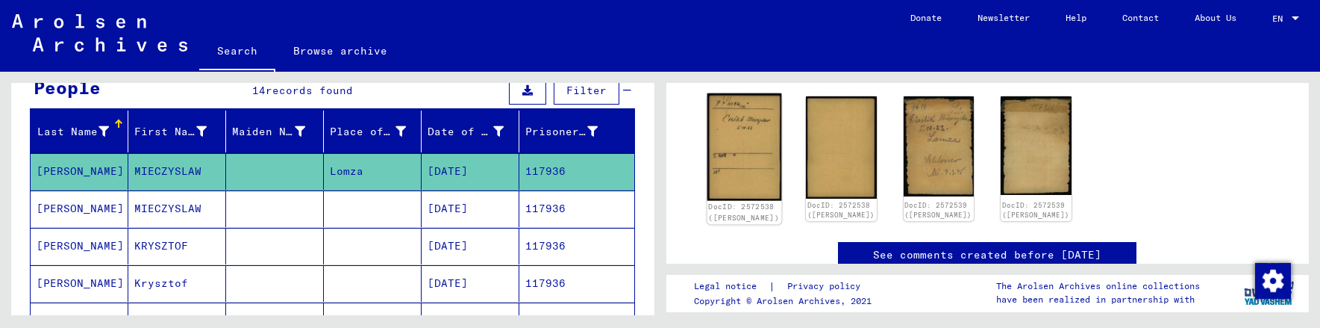
click at [742, 176] on img at bounding box center [744, 146] width 74 height 107
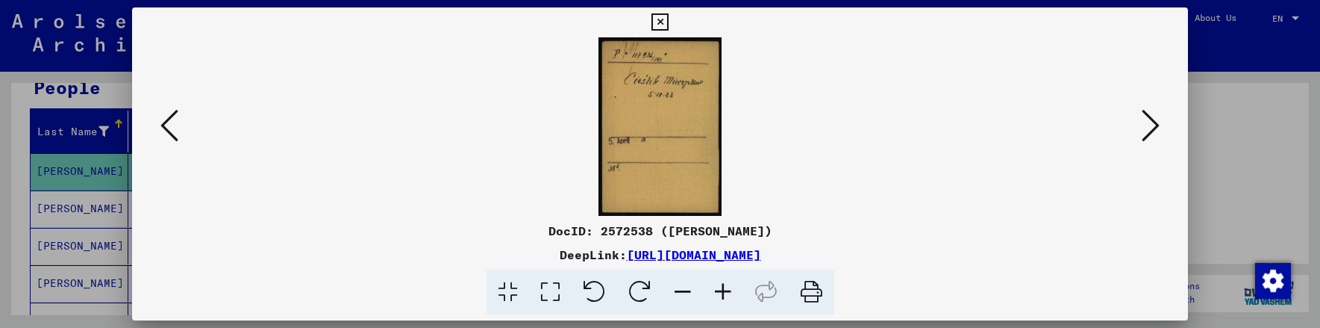
scroll to position [374, 0]
click at [721, 296] on icon at bounding box center [723, 292] width 40 height 46
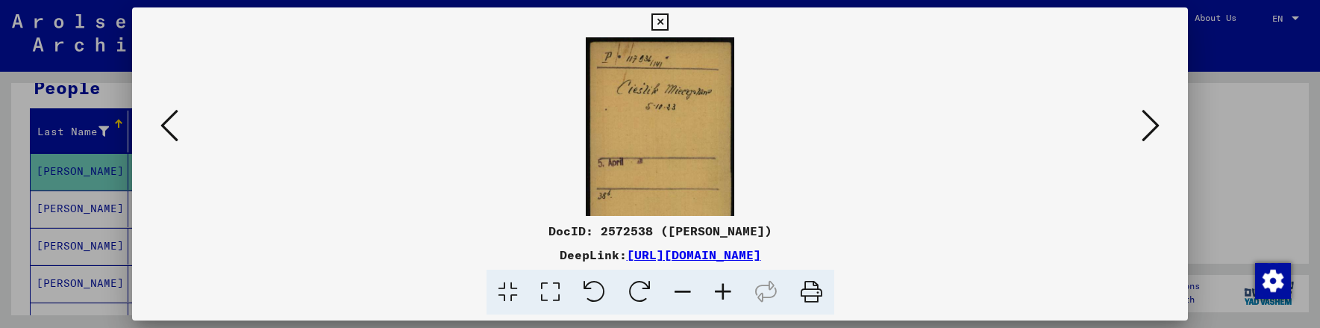
click at [721, 296] on icon at bounding box center [723, 292] width 40 height 46
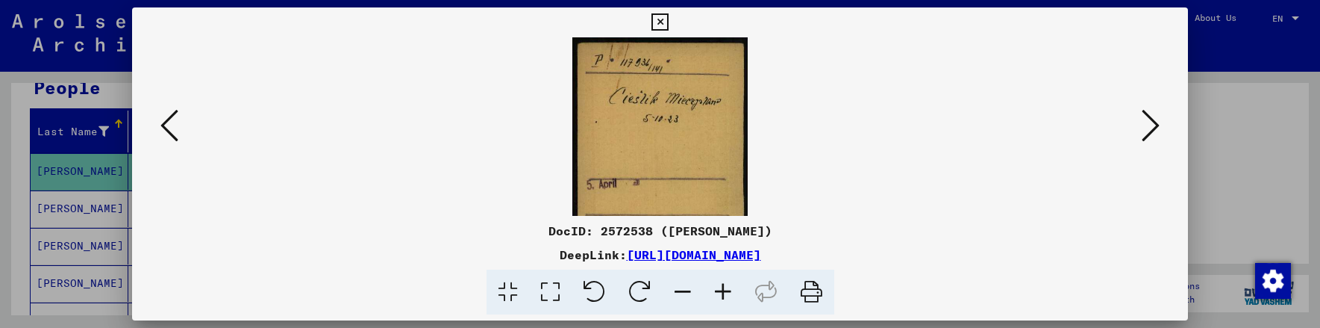
click at [721, 286] on icon at bounding box center [723, 292] width 40 height 46
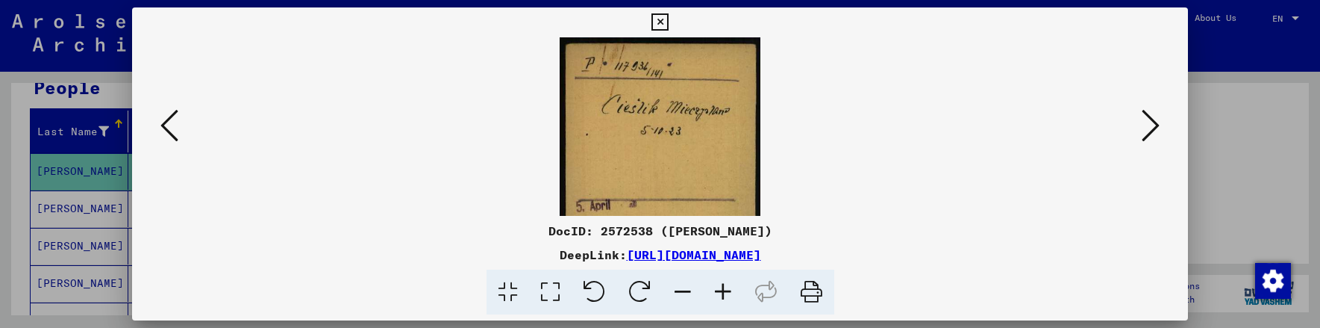
click at [721, 286] on icon at bounding box center [723, 292] width 40 height 46
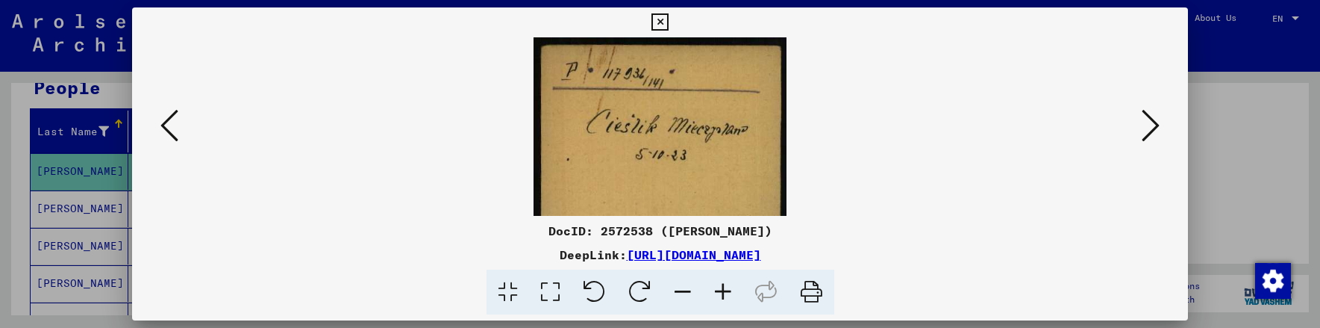
click at [660, 22] on icon at bounding box center [659, 22] width 17 height 18
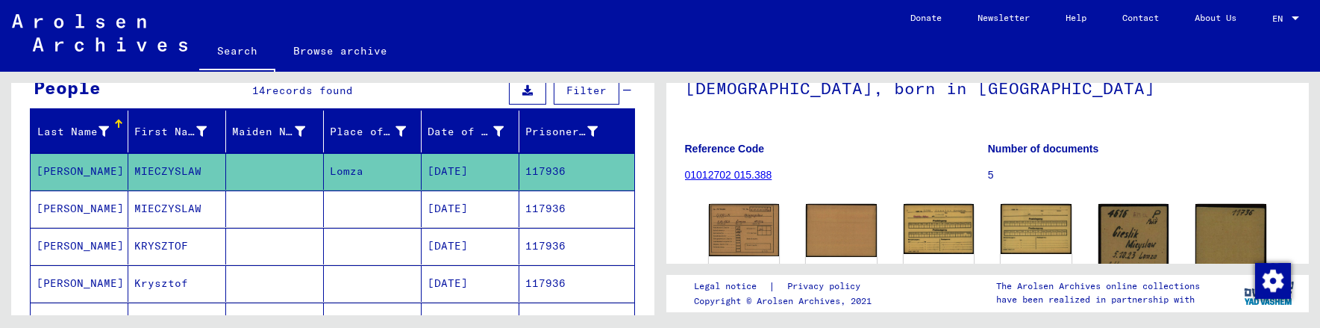
scroll to position [150, 0]
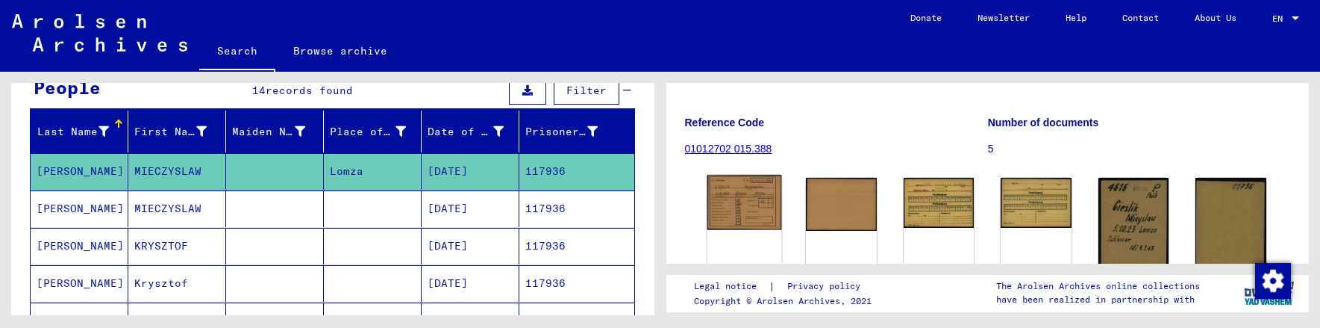
click at [738, 218] on img at bounding box center [744, 202] width 74 height 55
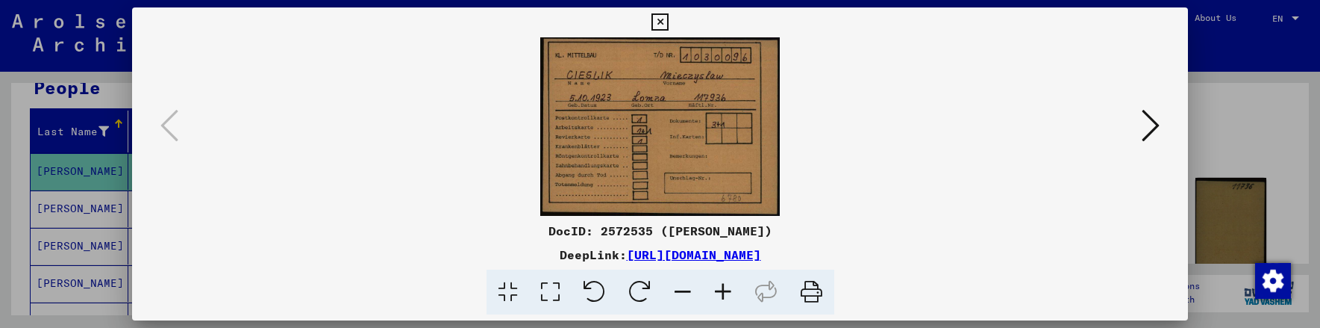
click at [1151, 134] on icon at bounding box center [1150, 125] width 18 height 36
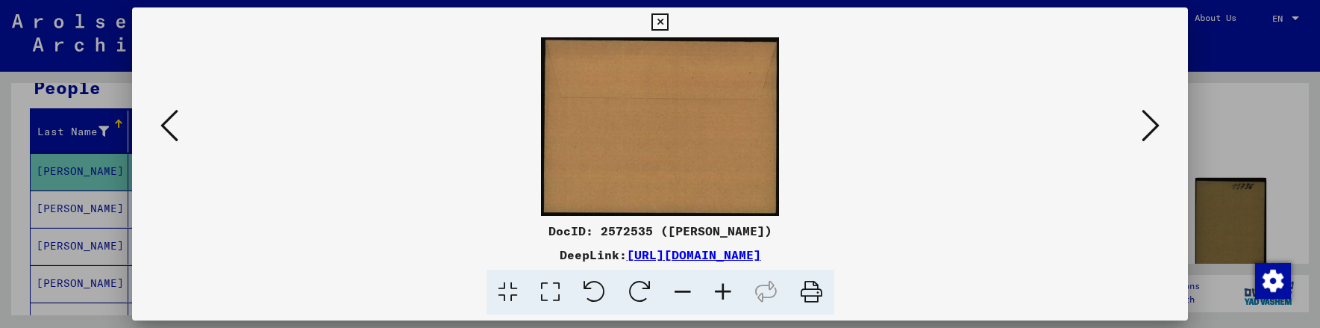
click at [1151, 133] on icon at bounding box center [1150, 125] width 18 height 36
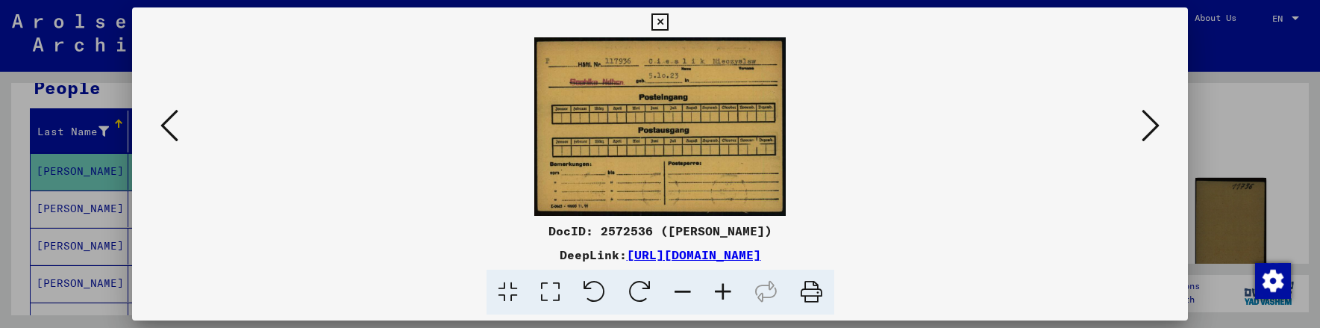
click at [970, 241] on div "DocID: 2572536 ([PERSON_NAME]) DeepLink: [URL][DOMAIN_NAME]" at bounding box center [660, 268] width 1056 height 93
click at [1150, 120] on icon at bounding box center [1150, 125] width 18 height 36
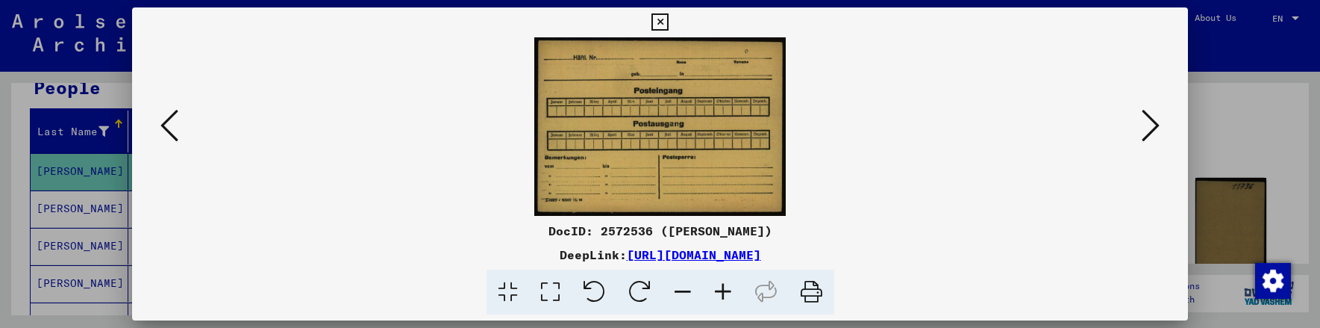
click at [1150, 120] on icon at bounding box center [1150, 125] width 18 height 36
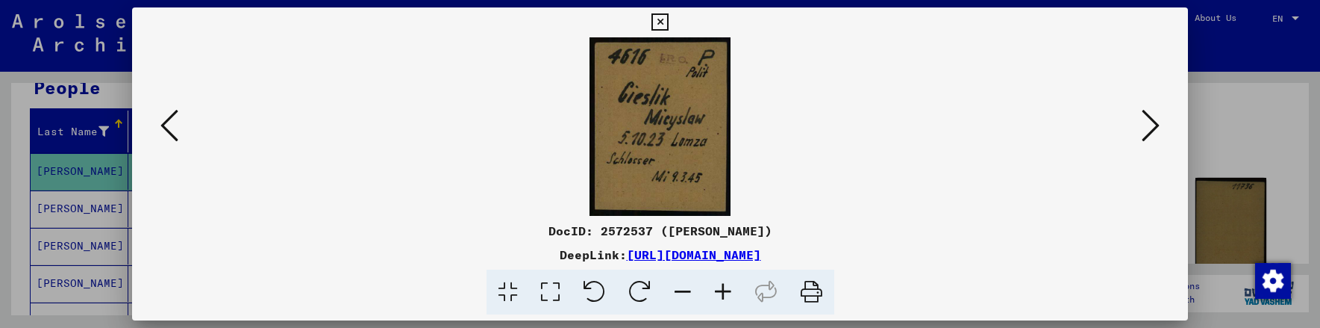
click at [1155, 122] on icon at bounding box center [1150, 125] width 18 height 36
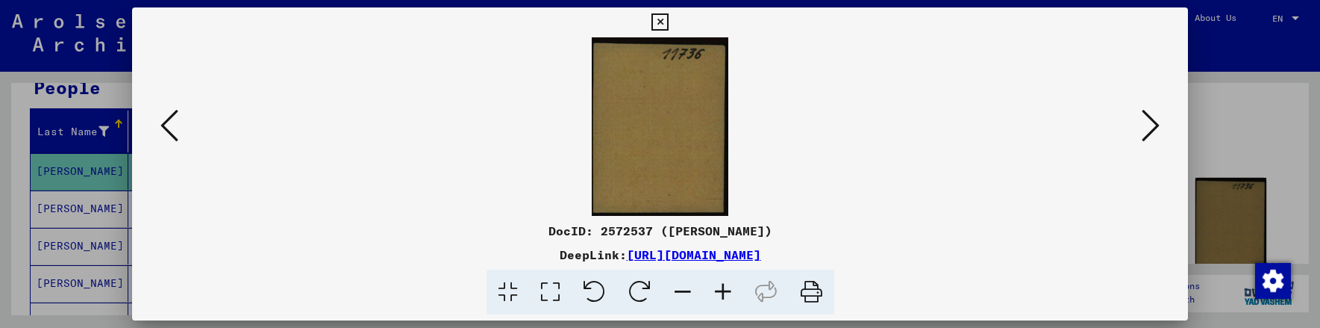
click at [1155, 122] on icon at bounding box center [1150, 125] width 18 height 36
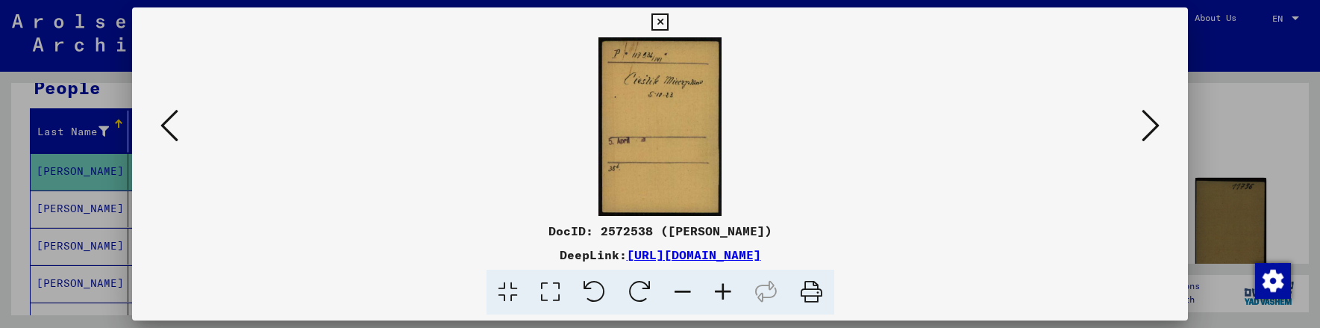
click at [942, 159] on img at bounding box center [660, 126] width 954 height 178
click at [1153, 120] on icon at bounding box center [1150, 125] width 18 height 36
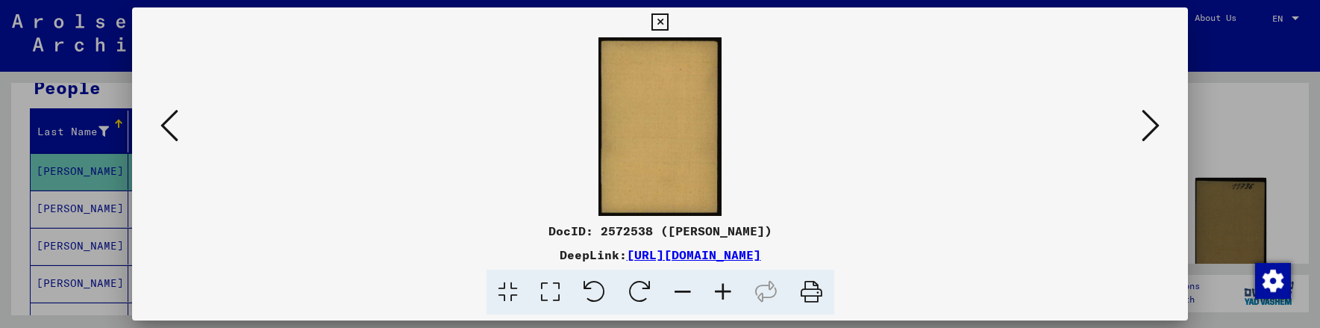
click at [1153, 120] on icon at bounding box center [1150, 125] width 18 height 36
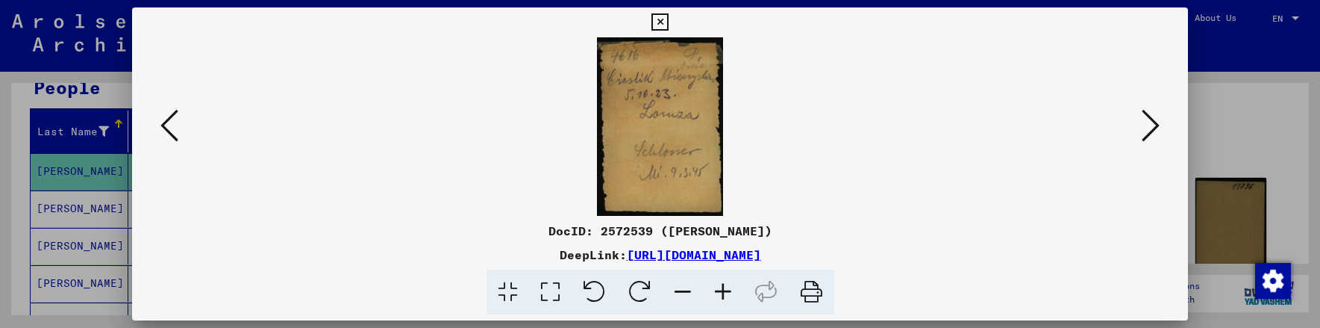
click at [967, 89] on img at bounding box center [660, 126] width 954 height 178
click at [1156, 123] on icon at bounding box center [1150, 125] width 18 height 36
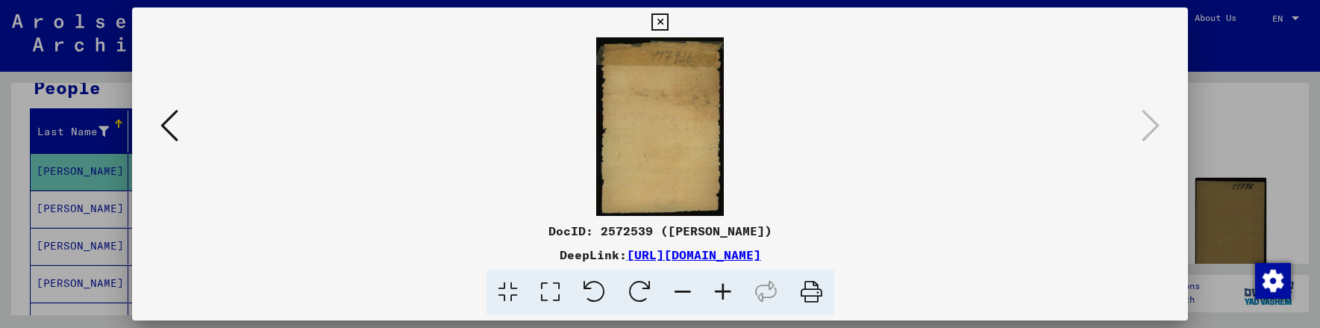
click at [659, 19] on icon at bounding box center [659, 22] width 17 height 18
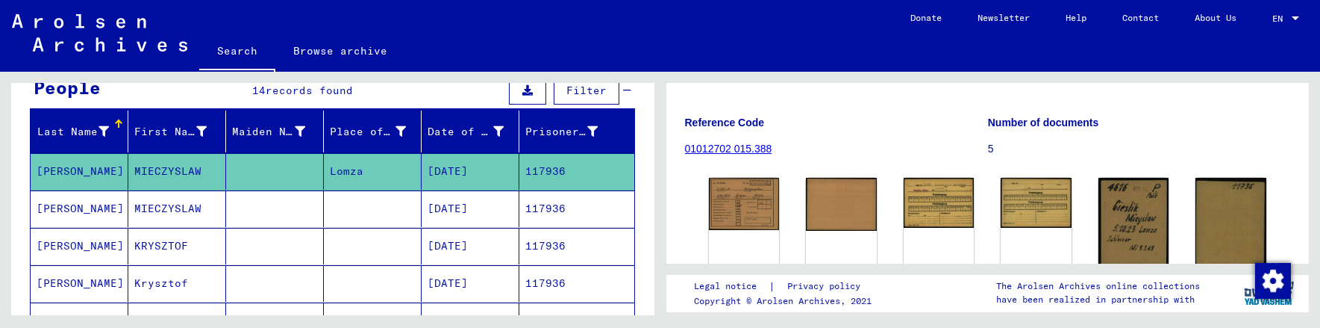
click at [486, 210] on mat-cell "[DATE]" at bounding box center [471, 208] width 98 height 37
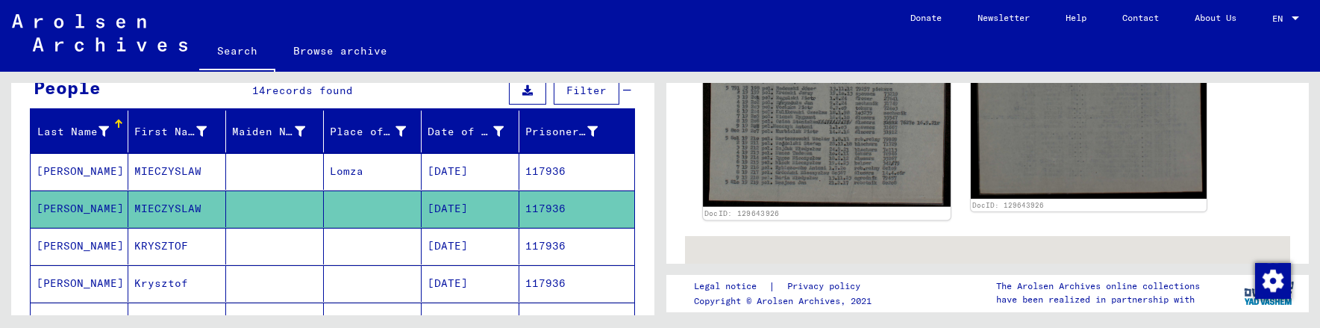
scroll to position [671, 0]
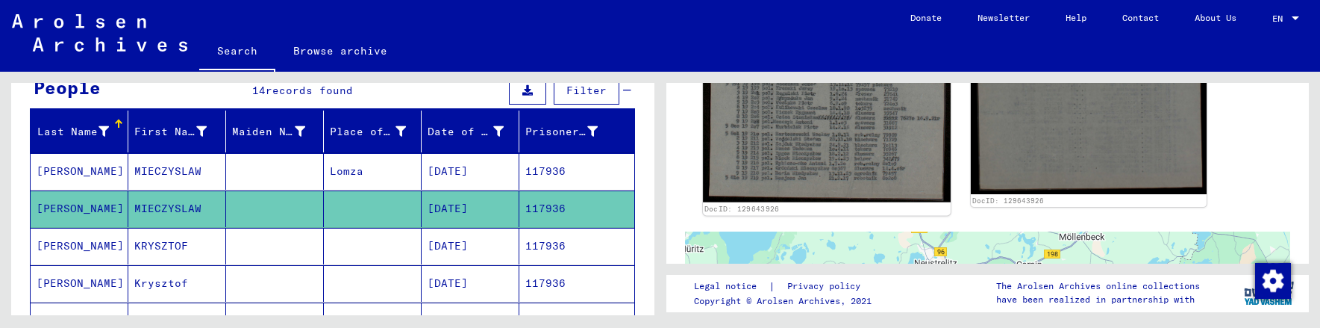
click at [799, 132] on img at bounding box center [827, 28] width 248 height 347
